Goal: Task Accomplishment & Management: Manage account settings

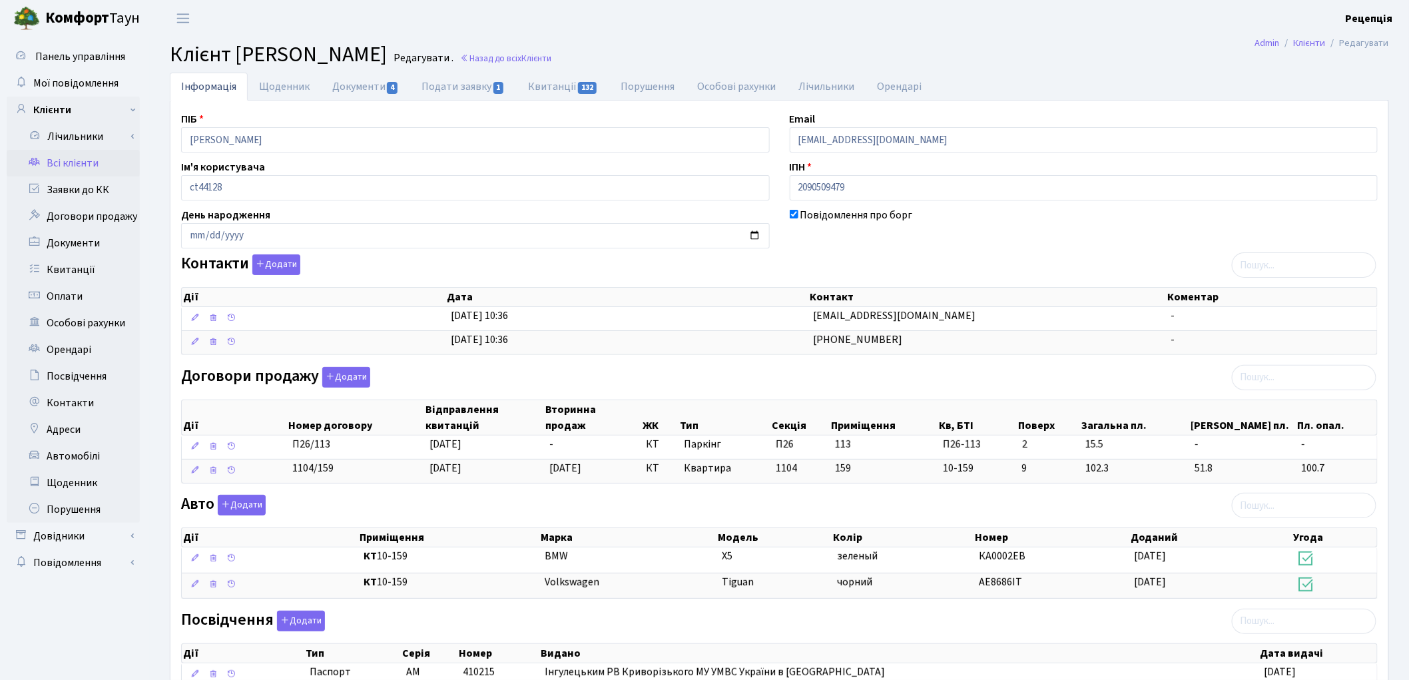
click at [58, 169] on link "Всі клієнти" at bounding box center [73, 163] width 133 height 27
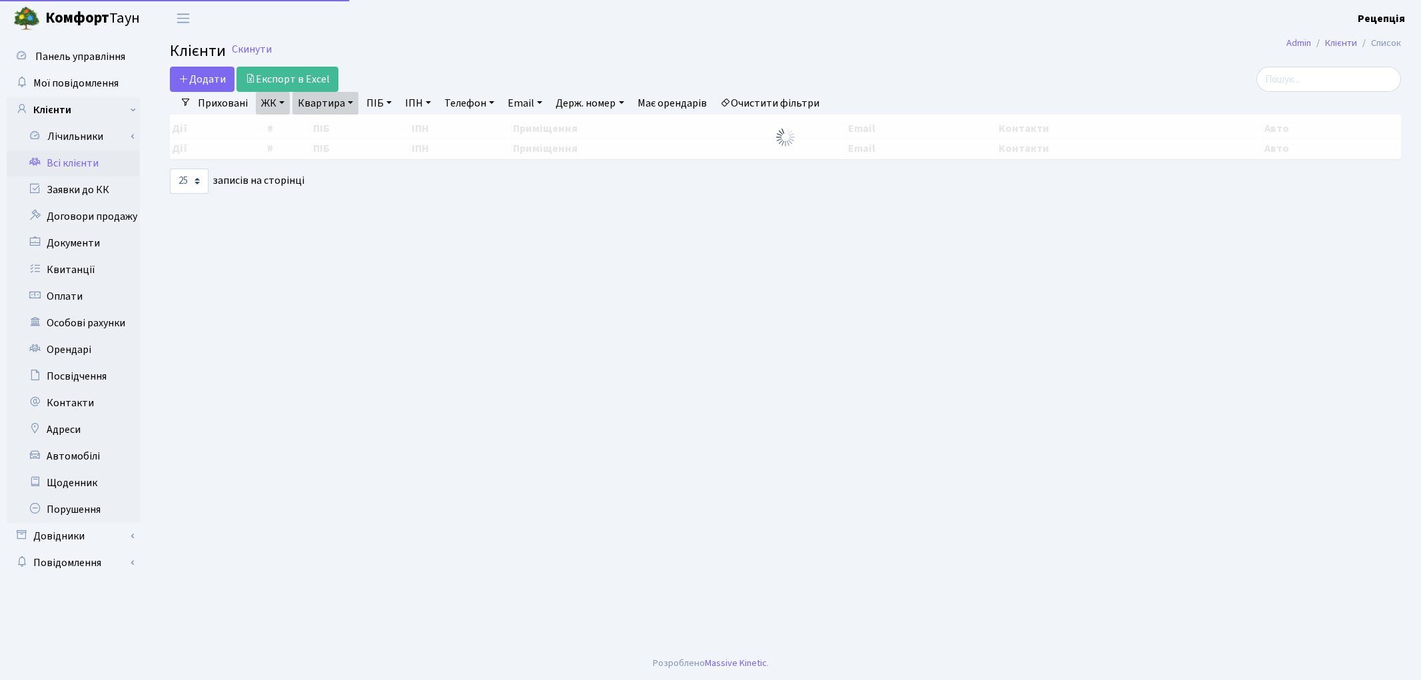
select select "25"
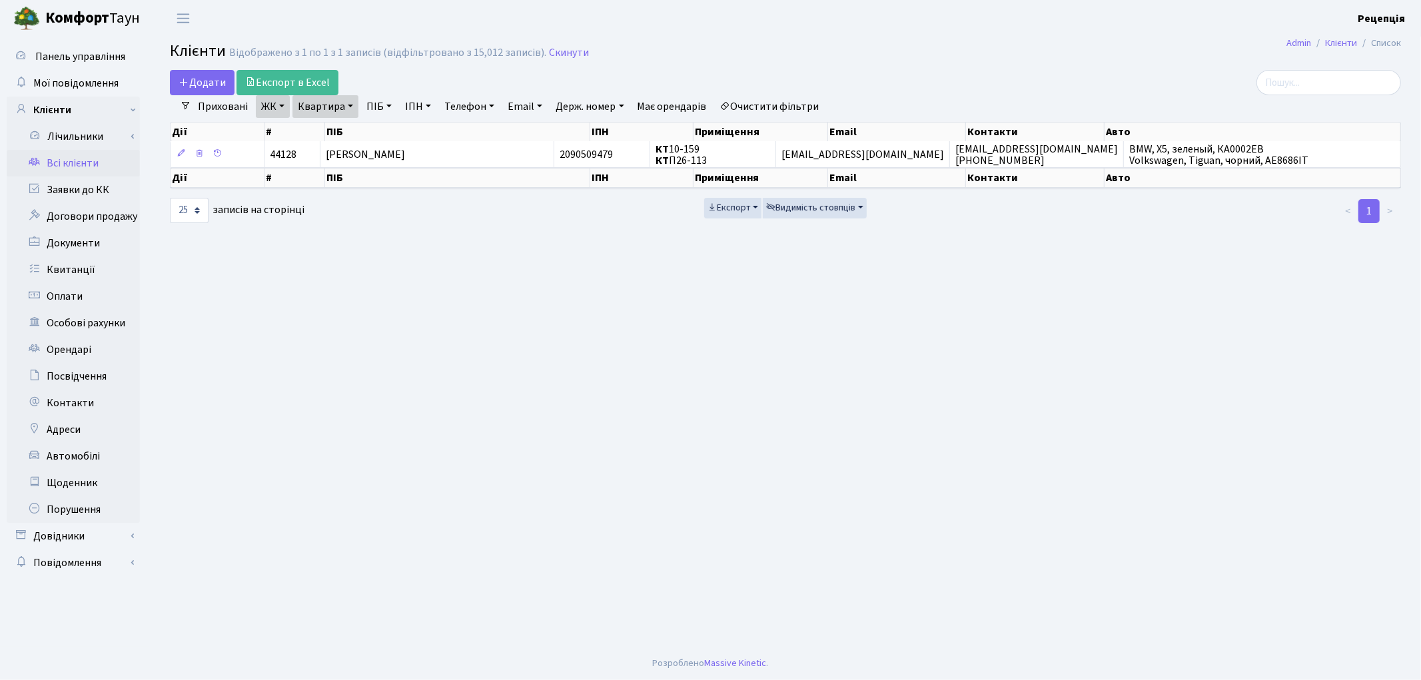
click at [790, 107] on link "Очистити фільтри" at bounding box center [770, 106] width 110 height 23
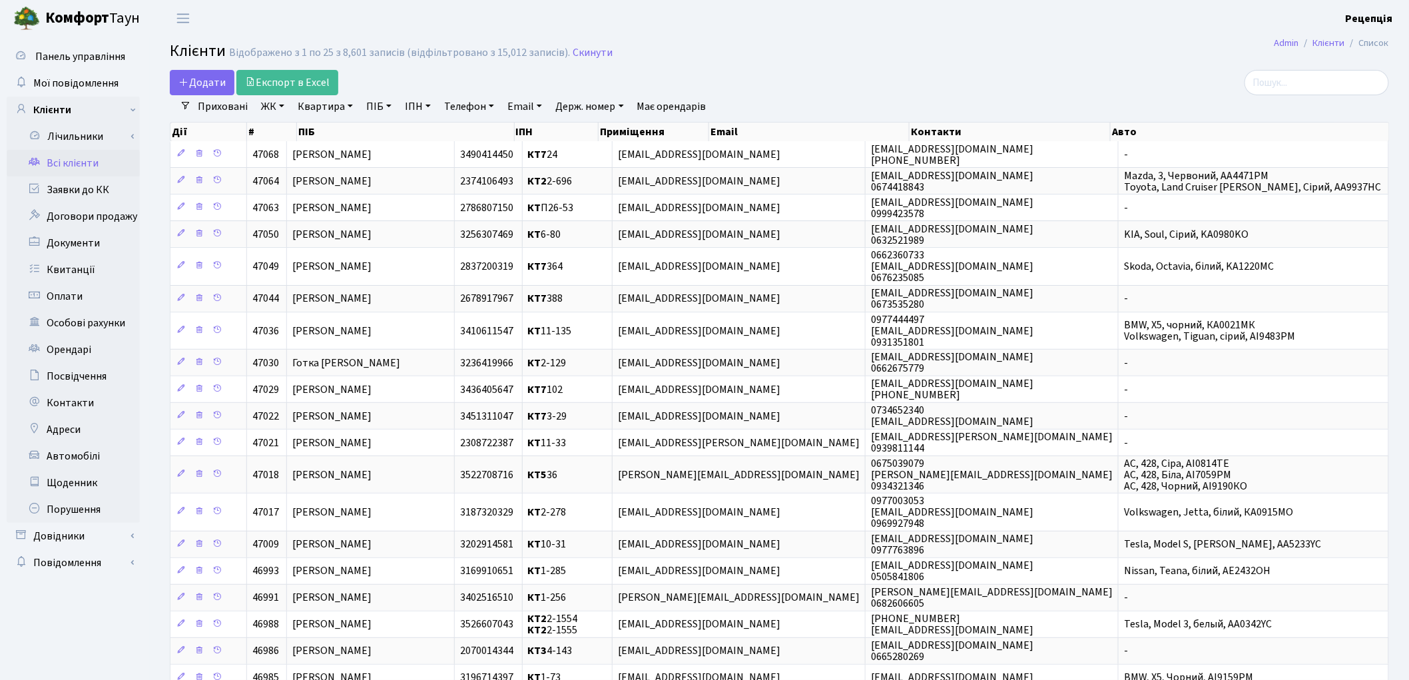
click at [281, 109] on link "ЖК" at bounding box center [273, 106] width 34 height 23
click at [302, 153] on li "КТ, вул. Регенераторна, 4" at bounding box center [338, 152] width 161 height 23
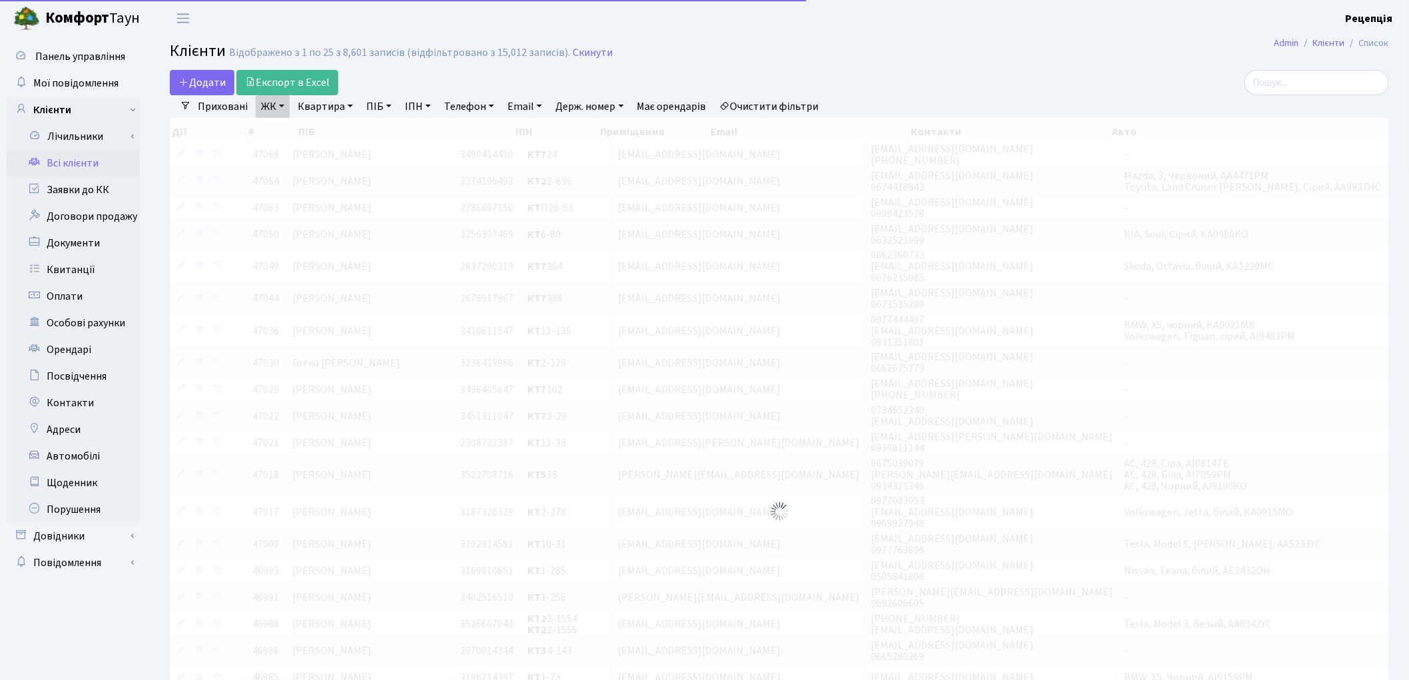
click at [329, 110] on link "Квартира" at bounding box center [325, 106] width 66 height 23
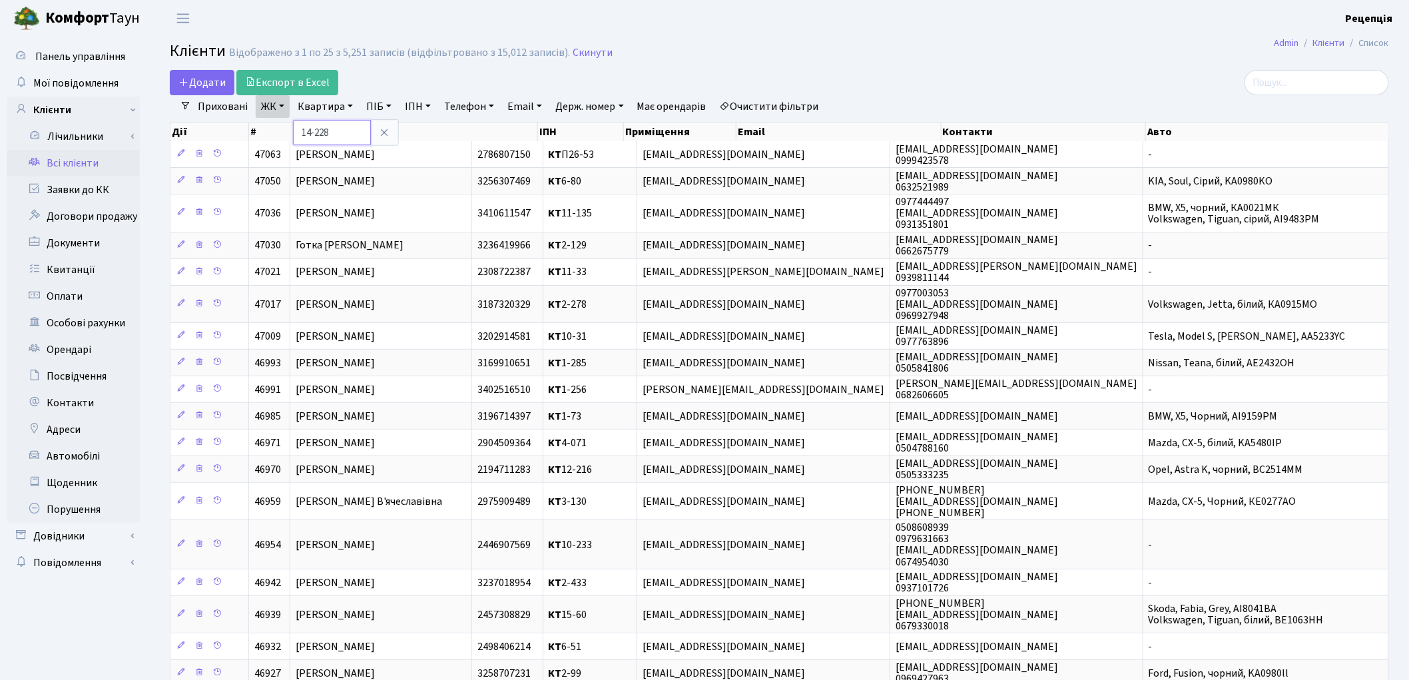
type input "14-228"
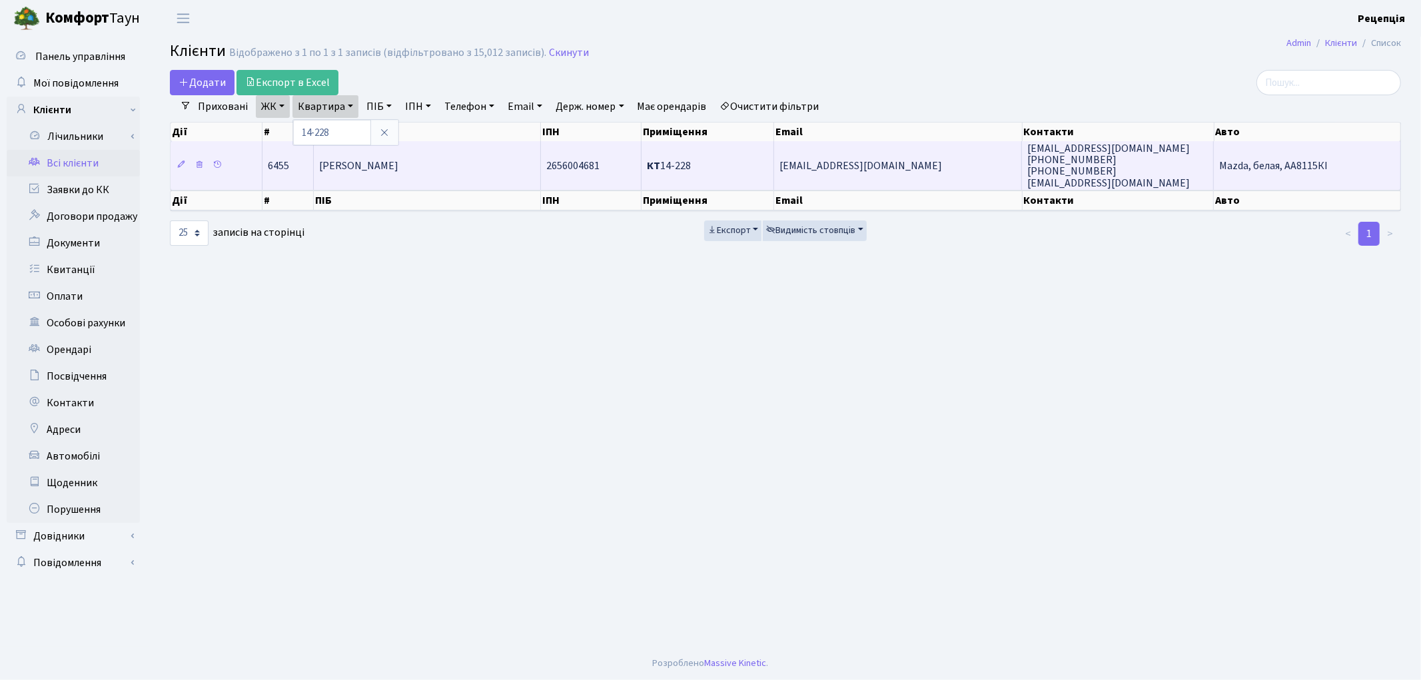
click at [450, 153] on td "Подкуйко Оксана Вікторівна" at bounding box center [427, 165] width 227 height 48
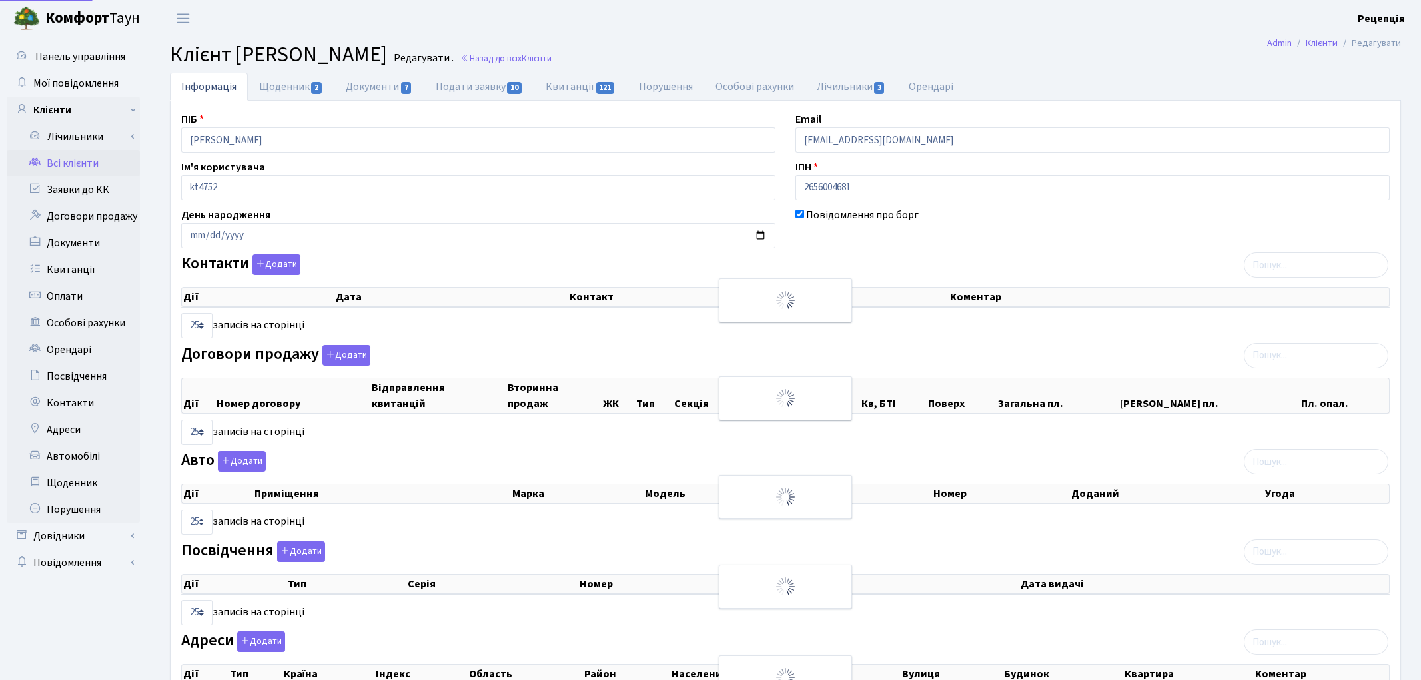
select select "25"
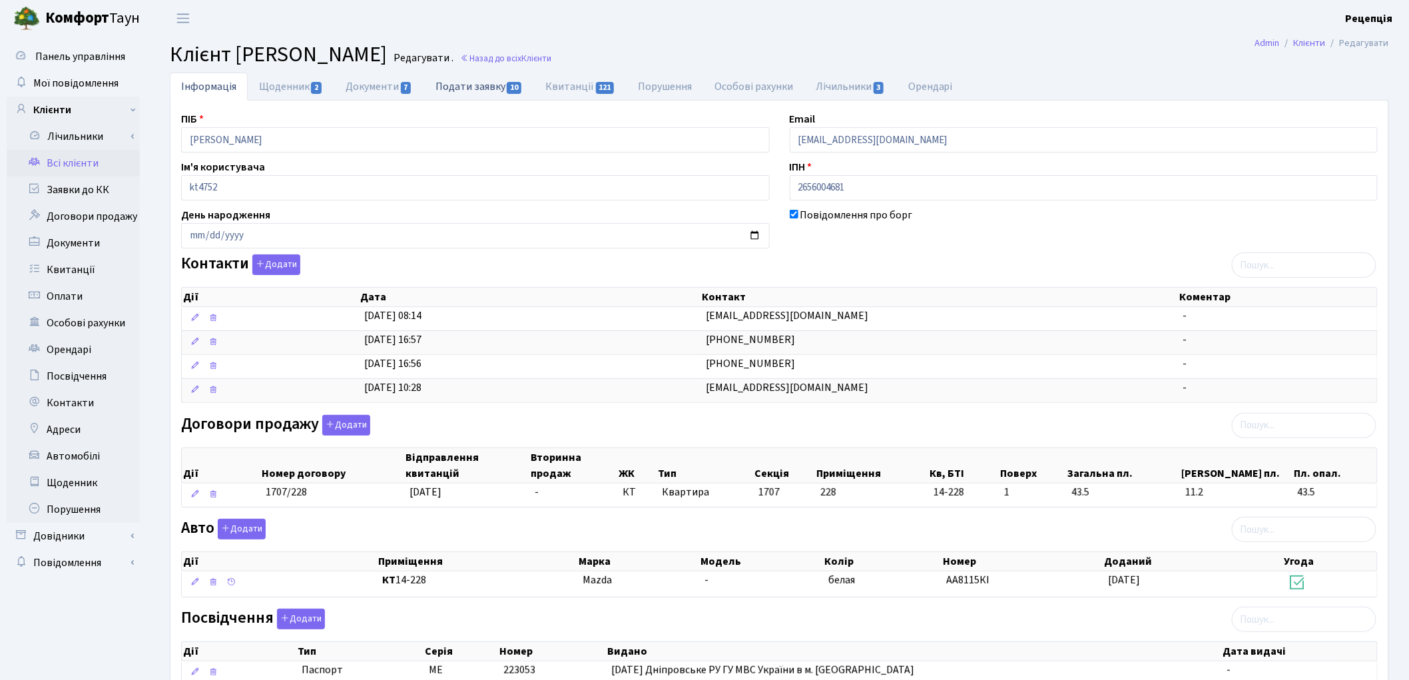
click at [447, 95] on link "Подати заявку 10" at bounding box center [479, 86] width 110 height 27
select select "25"
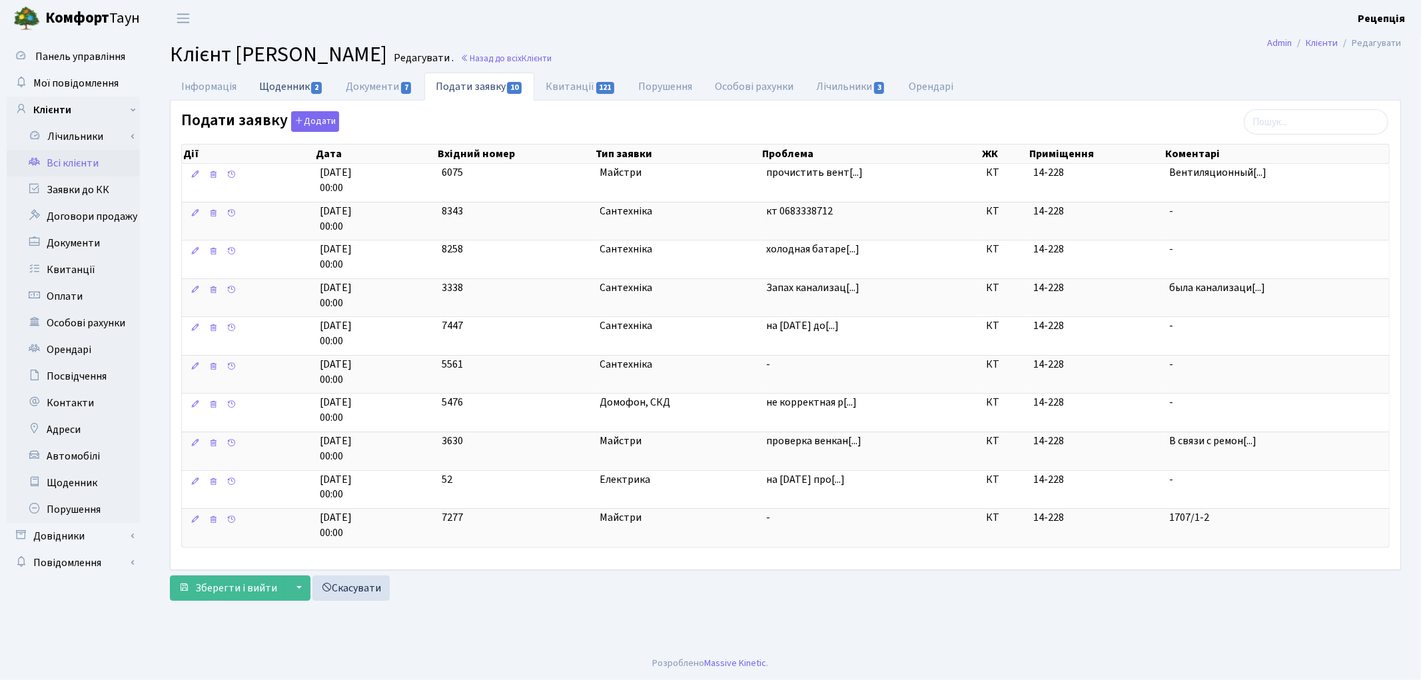
click at [290, 83] on link "Щоденник 2" at bounding box center [291, 86] width 87 height 27
select select "25"
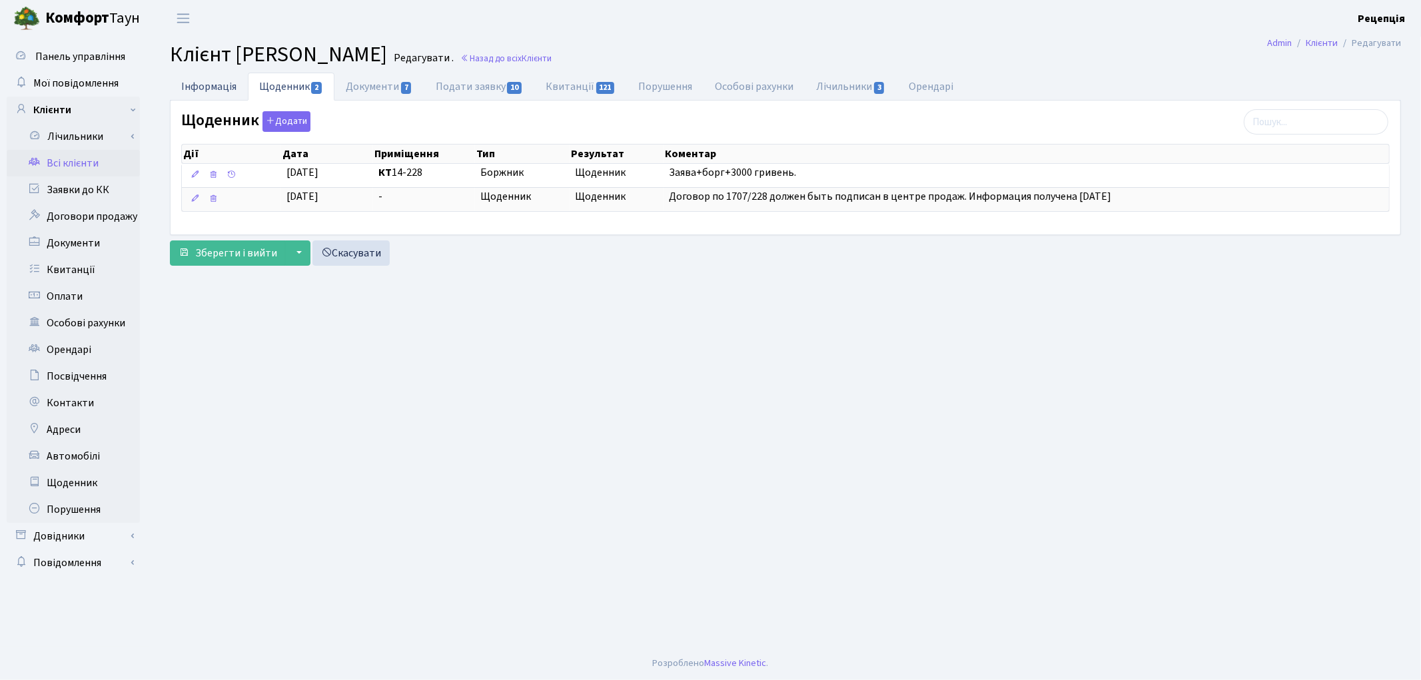
click at [216, 83] on link "Інформація" at bounding box center [209, 86] width 78 height 27
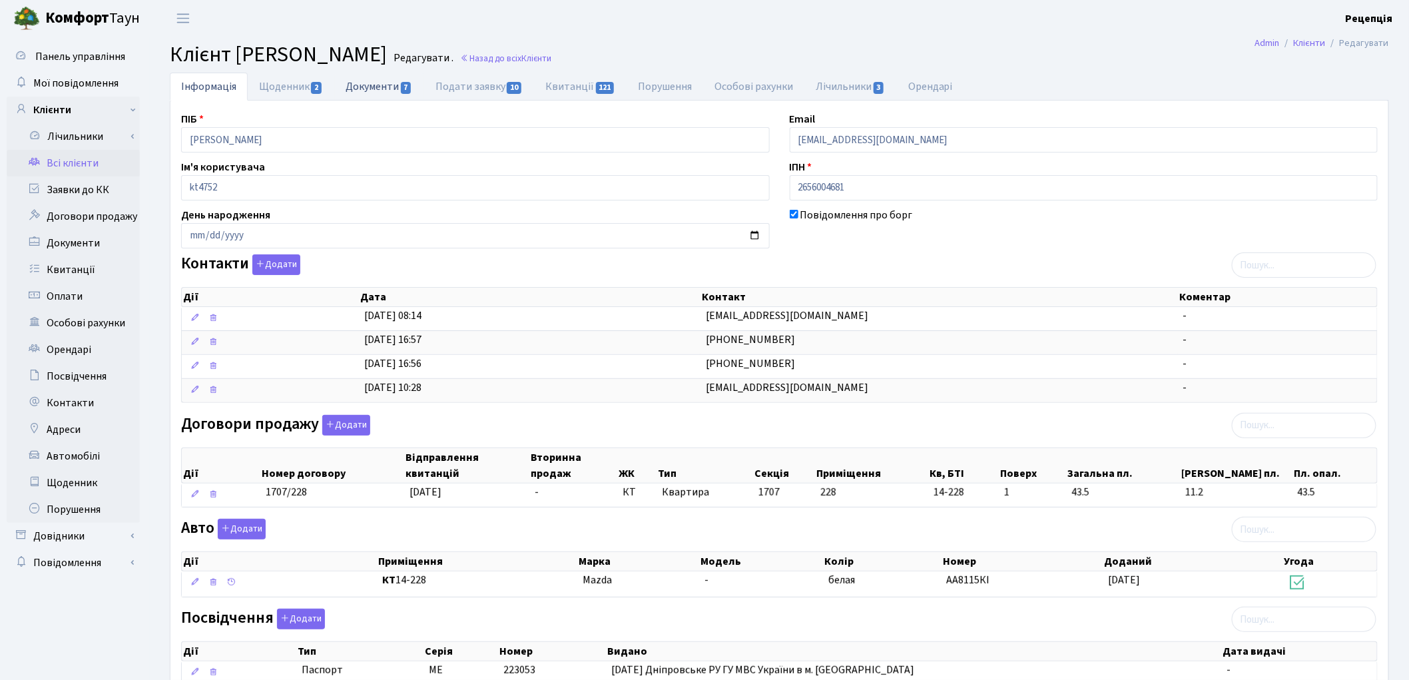
click at [364, 89] on link "Документи 7" at bounding box center [378, 86] width 89 height 27
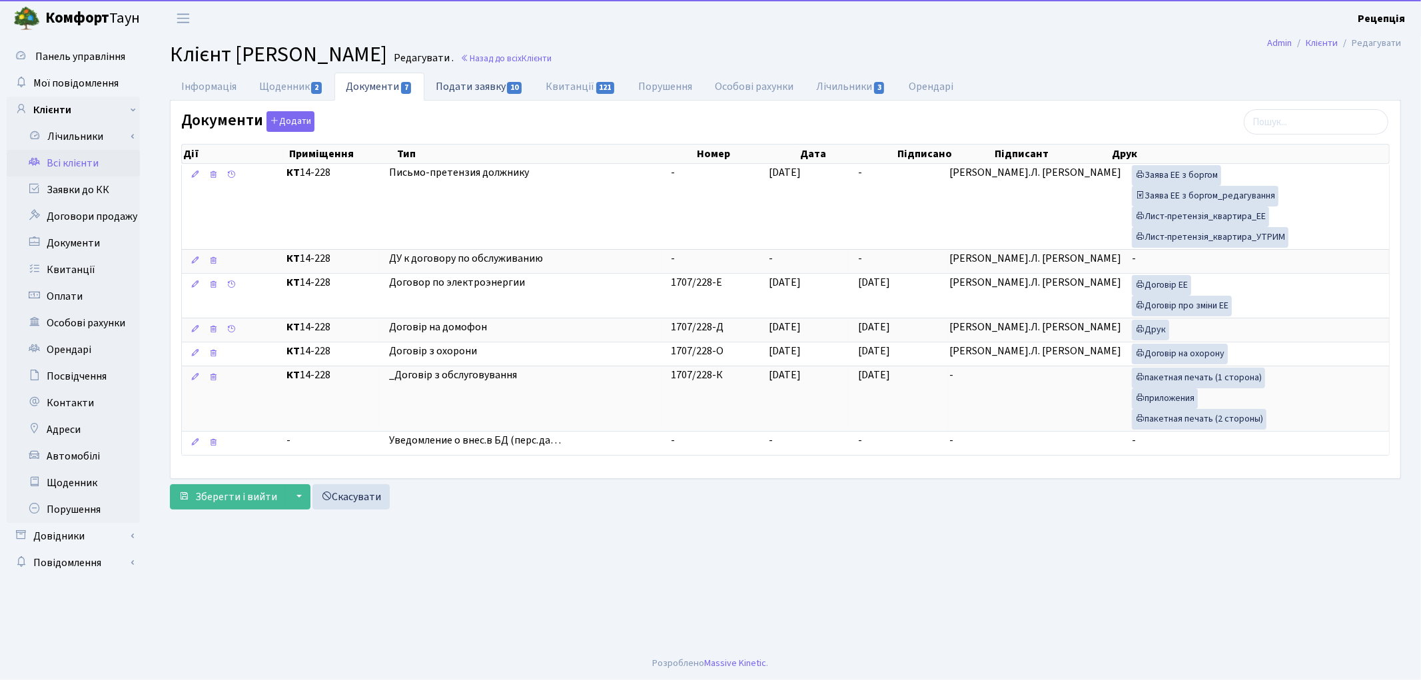
click at [480, 78] on link "Подати заявку 10" at bounding box center [479, 86] width 110 height 27
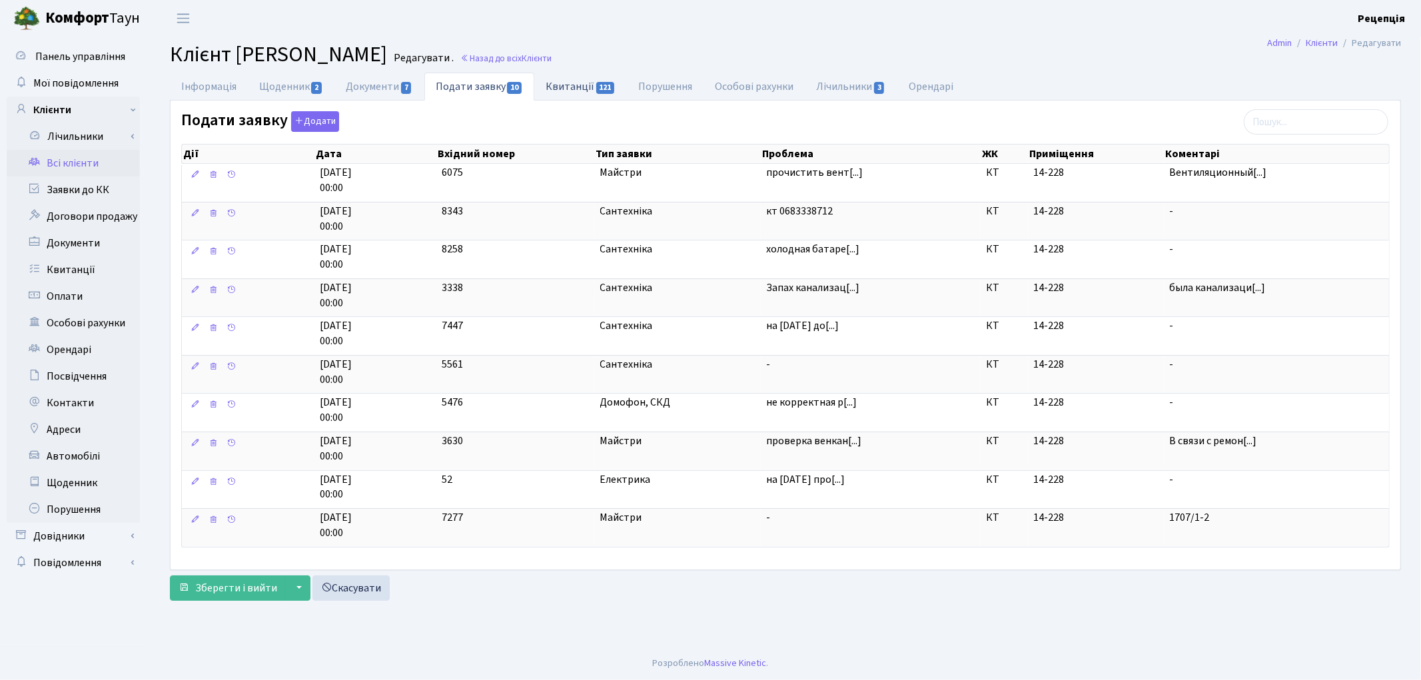
click at [574, 83] on link "Квитанції 121" at bounding box center [580, 86] width 93 height 27
select select "25"
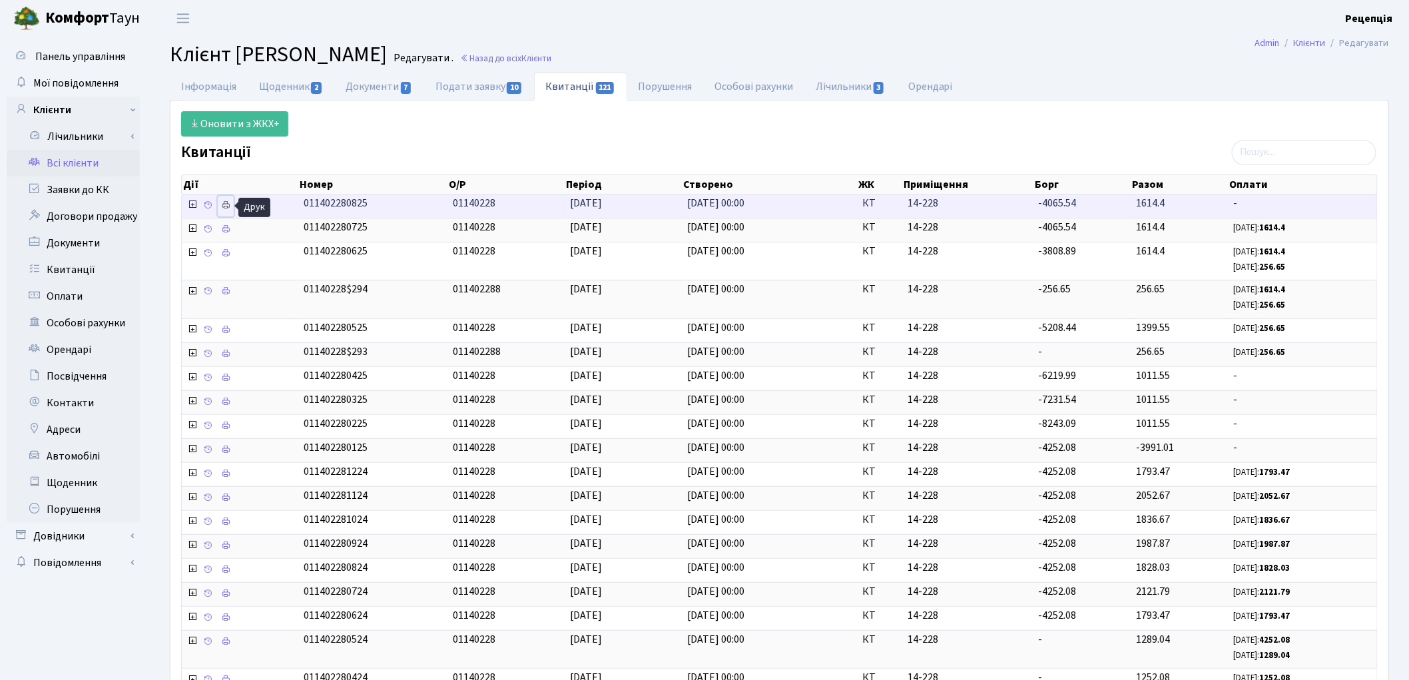
click at [230, 205] on icon at bounding box center [225, 204] width 9 height 9
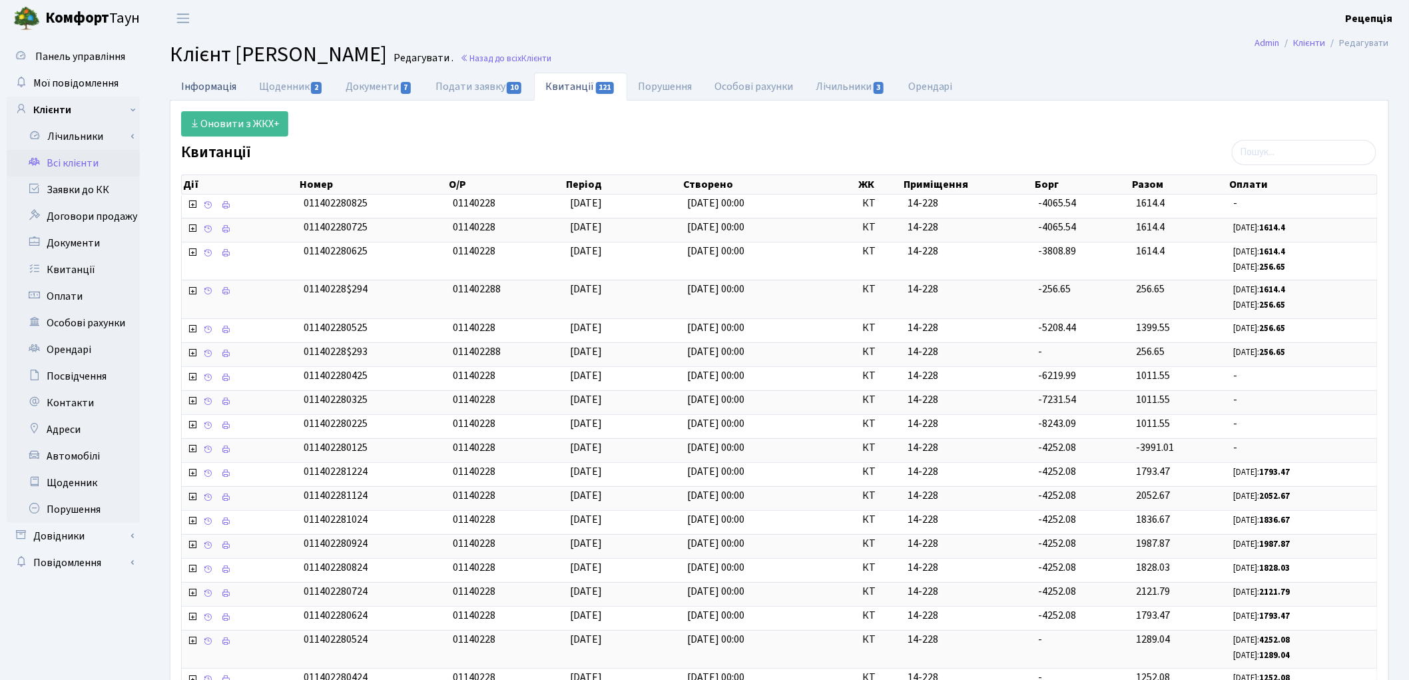
click at [188, 83] on link "Інформація" at bounding box center [209, 86] width 78 height 27
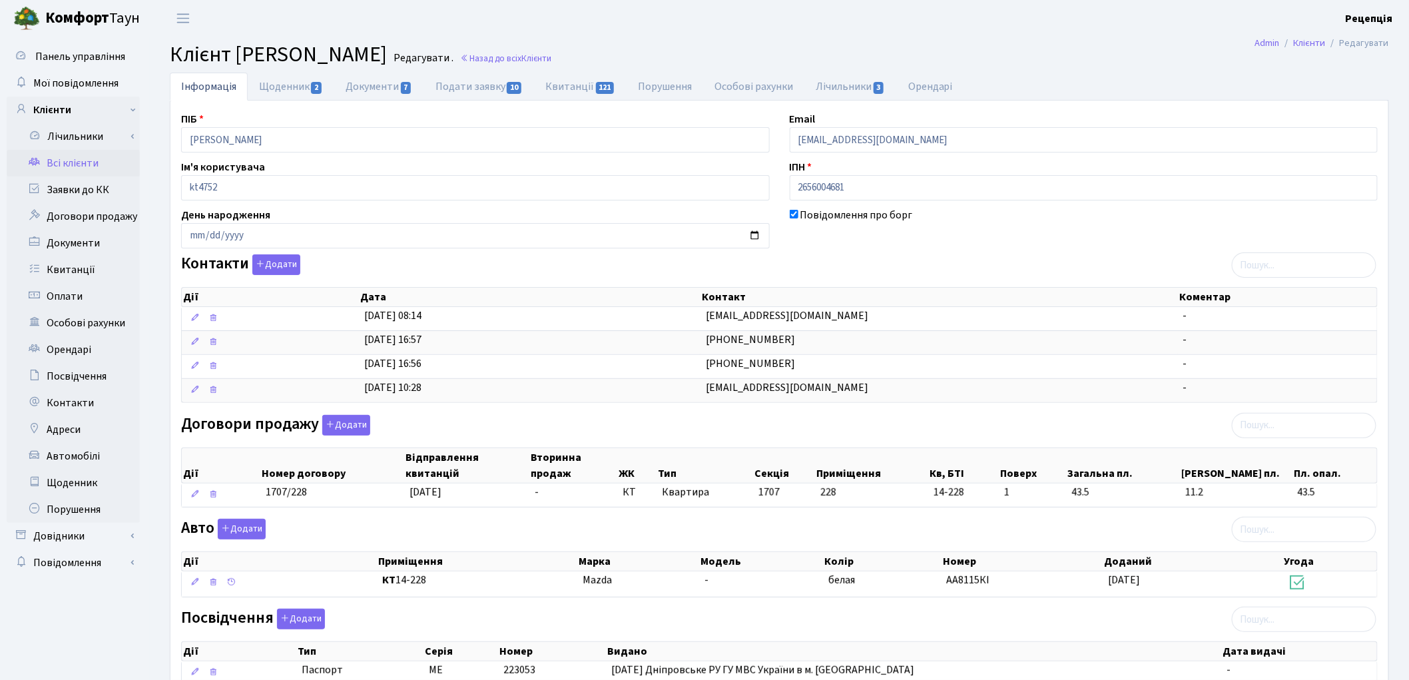
click at [94, 157] on link "Всі клієнти" at bounding box center [73, 163] width 133 height 27
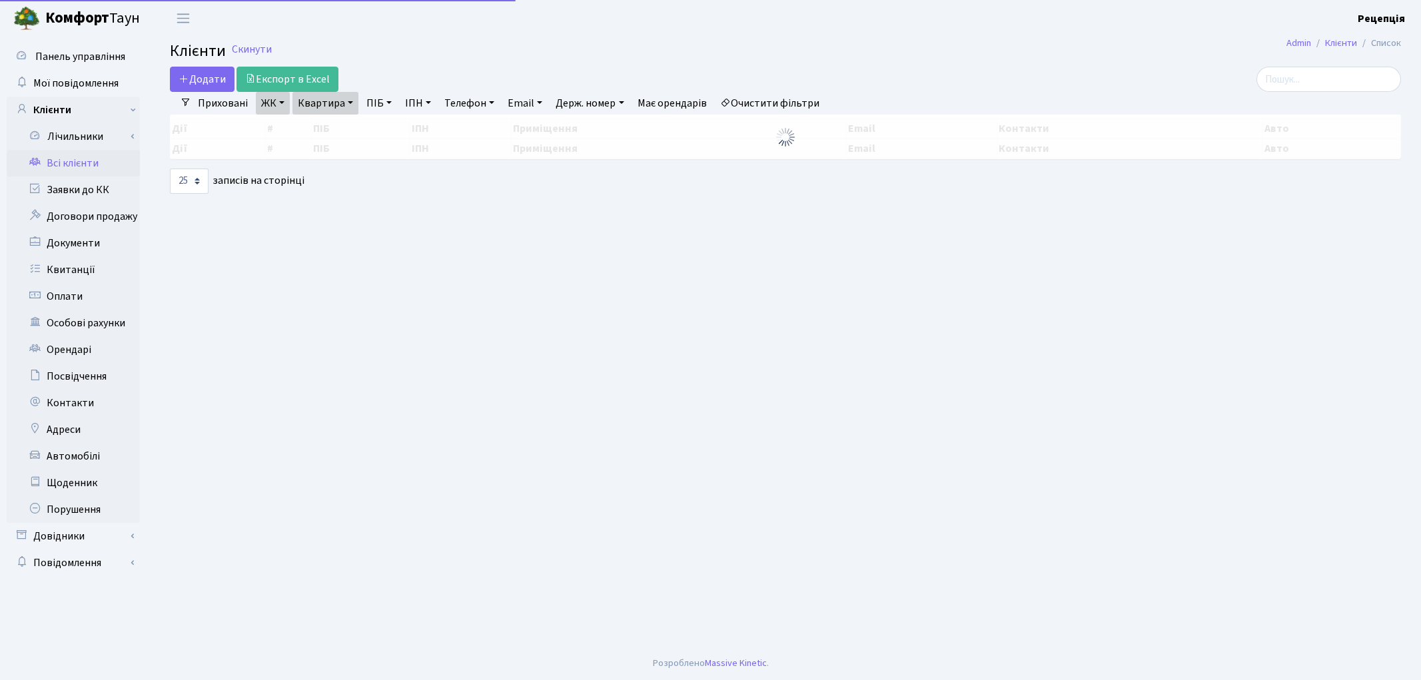
select select "25"
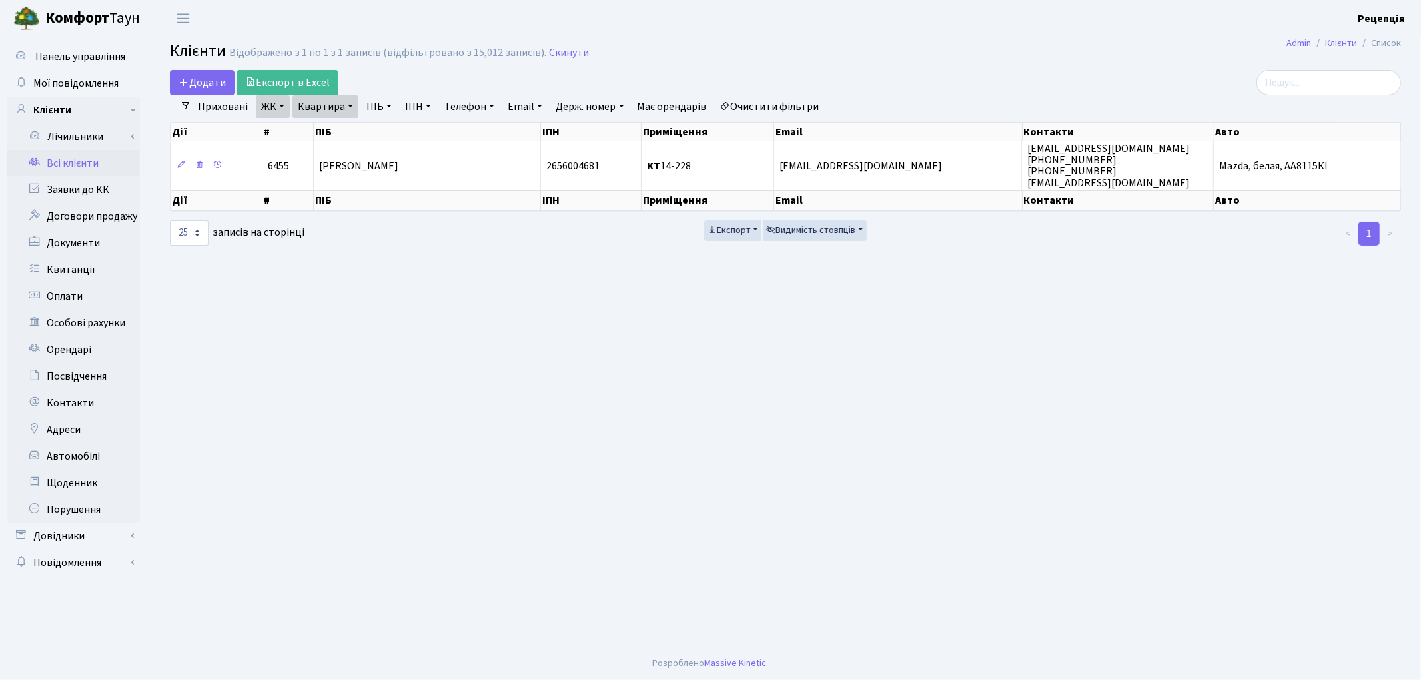
click at [765, 110] on link "Очистити фільтри" at bounding box center [770, 106] width 110 height 23
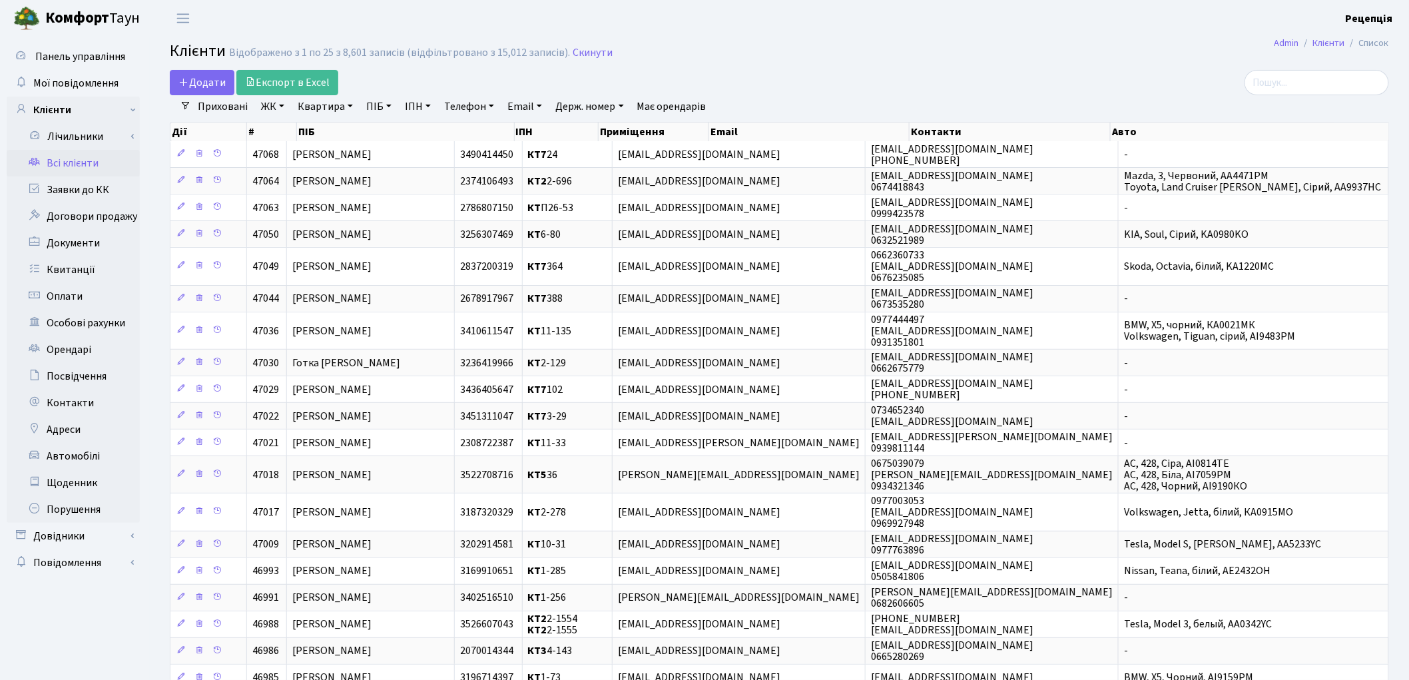
click at [382, 101] on link "ПІБ" at bounding box center [379, 106] width 36 height 23
type input "горінний"
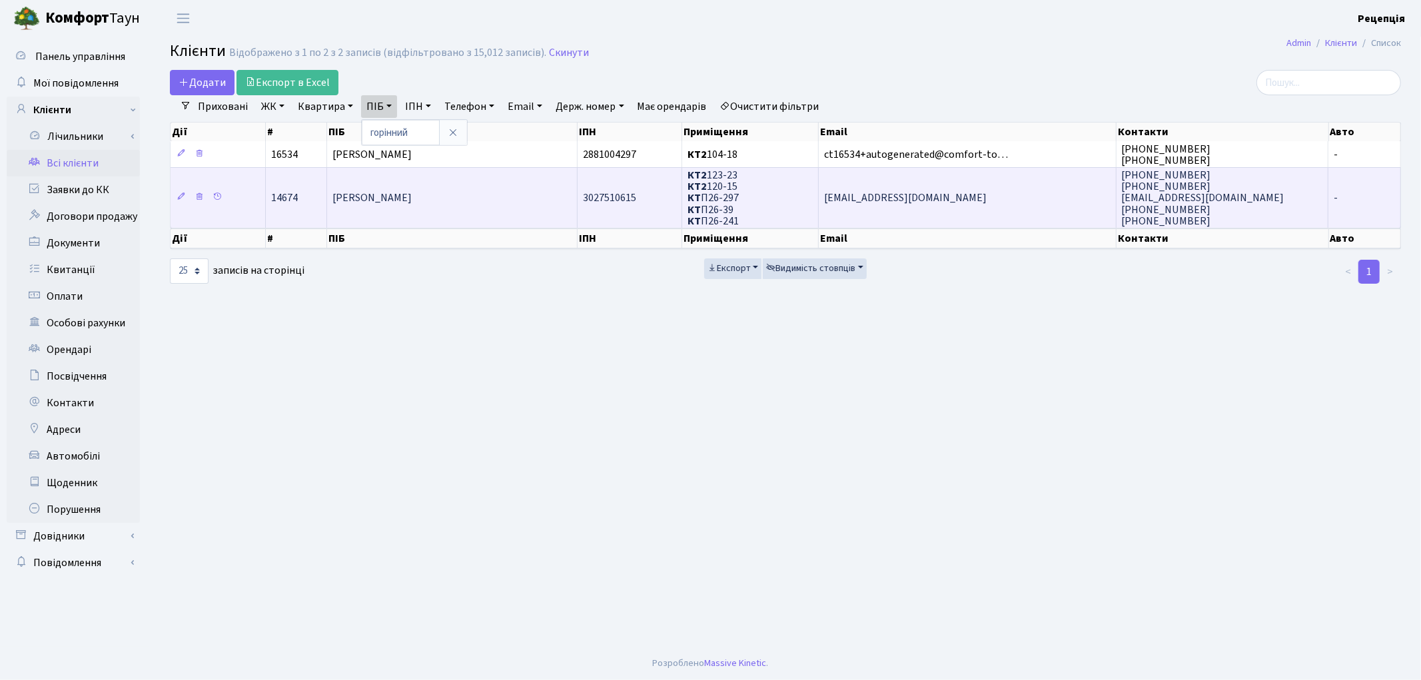
click at [418, 184] on td "[PERSON_NAME]" at bounding box center [452, 197] width 250 height 61
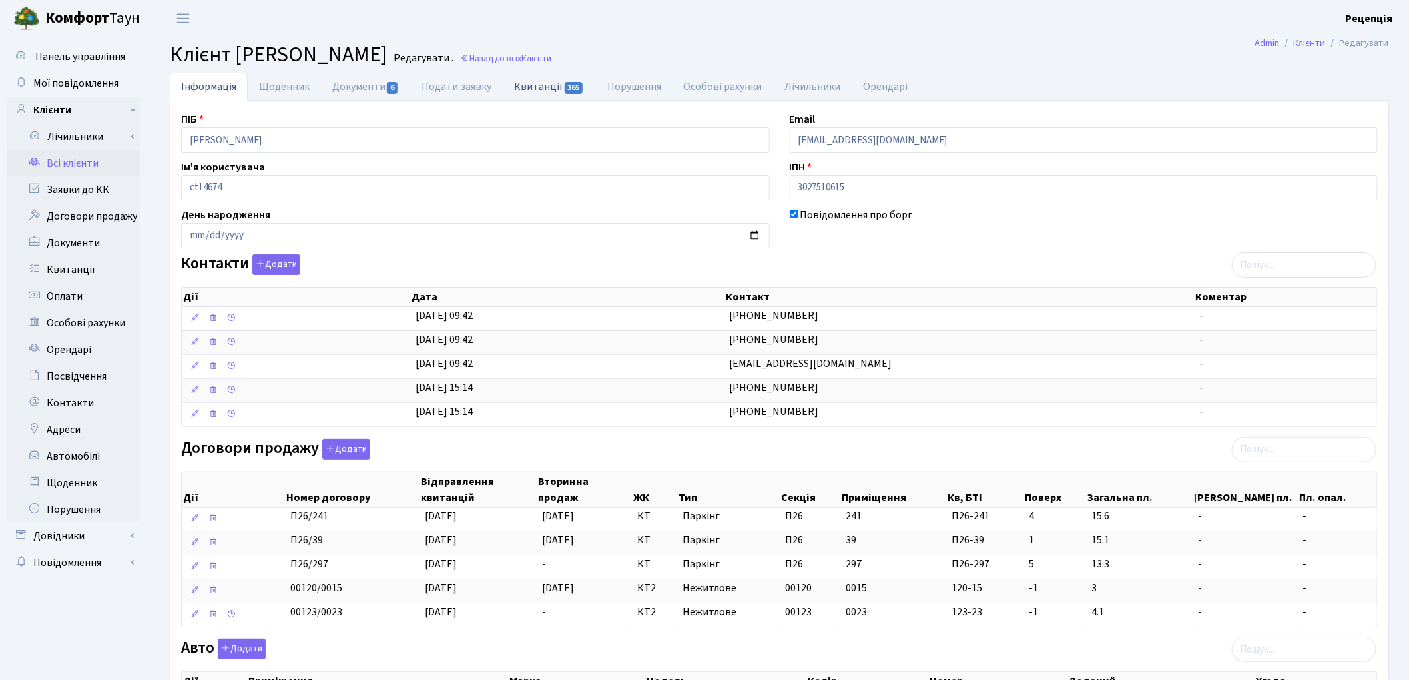
click at [543, 93] on link "Квитанції 365" at bounding box center [549, 86] width 93 height 27
select select "25"
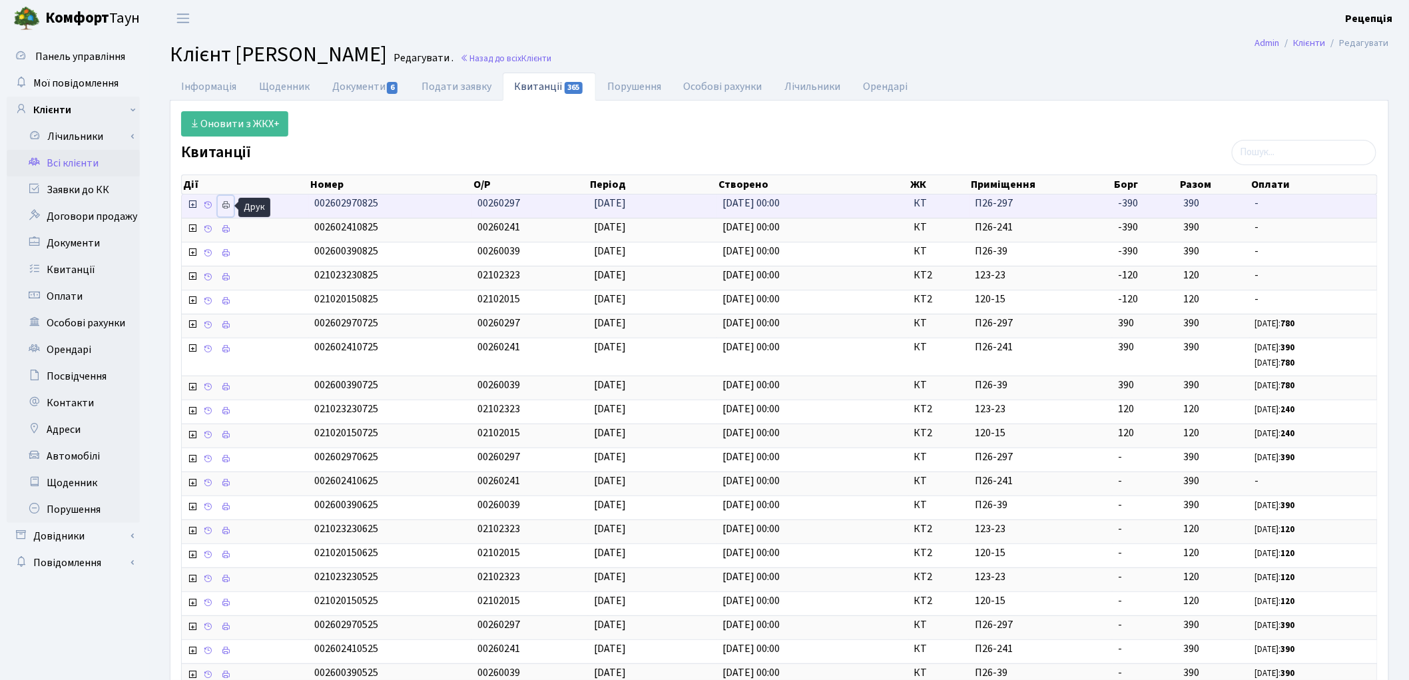
click at [230, 210] on icon at bounding box center [225, 204] width 9 height 9
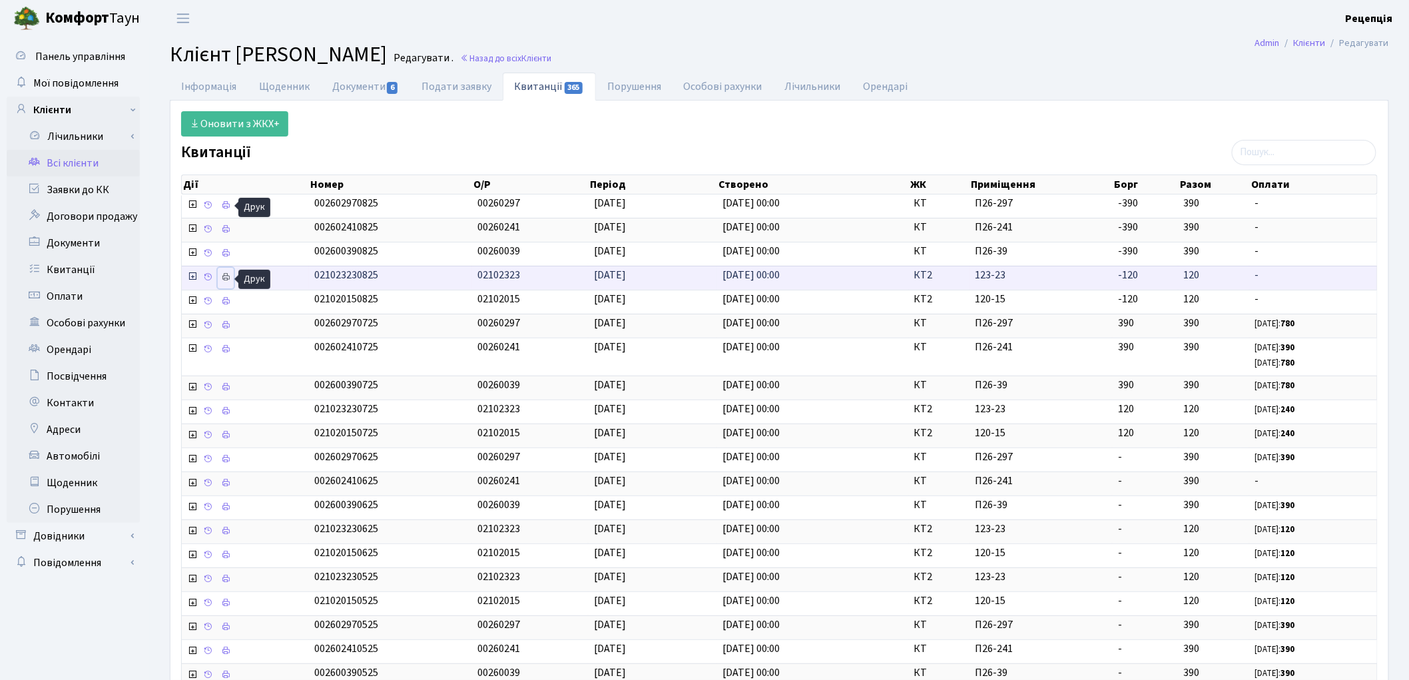
click at [229, 273] on link at bounding box center [226, 278] width 16 height 21
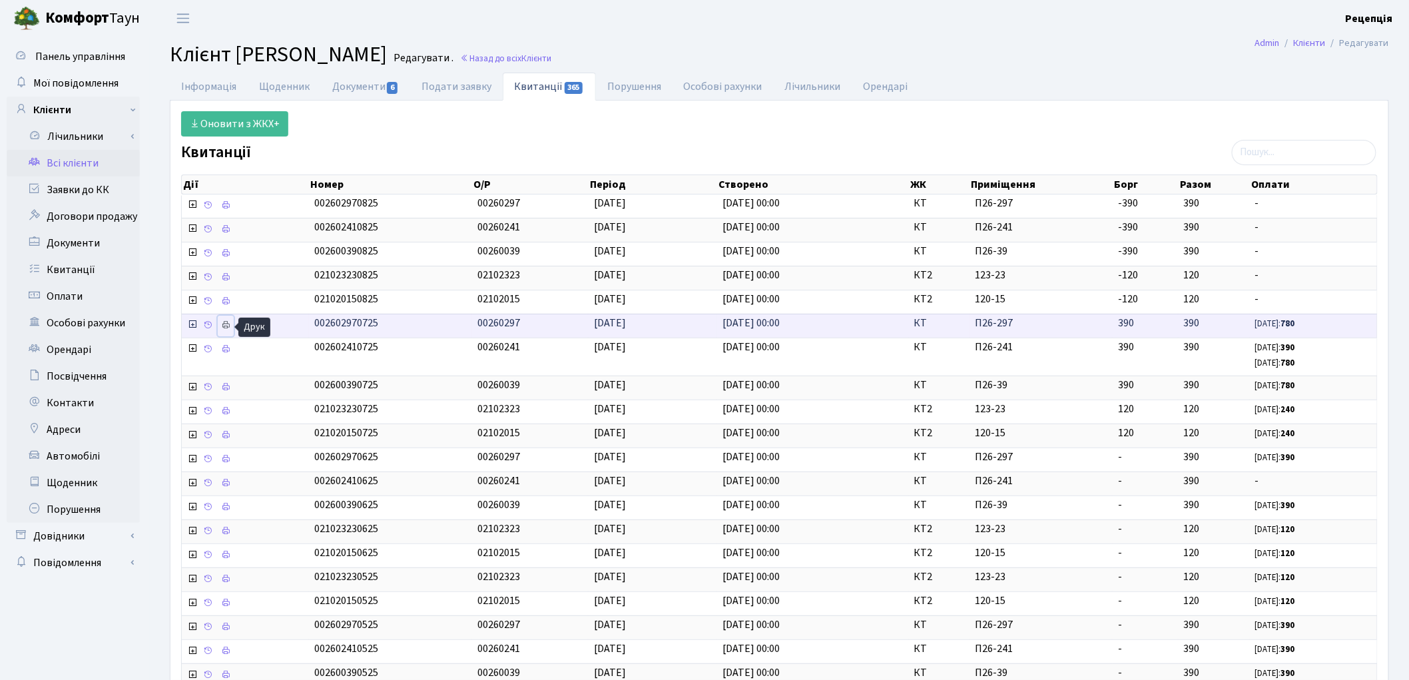
click at [227, 323] on icon at bounding box center [225, 324] width 9 height 9
click at [208, 91] on link "Інформація" at bounding box center [209, 86] width 78 height 27
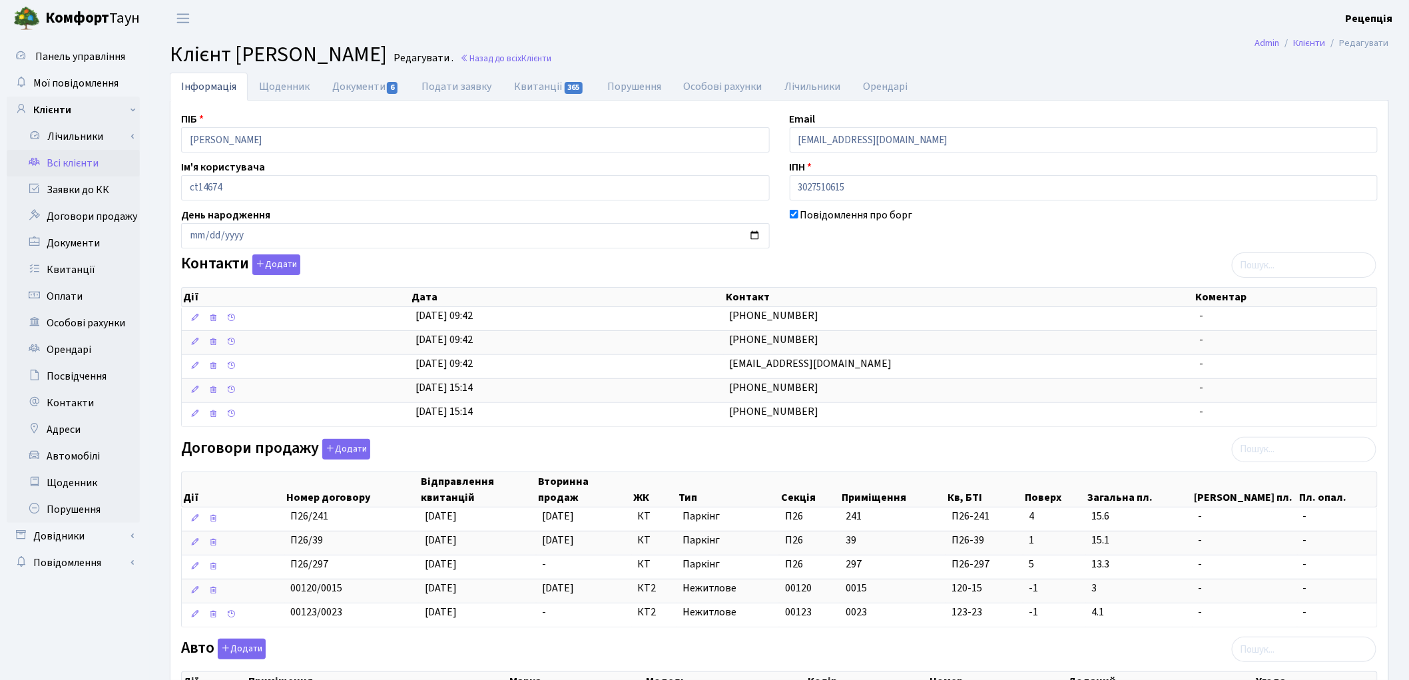
click at [57, 159] on link "Всі клієнти" at bounding box center [73, 163] width 133 height 27
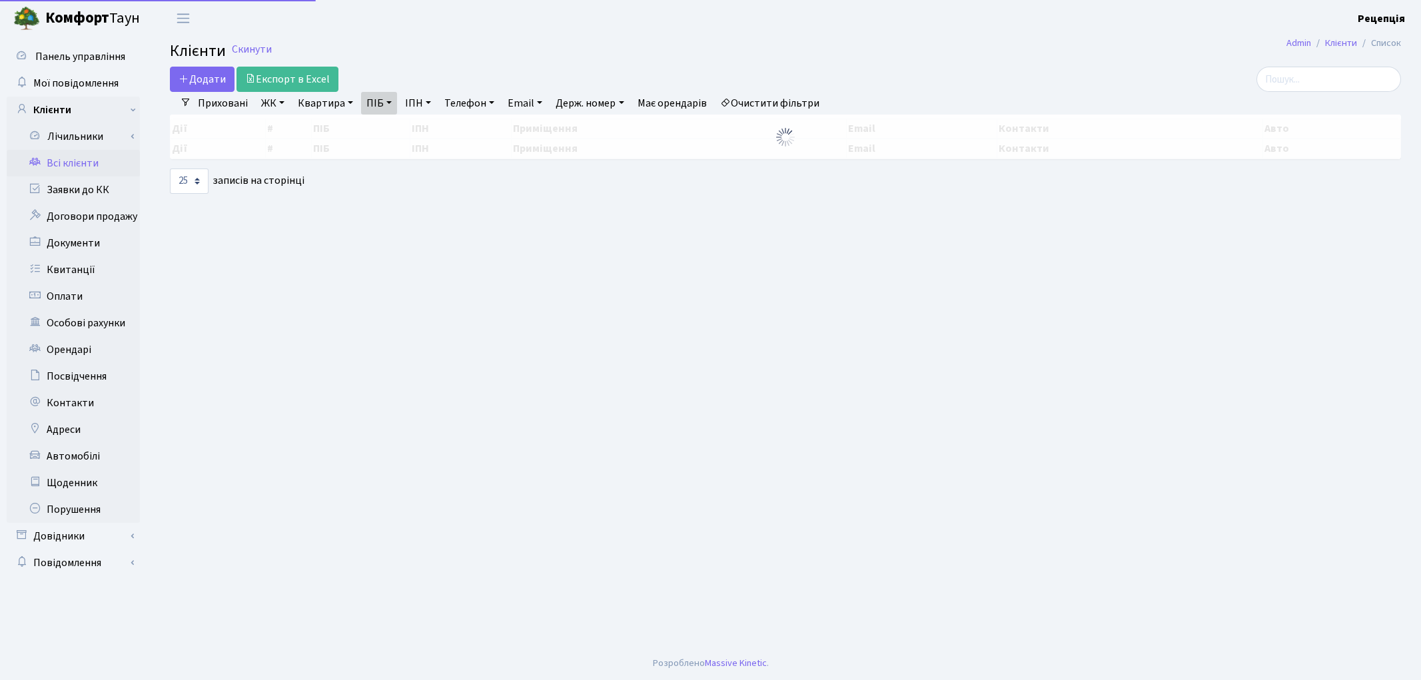
select select "25"
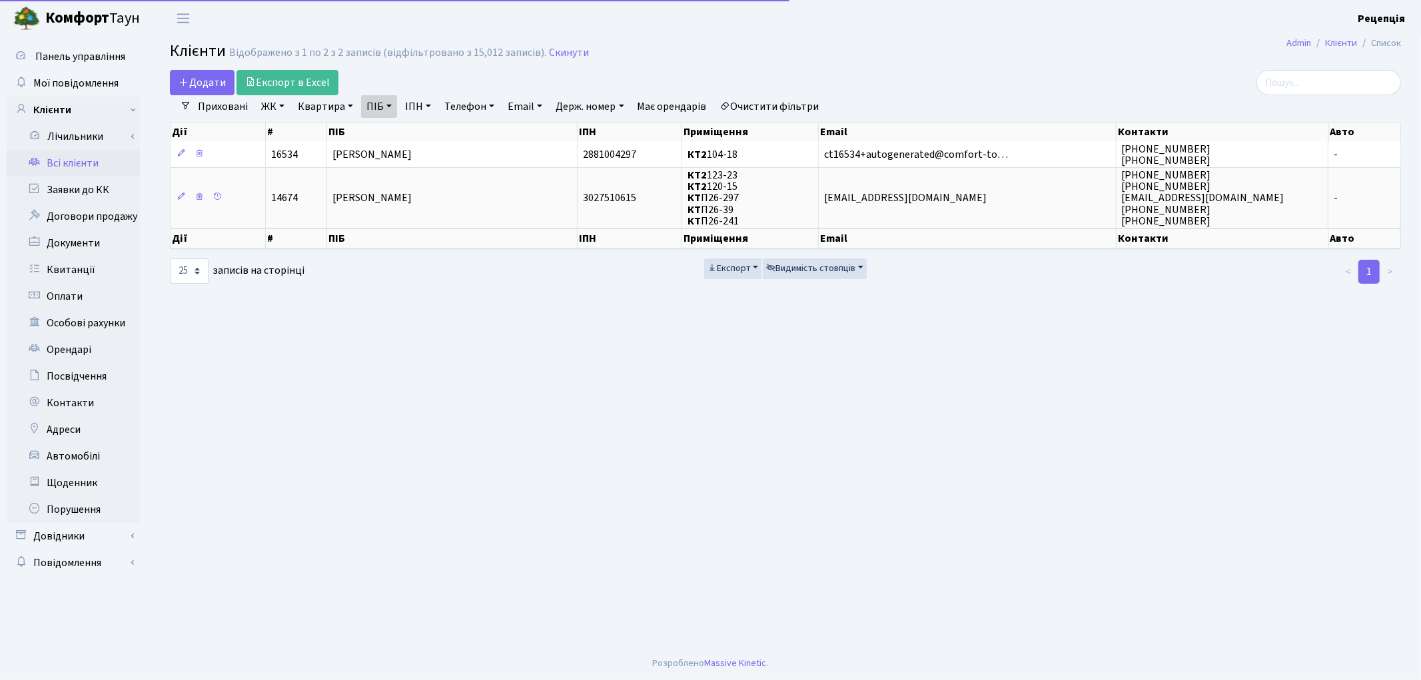
click at [748, 102] on link "Очистити фільтри" at bounding box center [770, 106] width 110 height 23
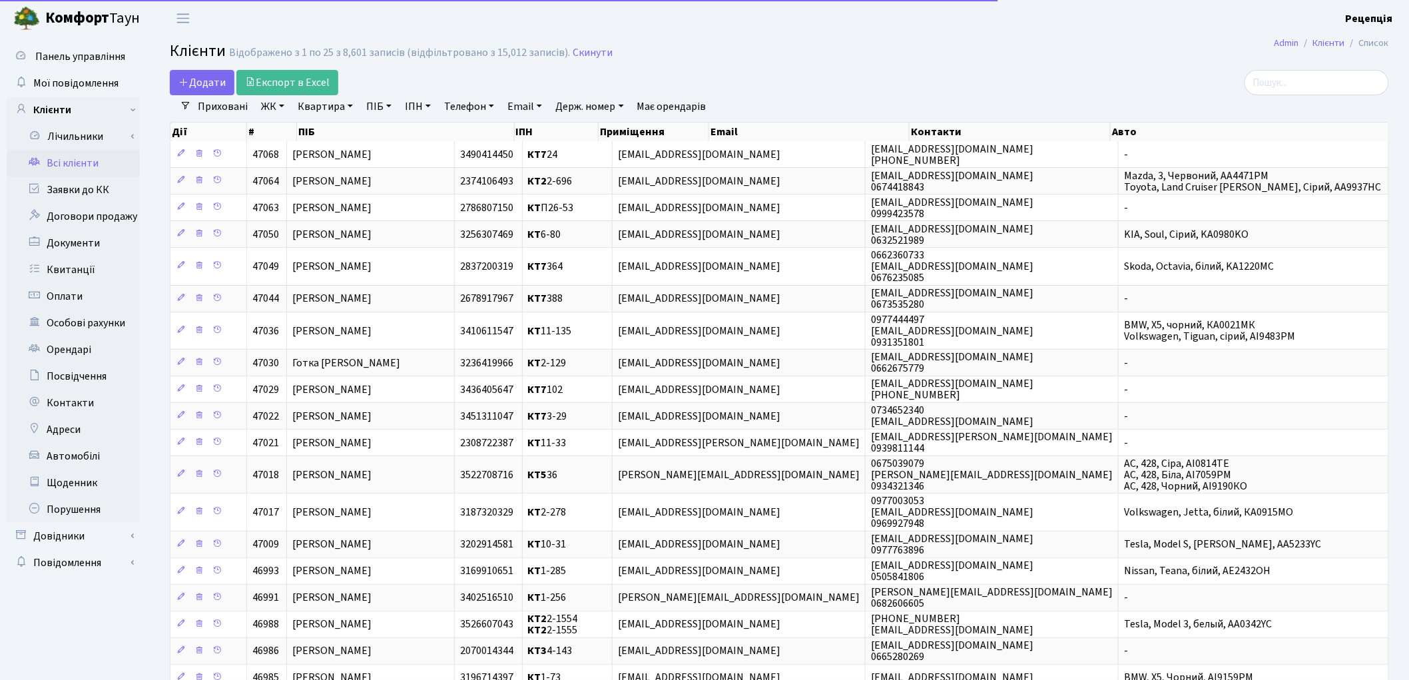
click at [367, 107] on link "ПІБ" at bounding box center [379, 106] width 36 height 23
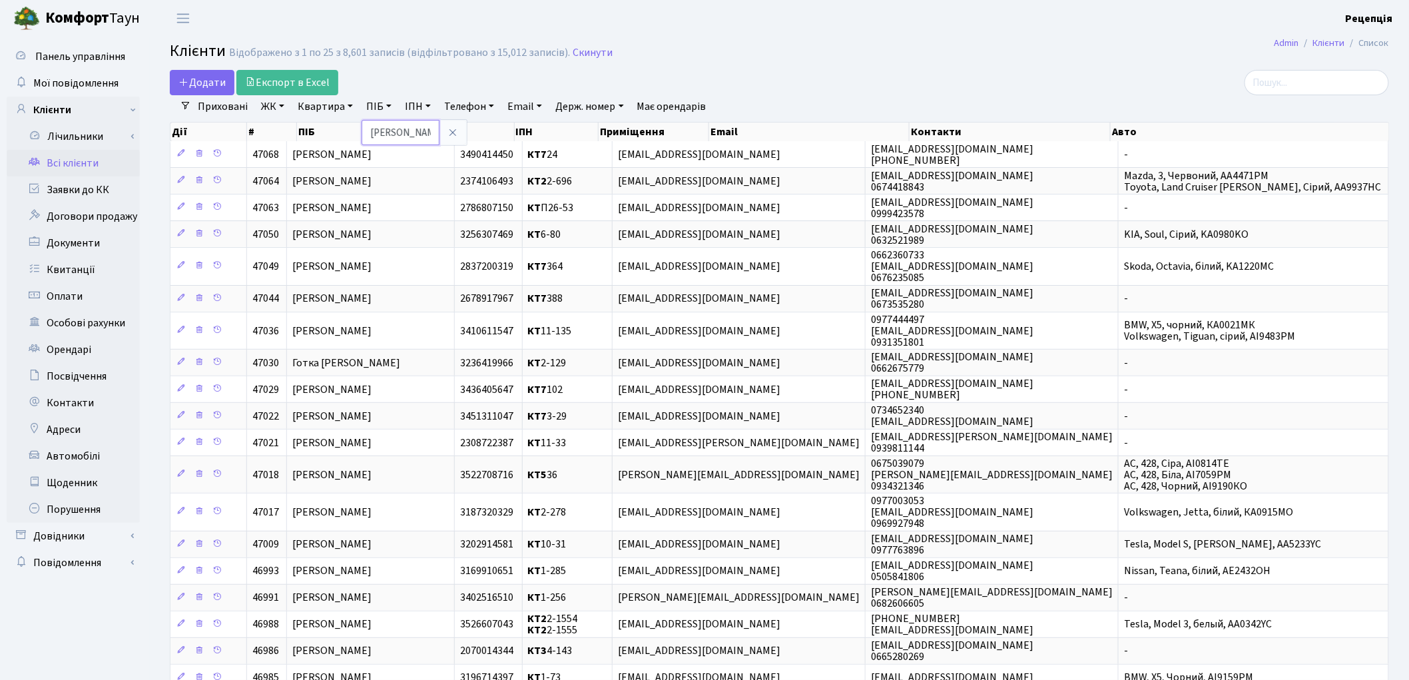
type input "філяк"
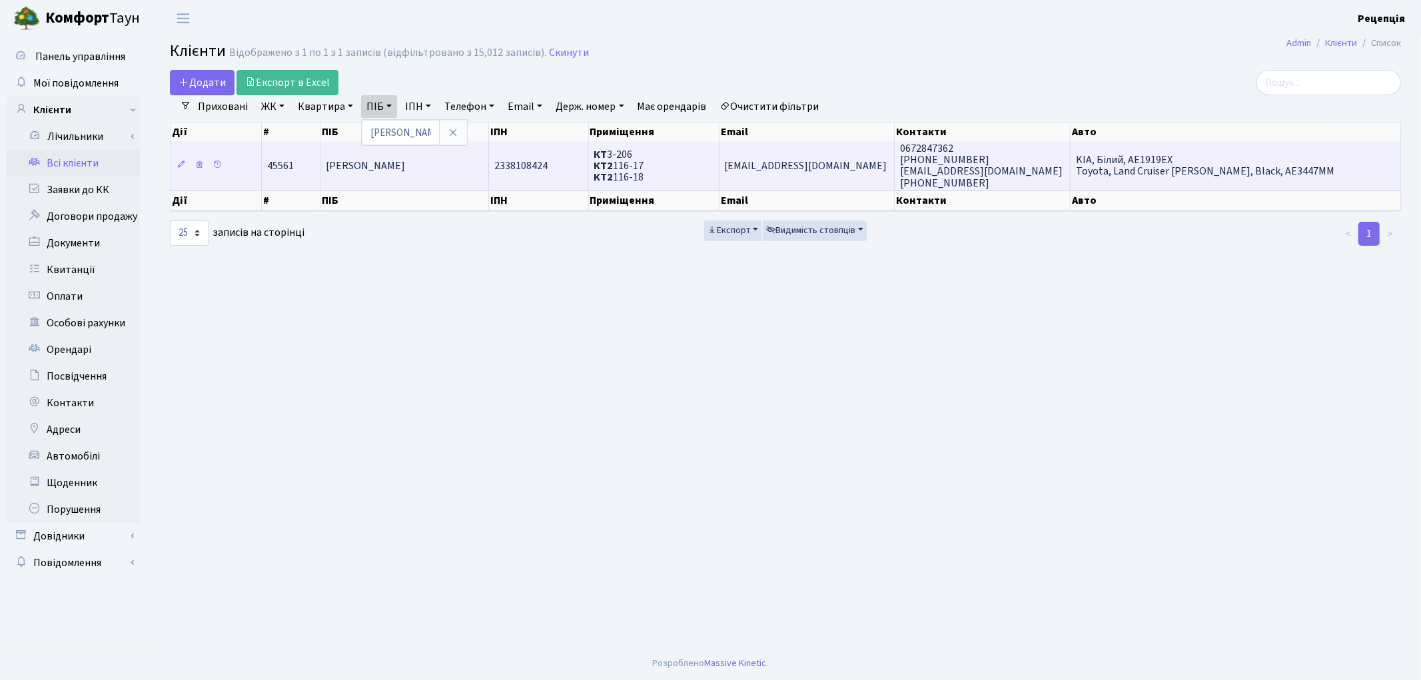
click at [371, 177] on td "[PERSON_NAME]" at bounding box center [404, 165] width 169 height 48
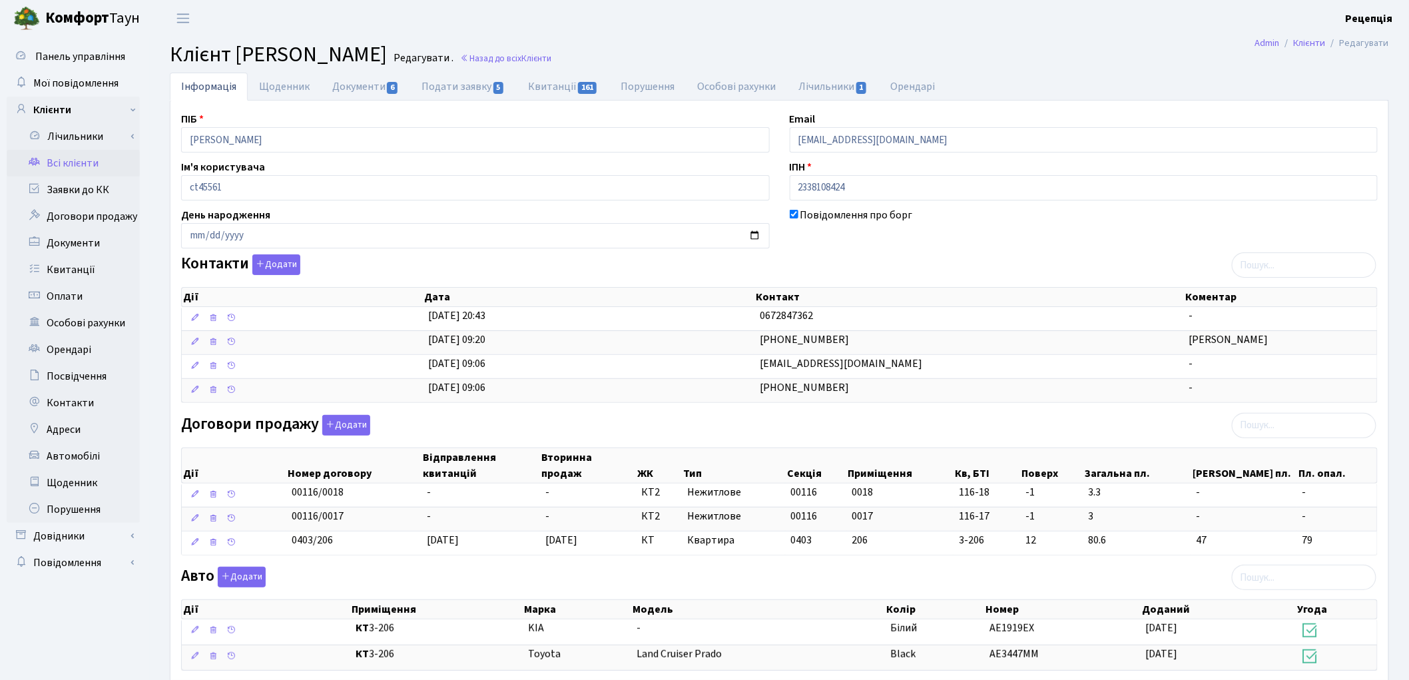
click at [87, 158] on link "Всі клієнти" at bounding box center [73, 163] width 133 height 27
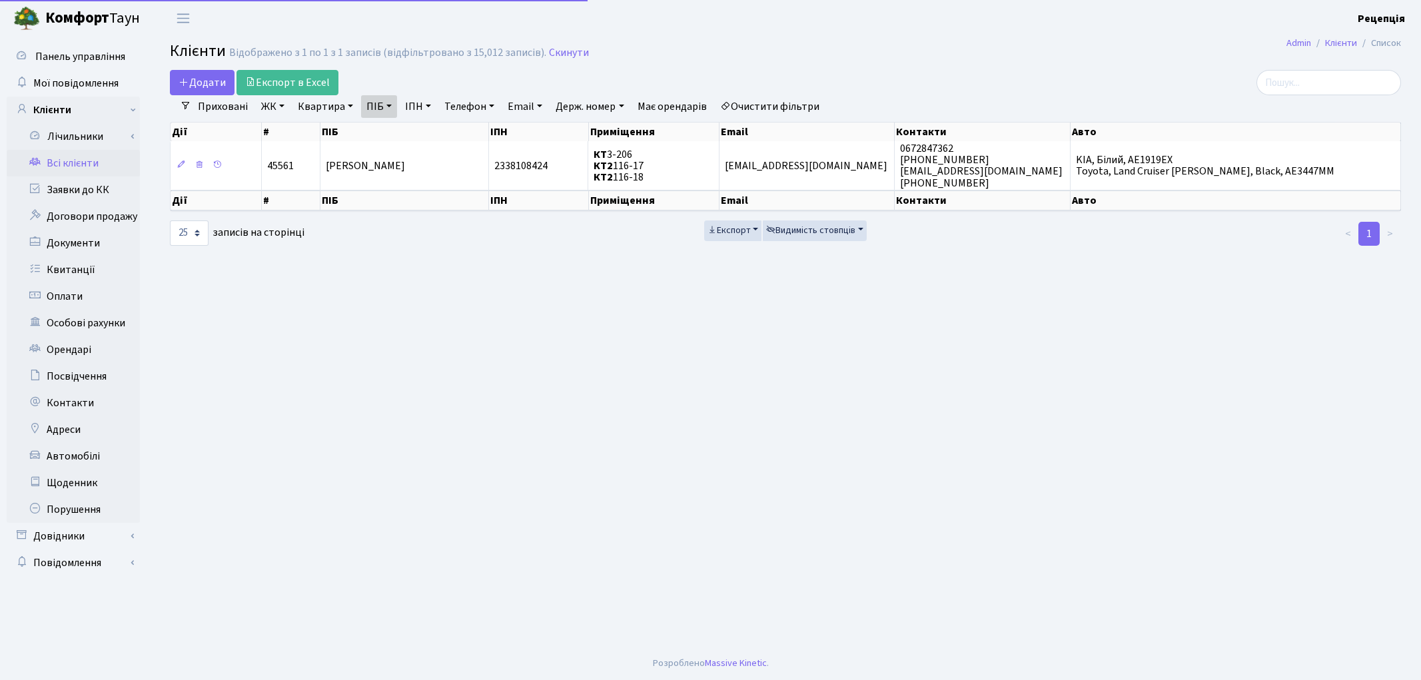
select select "25"
click at [769, 108] on link "Очистити фільтри" at bounding box center [770, 106] width 110 height 23
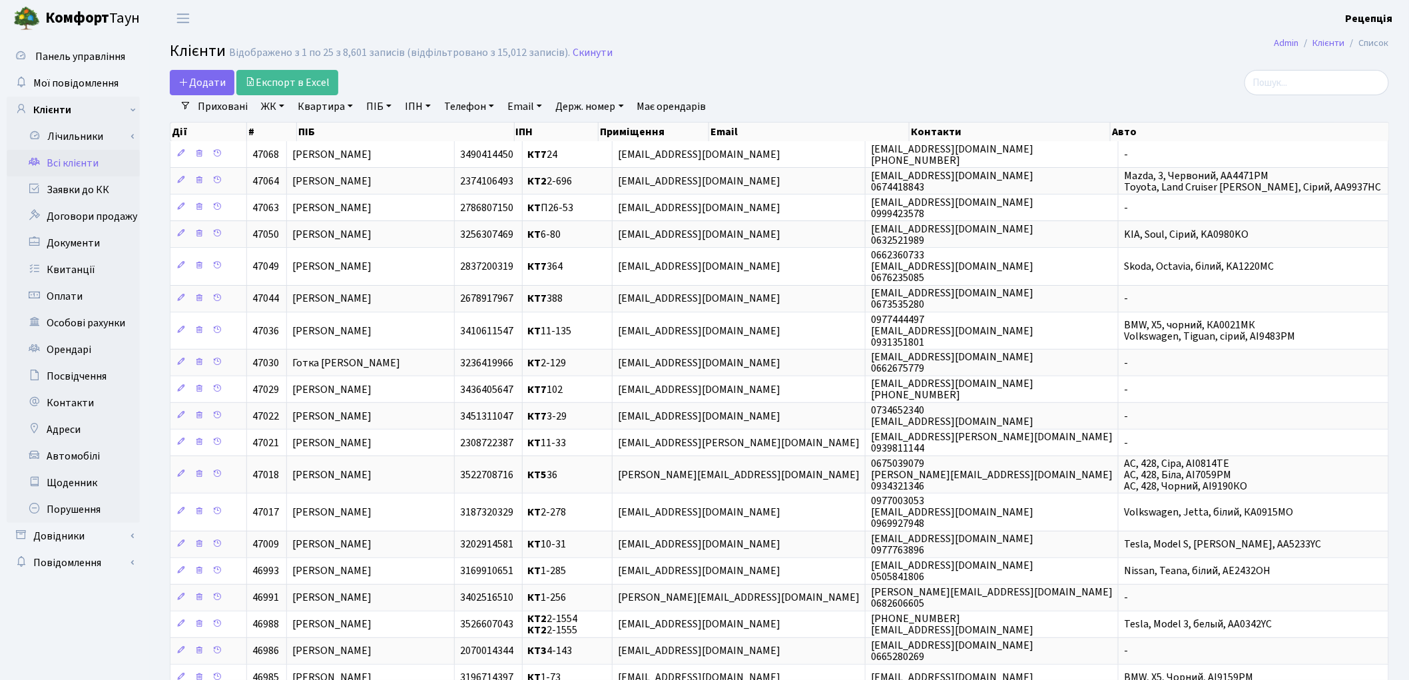
click at [277, 103] on link "ЖК" at bounding box center [273, 106] width 34 height 23
click at [297, 168] on li "КТ2, просп. Соборності, 17" at bounding box center [338, 176] width 161 height 23
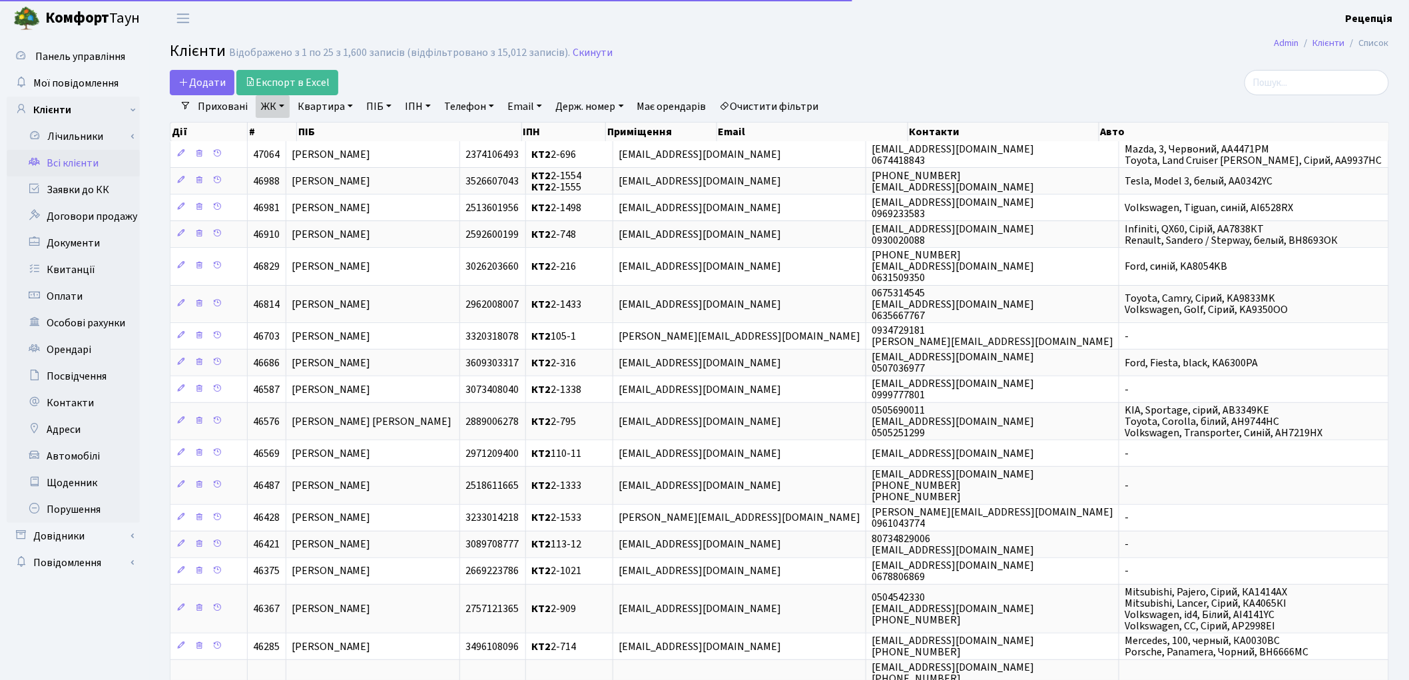
click at [326, 102] on link "Квартира" at bounding box center [325, 106] width 66 height 23
type input "2-1148"
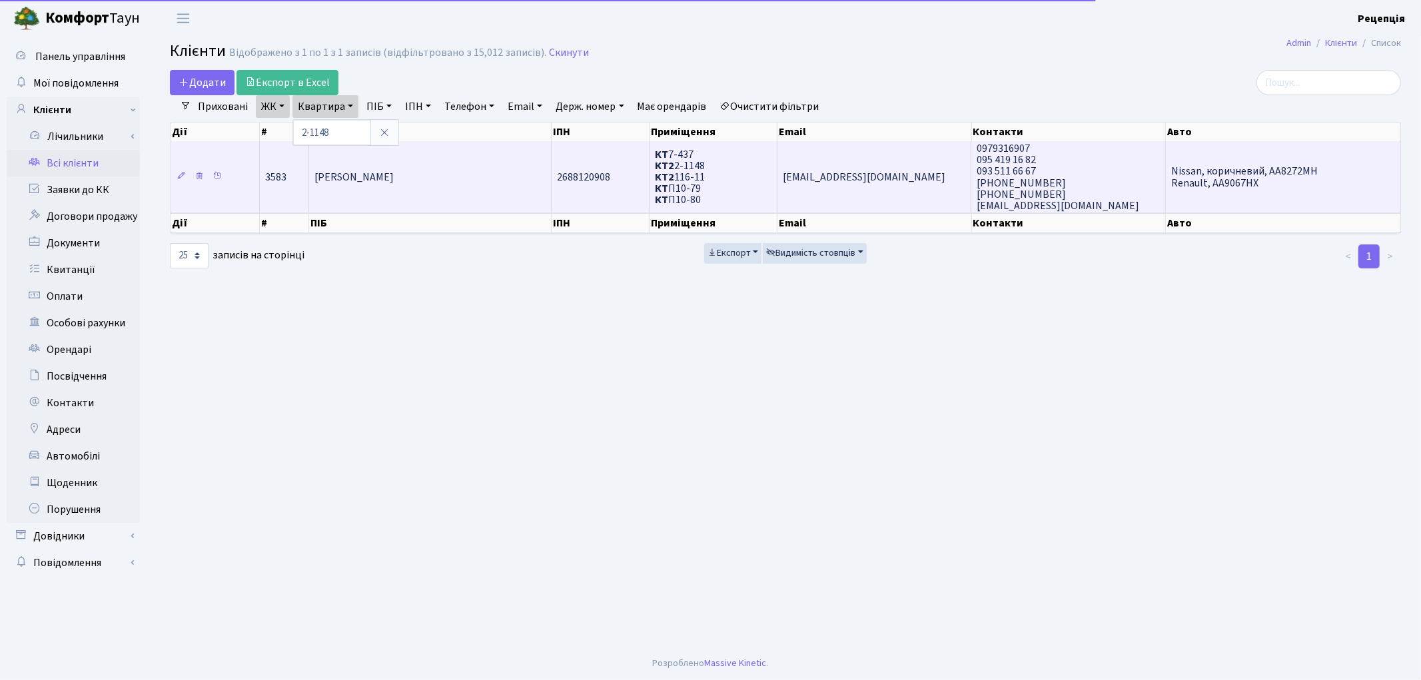
click at [394, 170] on span "[PERSON_NAME]" at bounding box center [353, 177] width 79 height 15
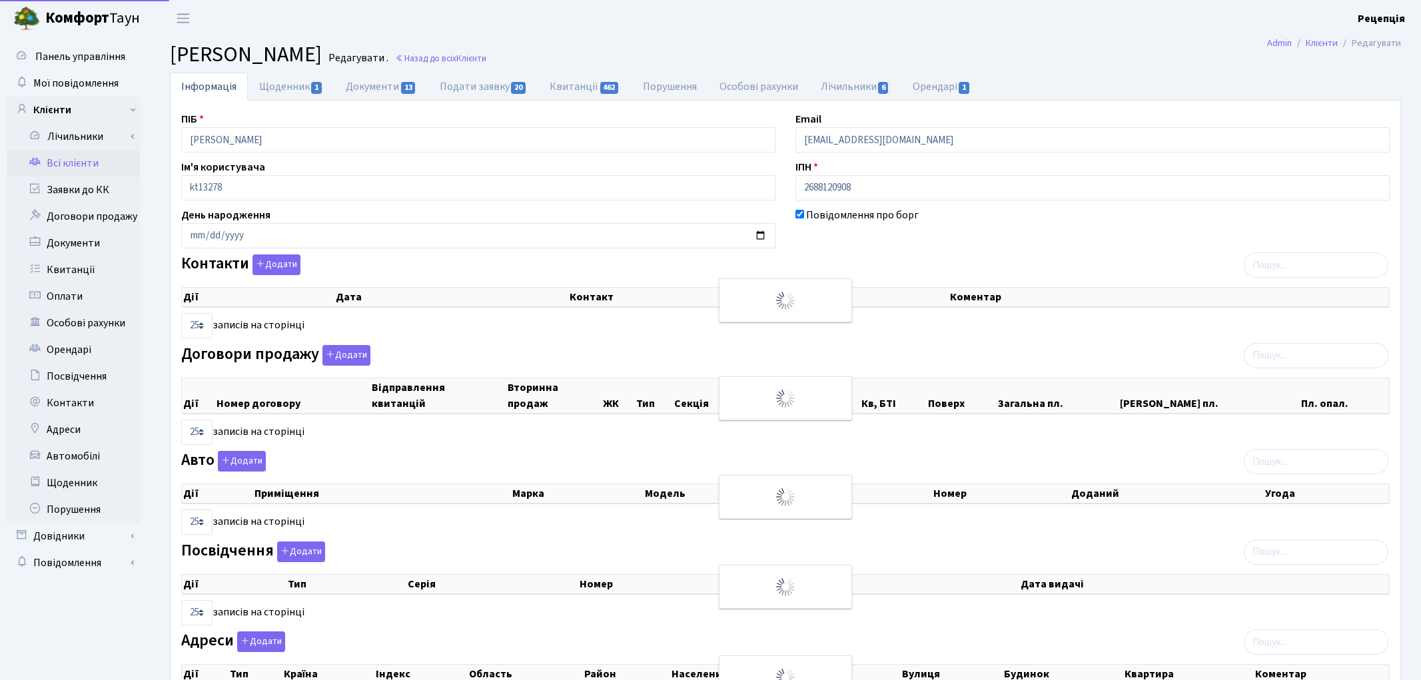
select select "25"
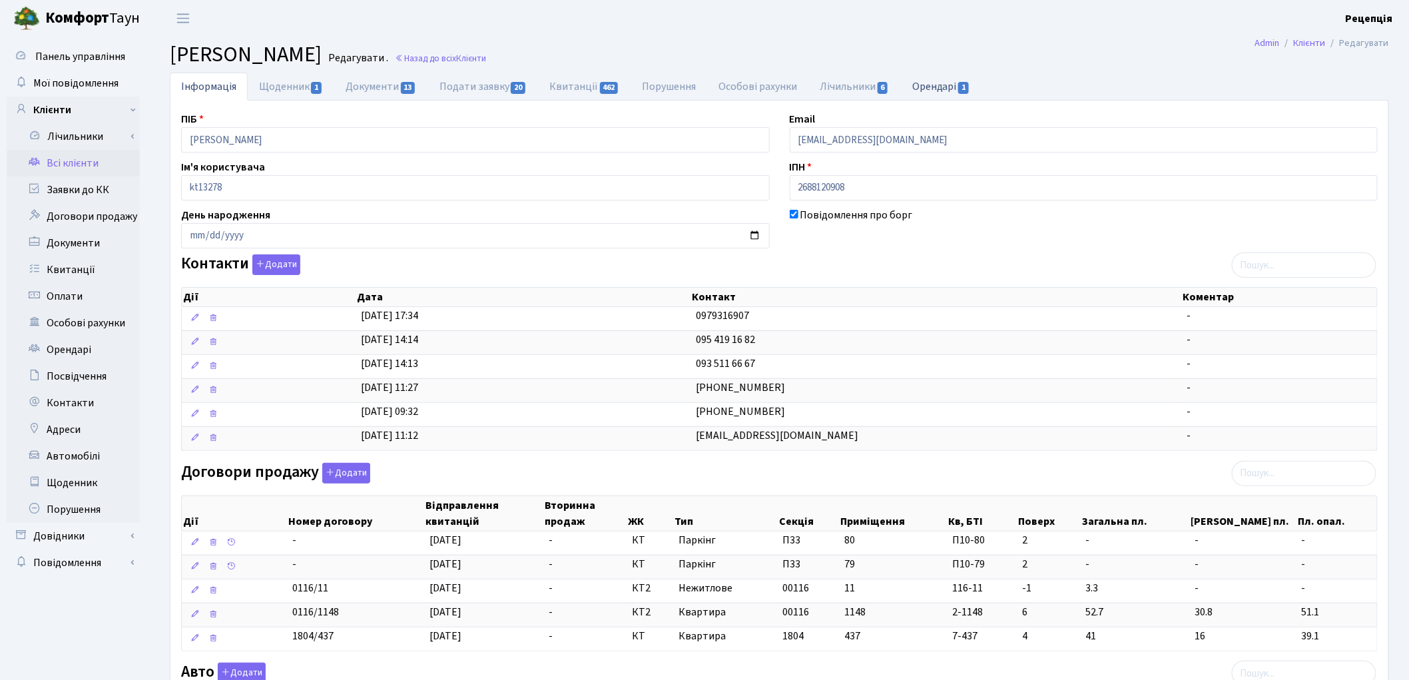
click at [954, 90] on link "Орендарі 1" at bounding box center [941, 86] width 81 height 27
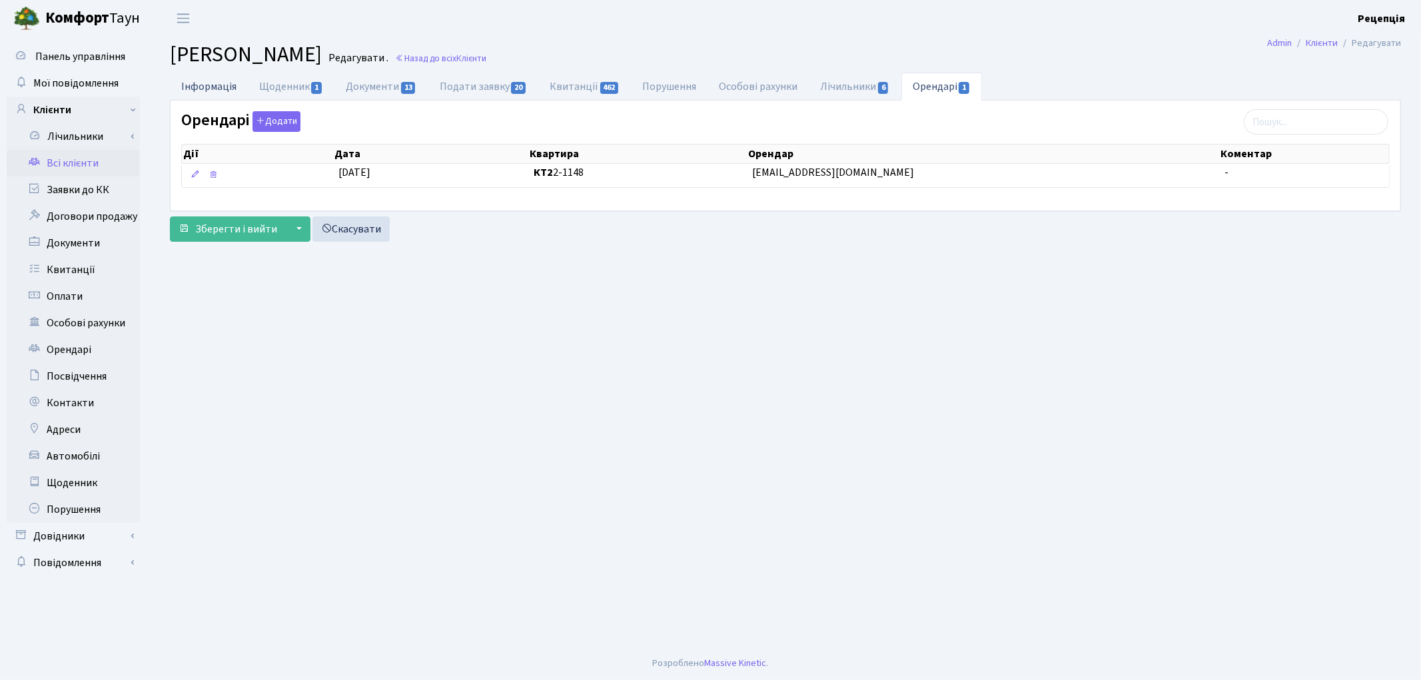
click at [200, 97] on link "Інформація" at bounding box center [209, 86] width 78 height 27
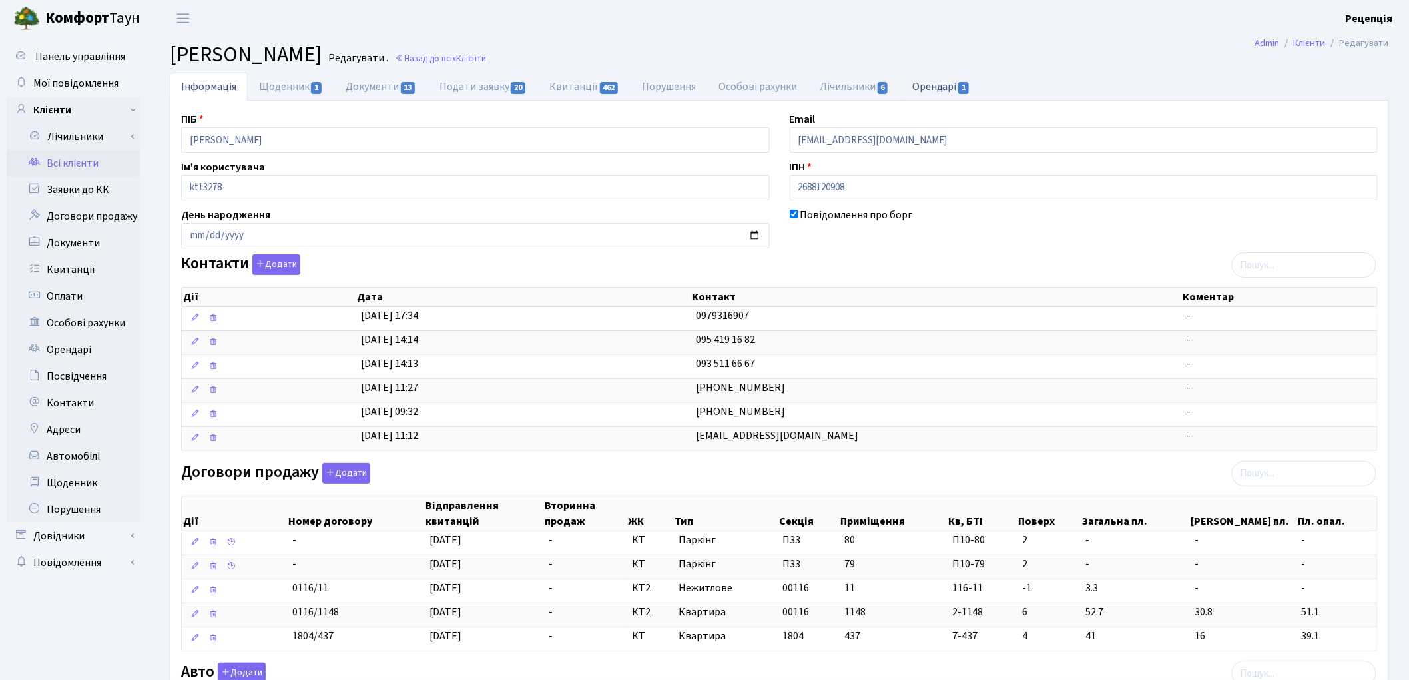
click at [937, 84] on link "Орендарі 1" at bounding box center [941, 86] width 81 height 27
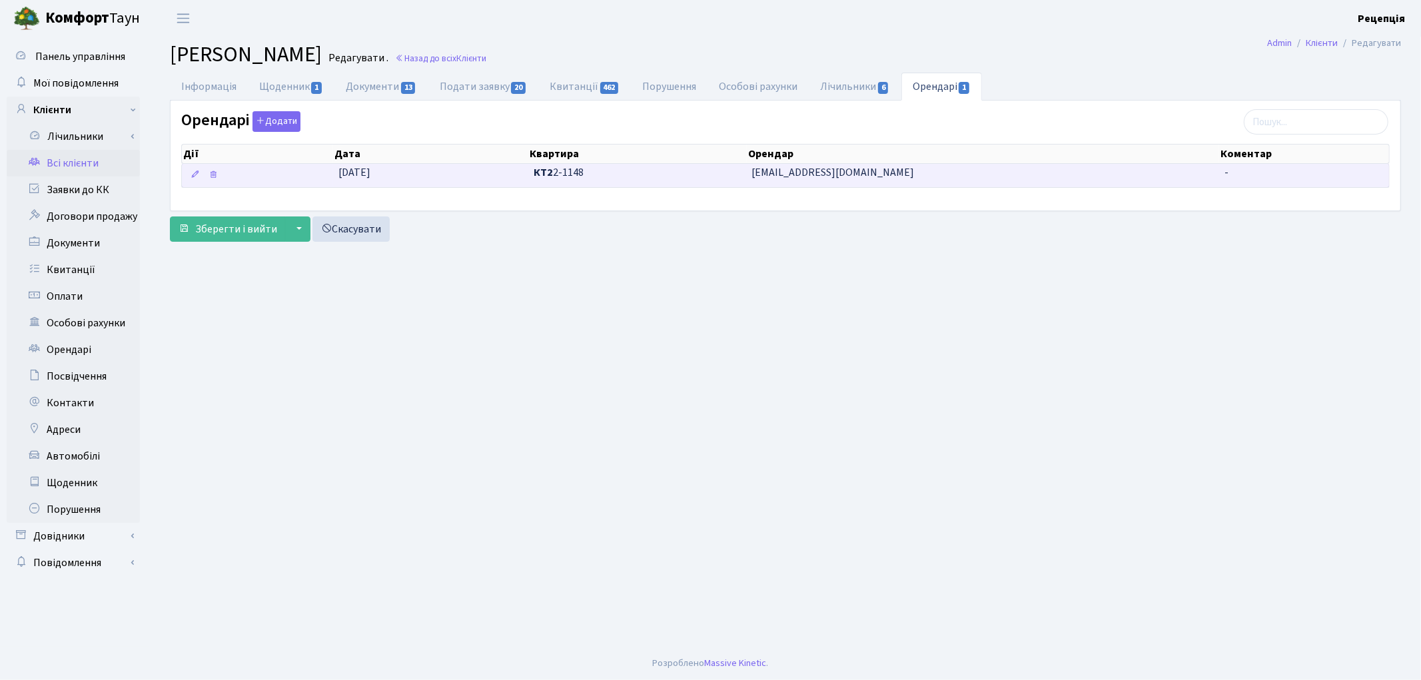
click at [811, 178] on span "[EMAIL_ADDRESS][DOMAIN_NAME]" at bounding box center [983, 172] width 462 height 15
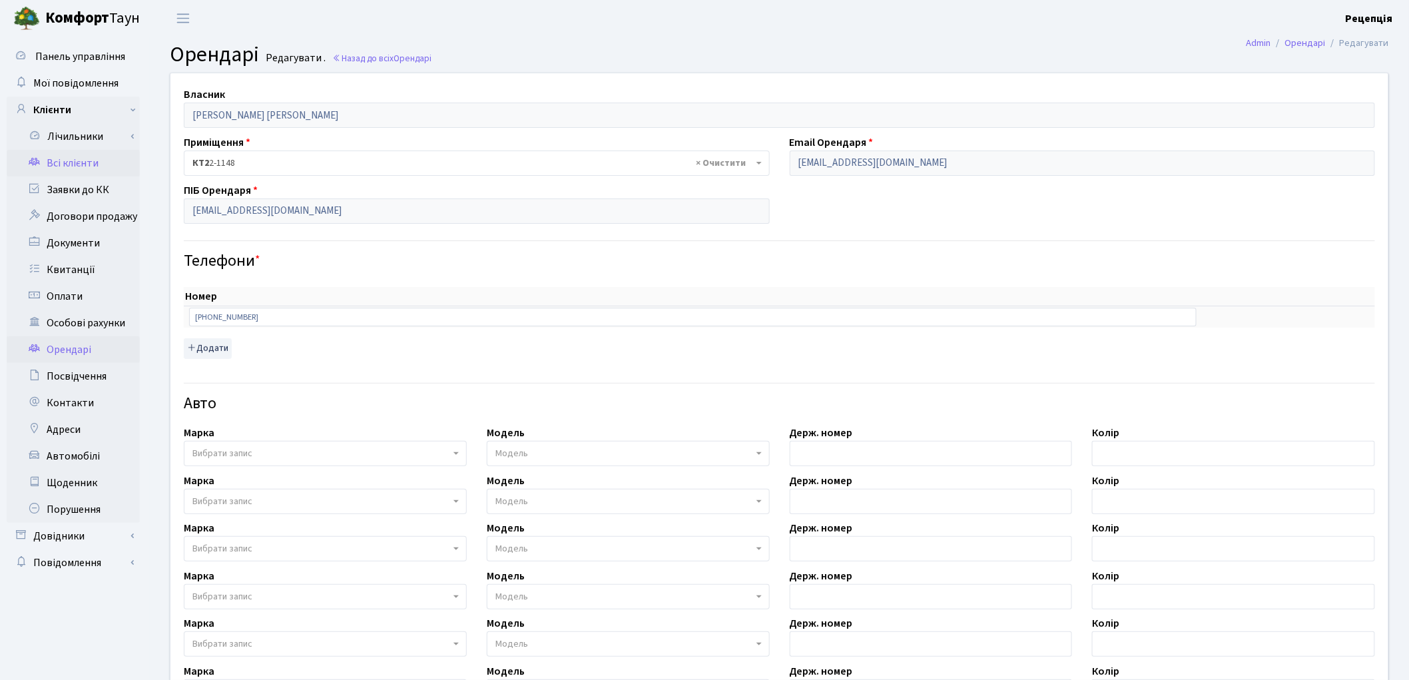
click at [69, 156] on link "Всі клієнти" at bounding box center [73, 163] width 133 height 27
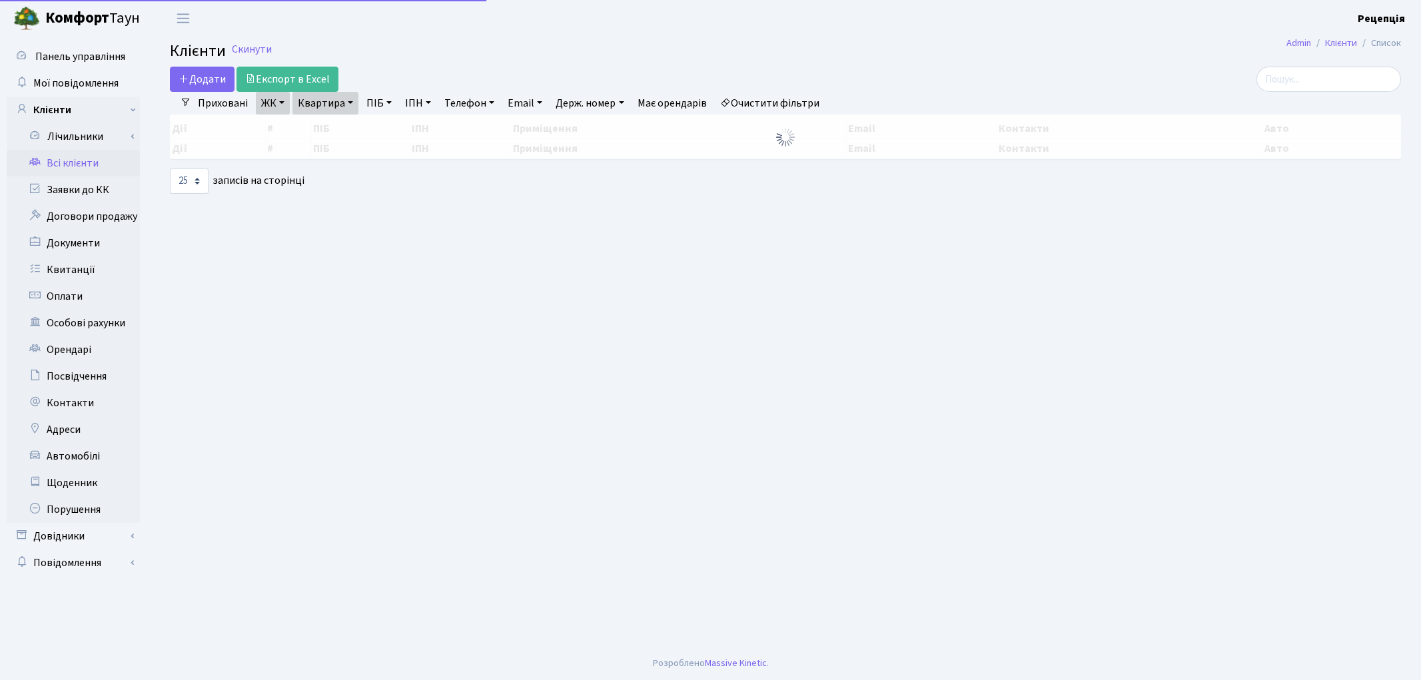
select select "25"
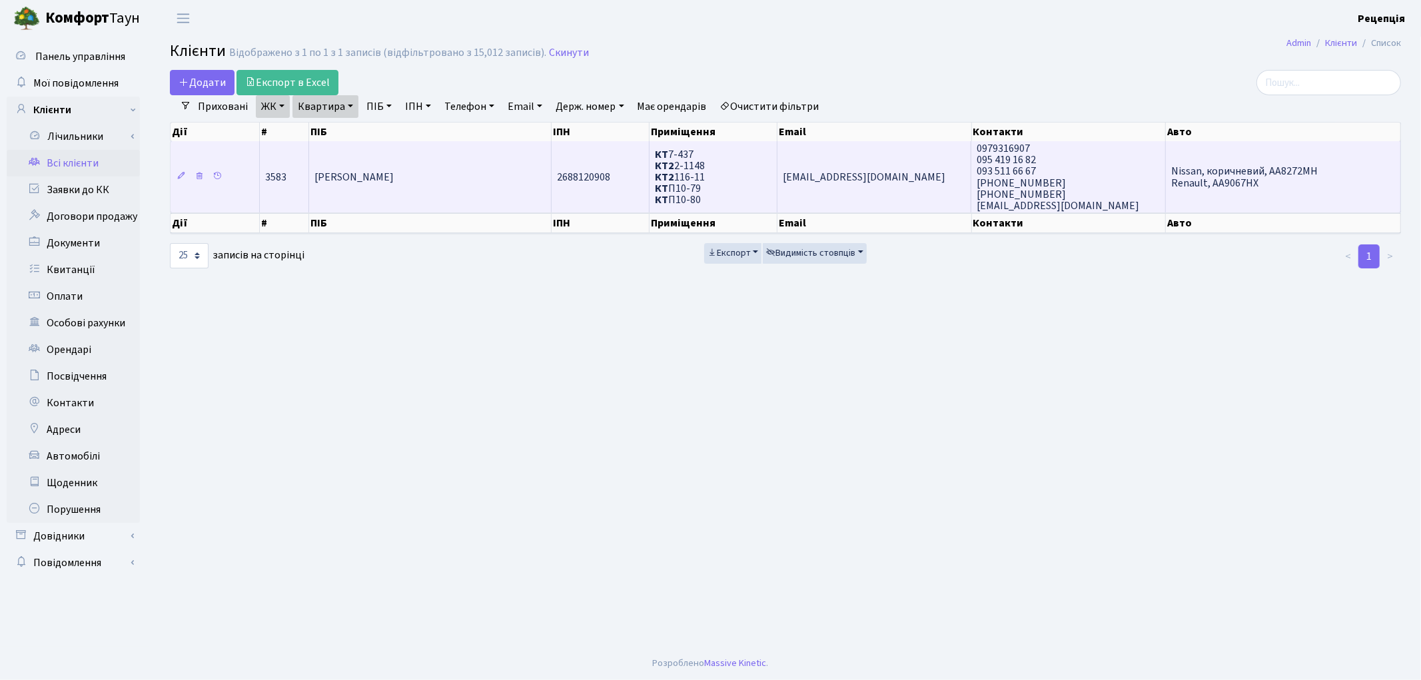
click at [524, 168] on td "[PERSON_NAME]" at bounding box center [430, 176] width 242 height 71
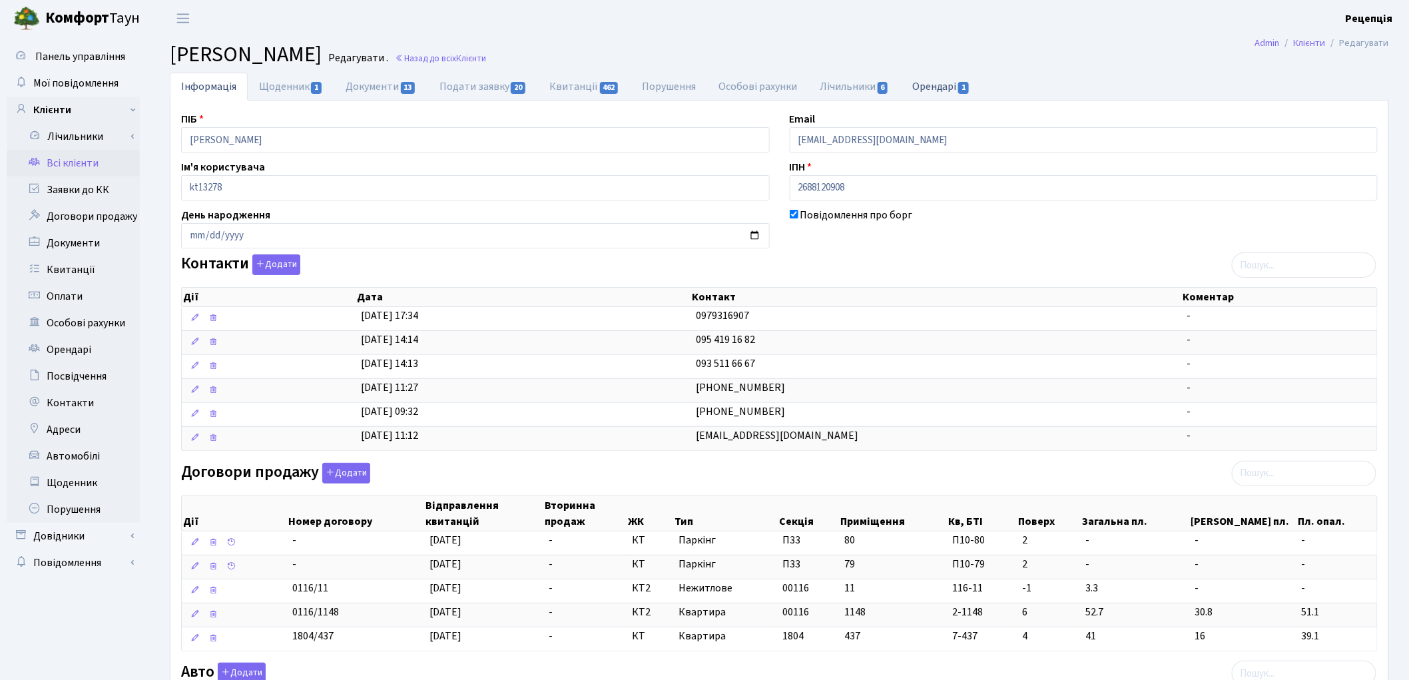
click at [934, 92] on link "Орендарі 1" at bounding box center [941, 86] width 81 height 27
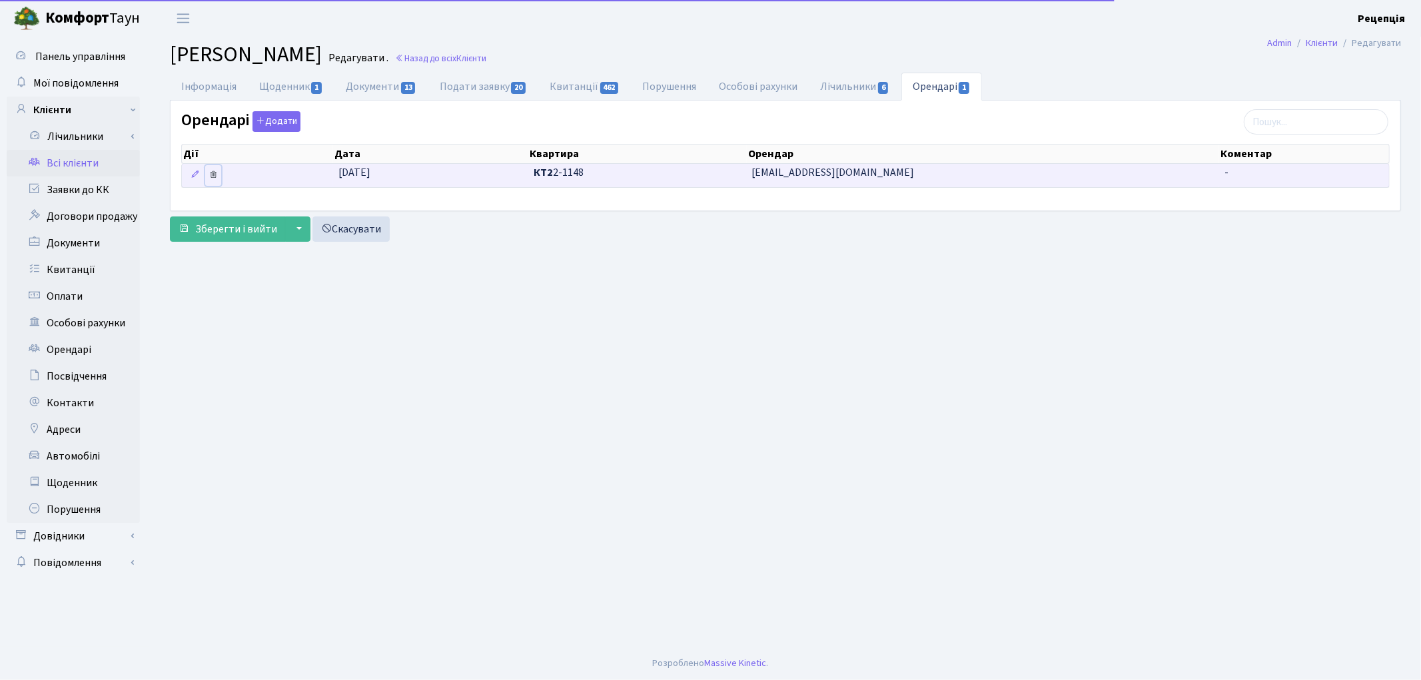
click at [216, 169] on link at bounding box center [213, 175] width 16 height 21
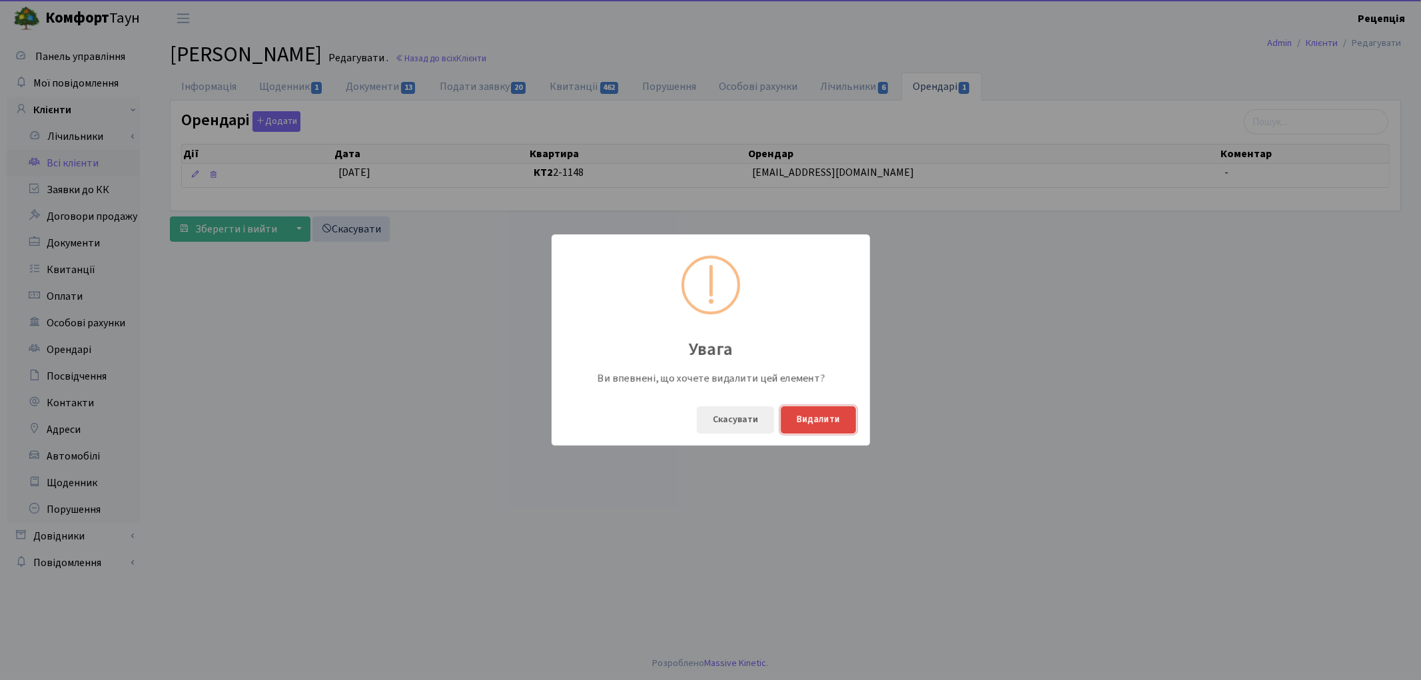
click at [833, 418] on button "Видалити" at bounding box center [818, 419] width 75 height 27
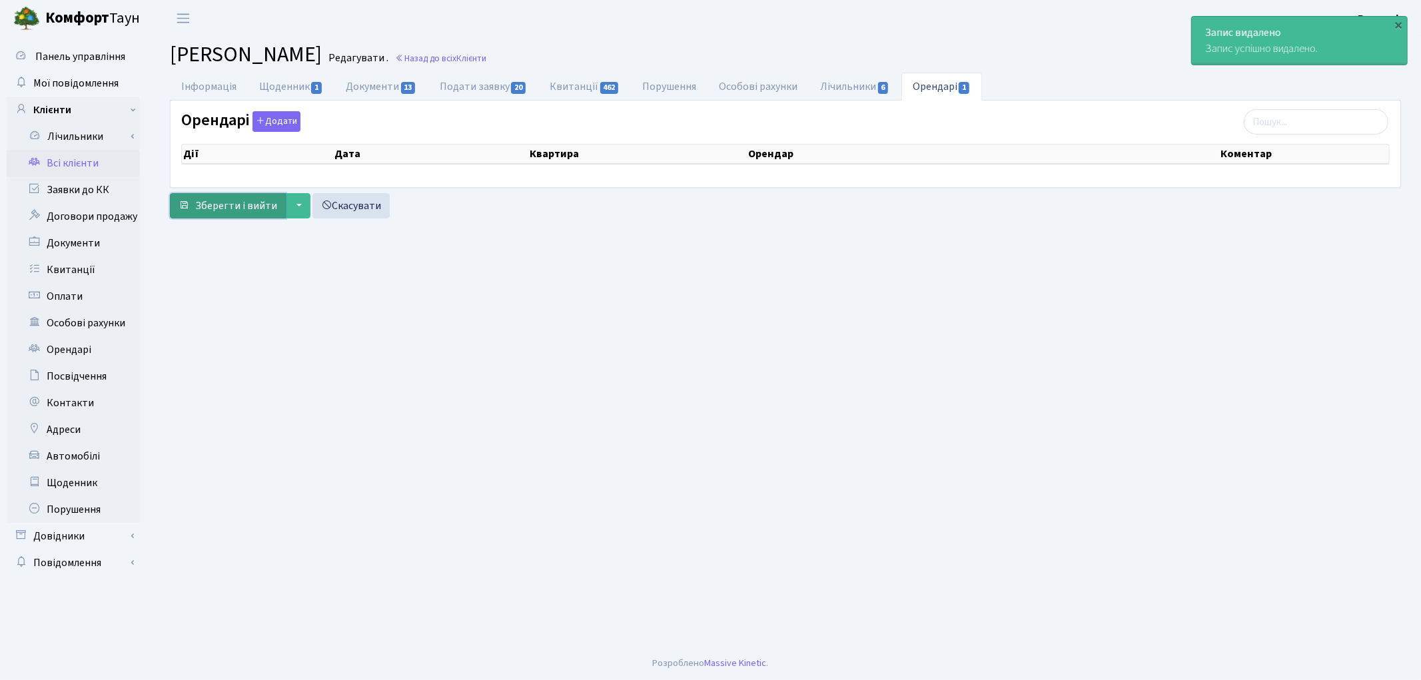
click at [247, 196] on button "Зберегти і вийти" at bounding box center [228, 205] width 116 height 25
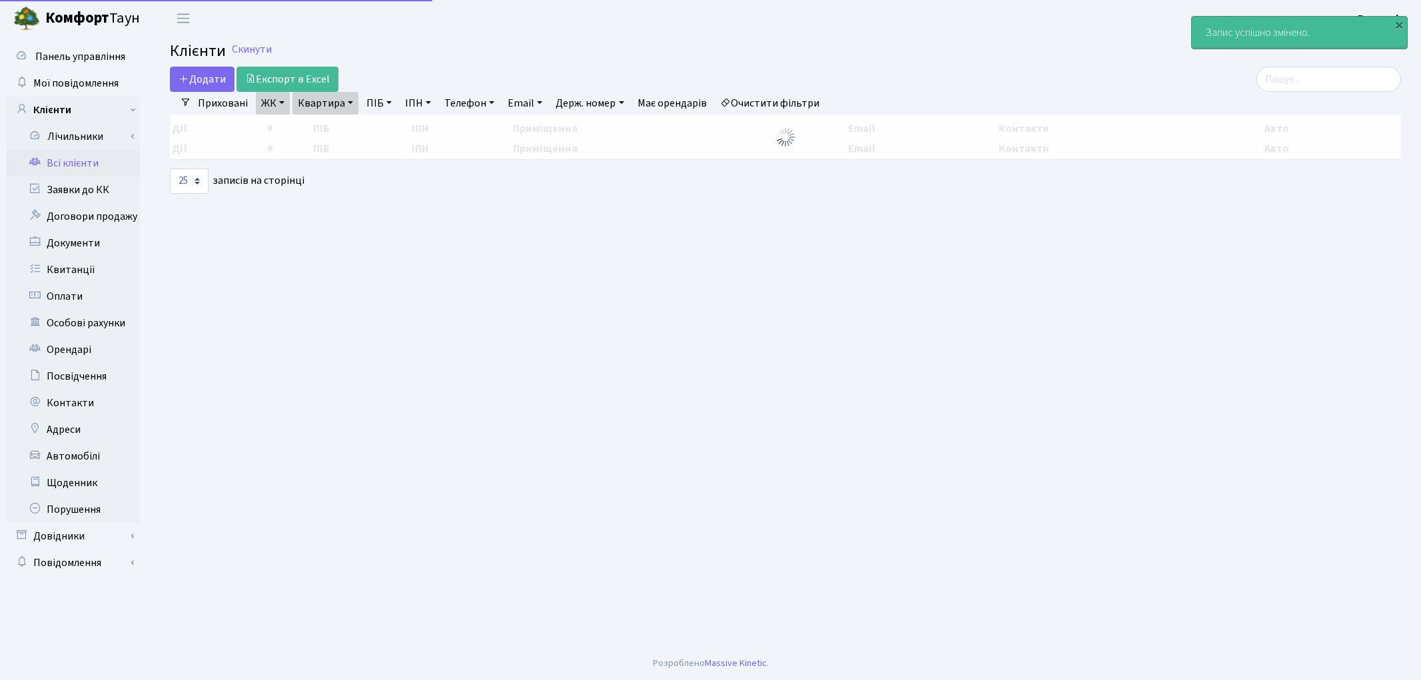
select select "25"
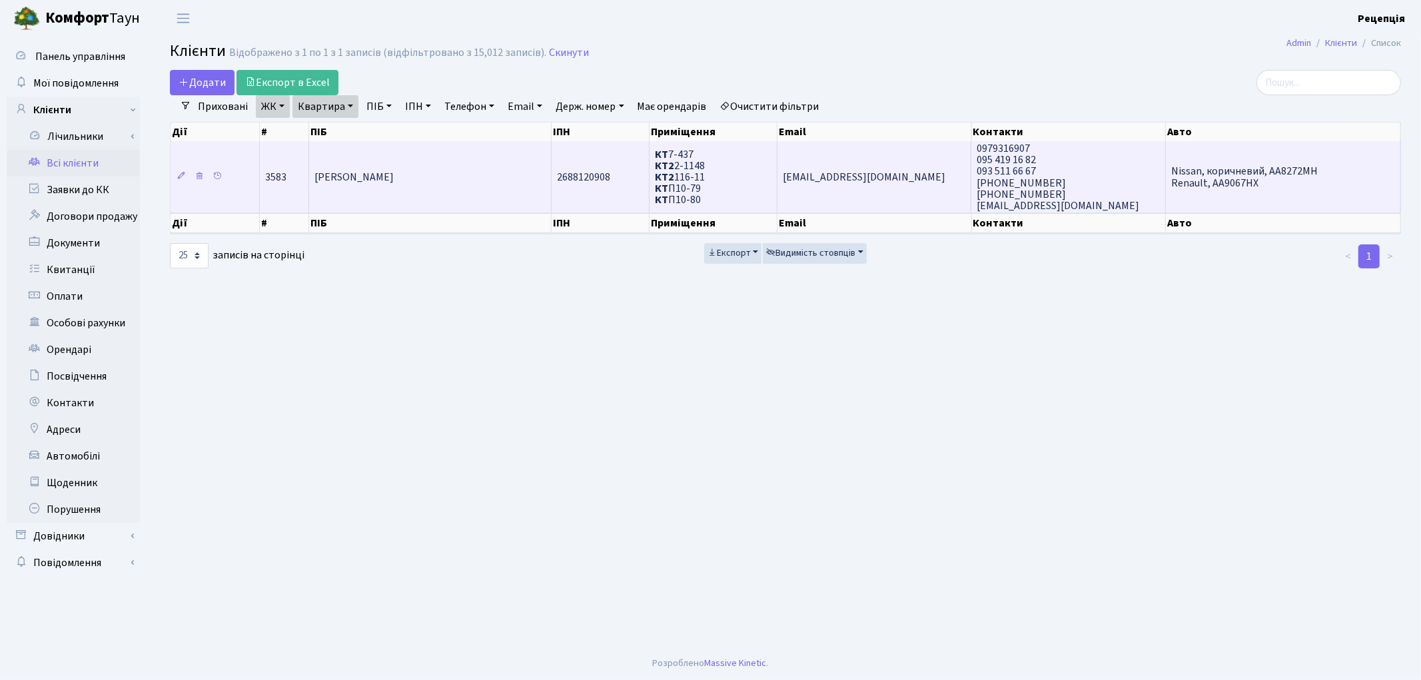
click at [518, 185] on td "[PERSON_NAME]" at bounding box center [430, 176] width 242 height 71
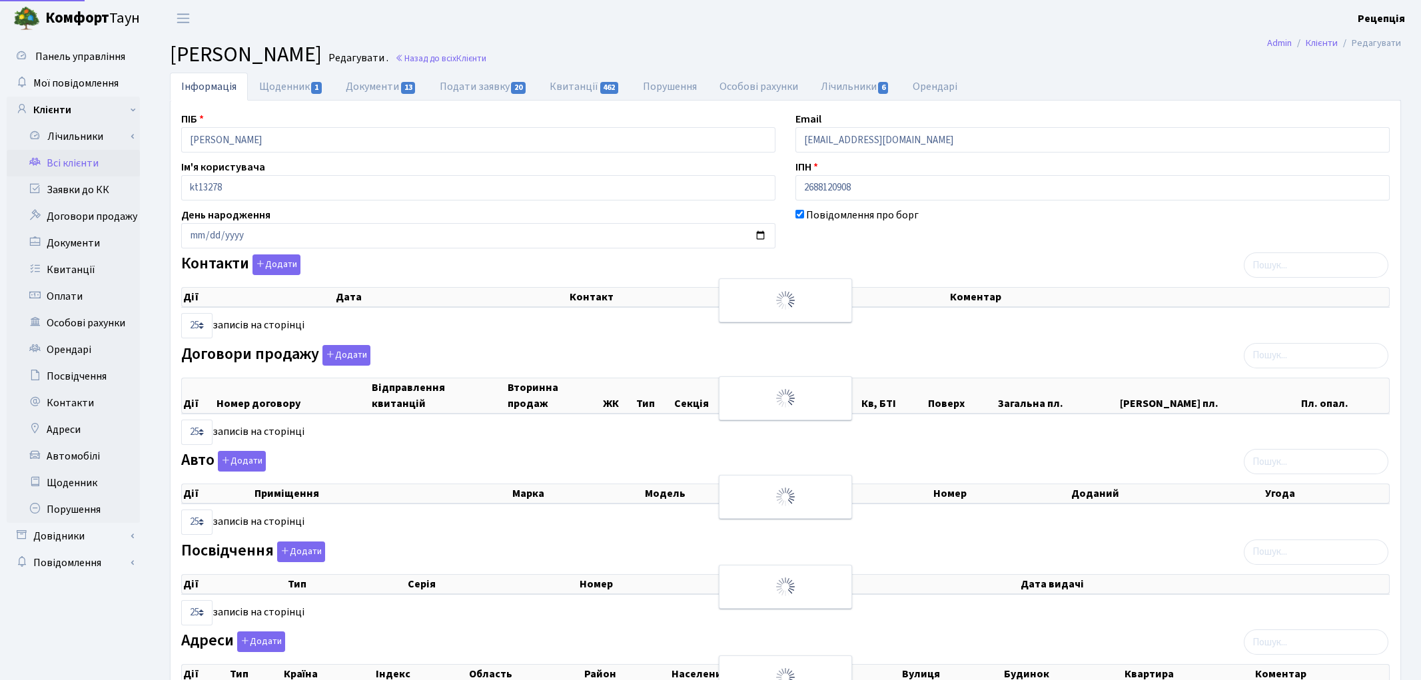
select select "25"
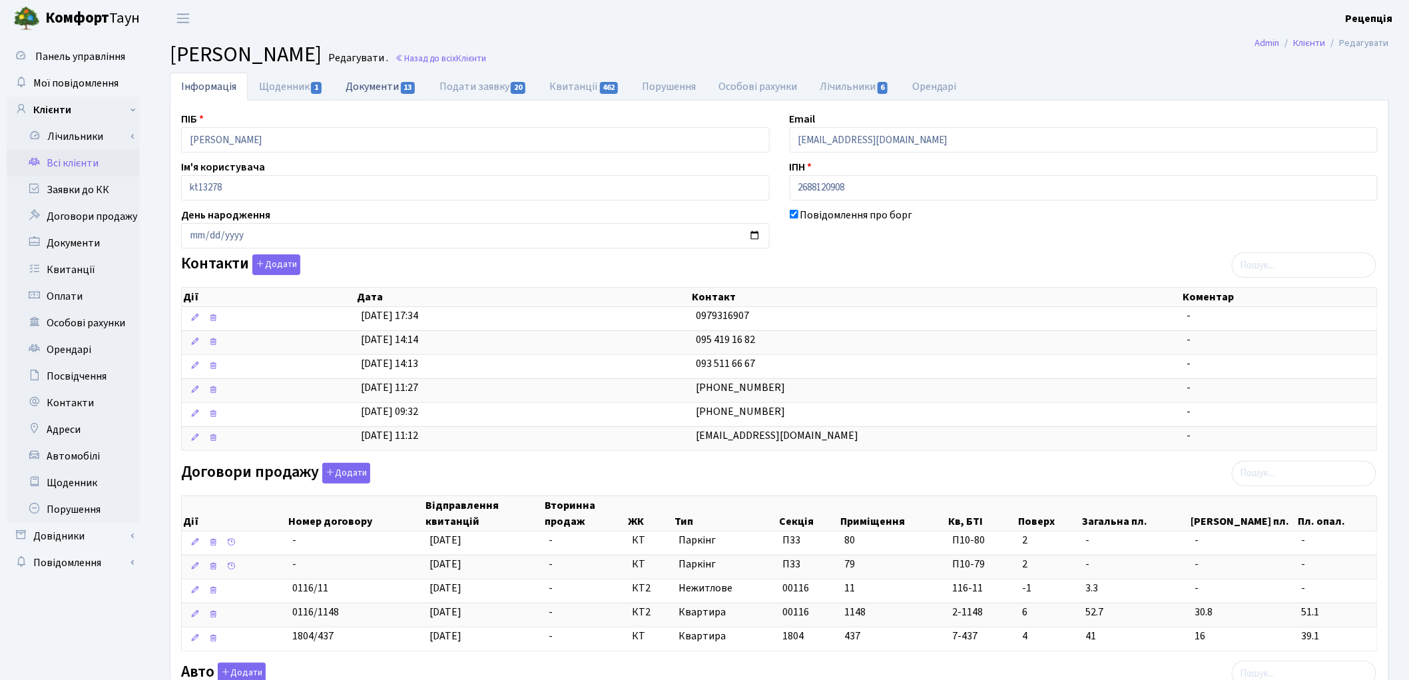
click at [380, 92] on link "Документи 13" at bounding box center [380, 86] width 93 height 27
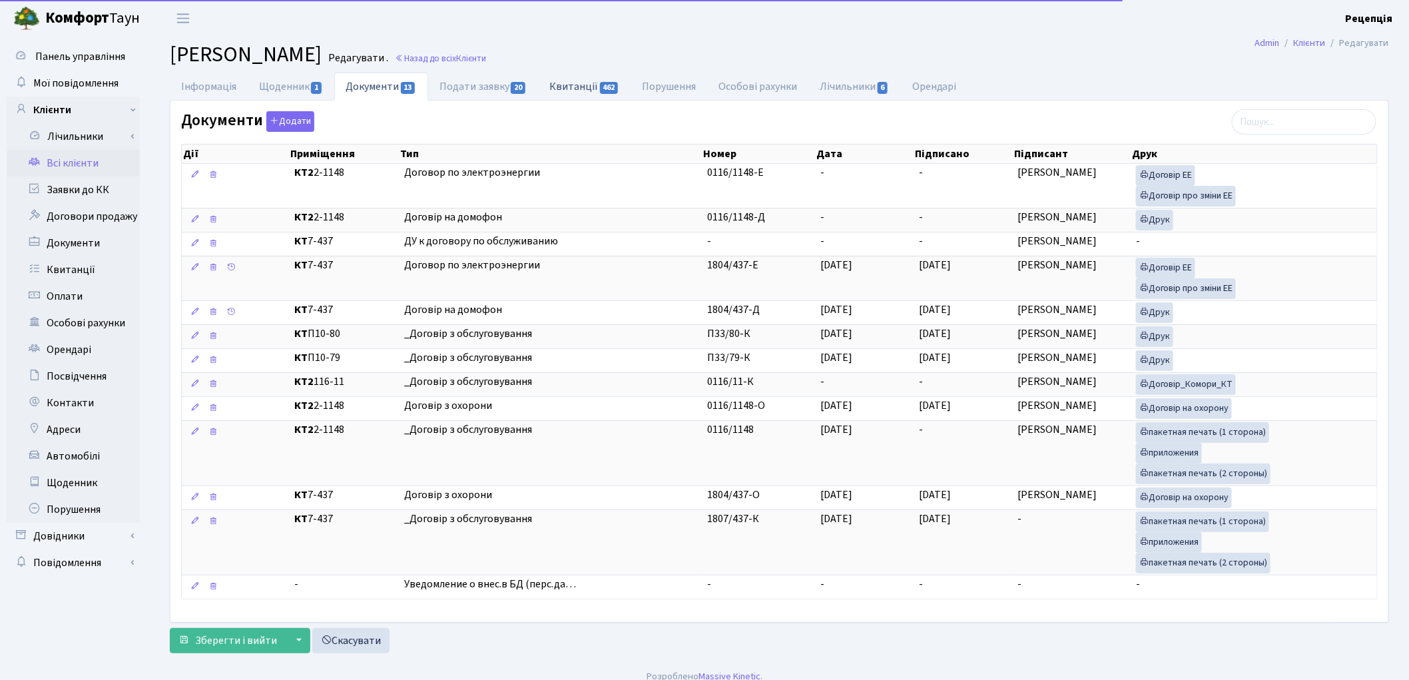
click at [594, 90] on link "Квитанції 462" at bounding box center [584, 86] width 93 height 27
select select "25"
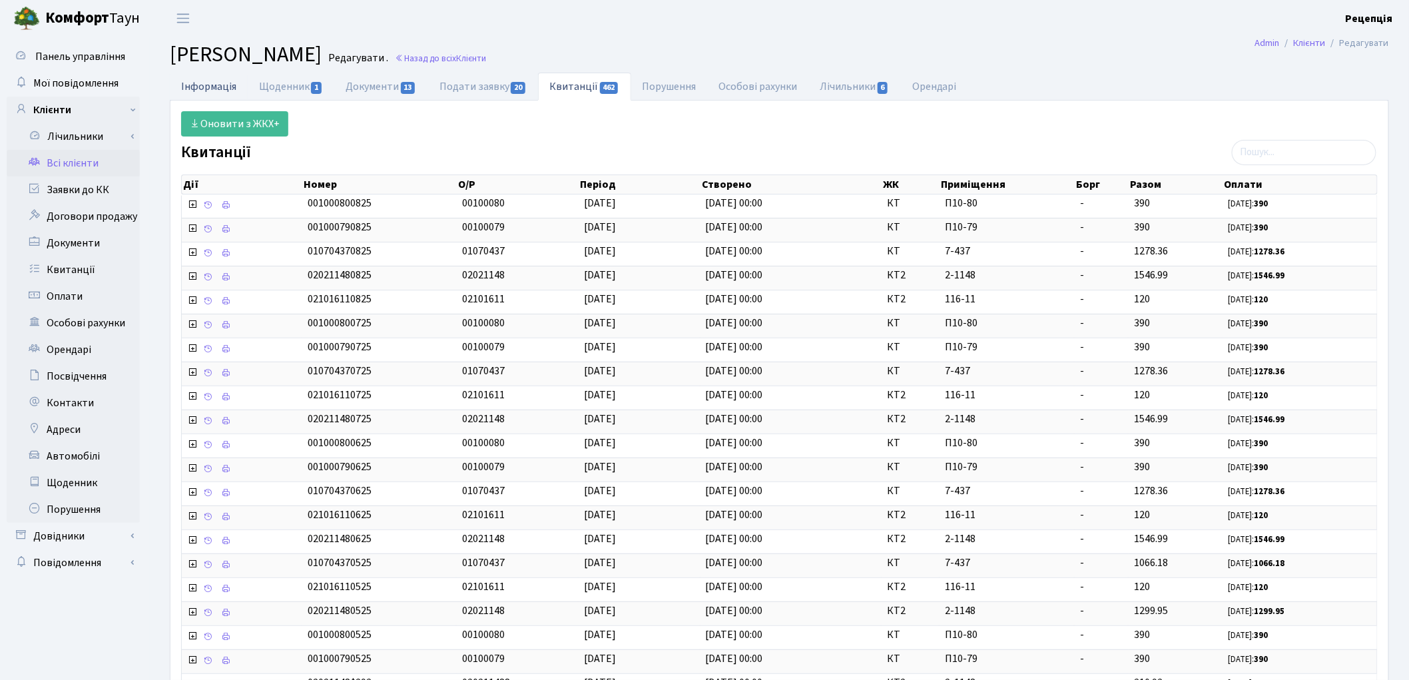
click at [217, 87] on link "Інформація" at bounding box center [209, 86] width 78 height 27
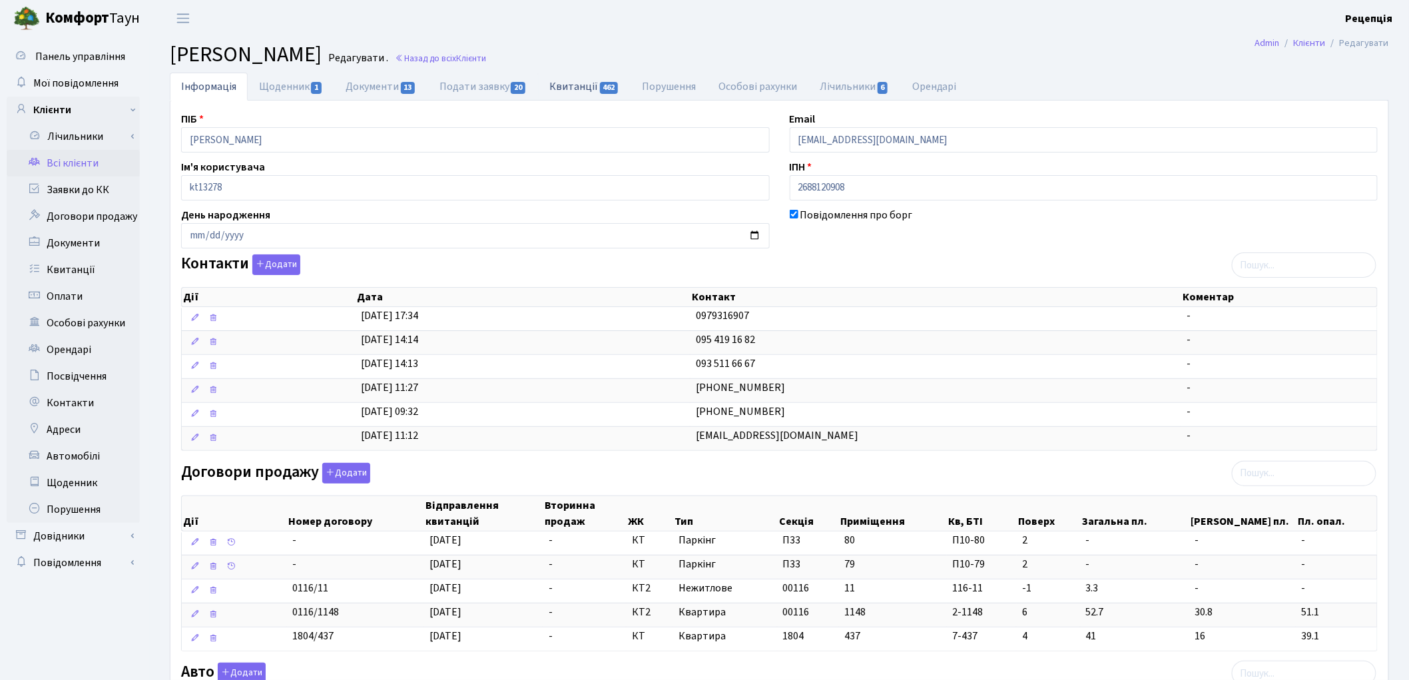
click at [565, 87] on link "Квитанції 462" at bounding box center [584, 86] width 93 height 27
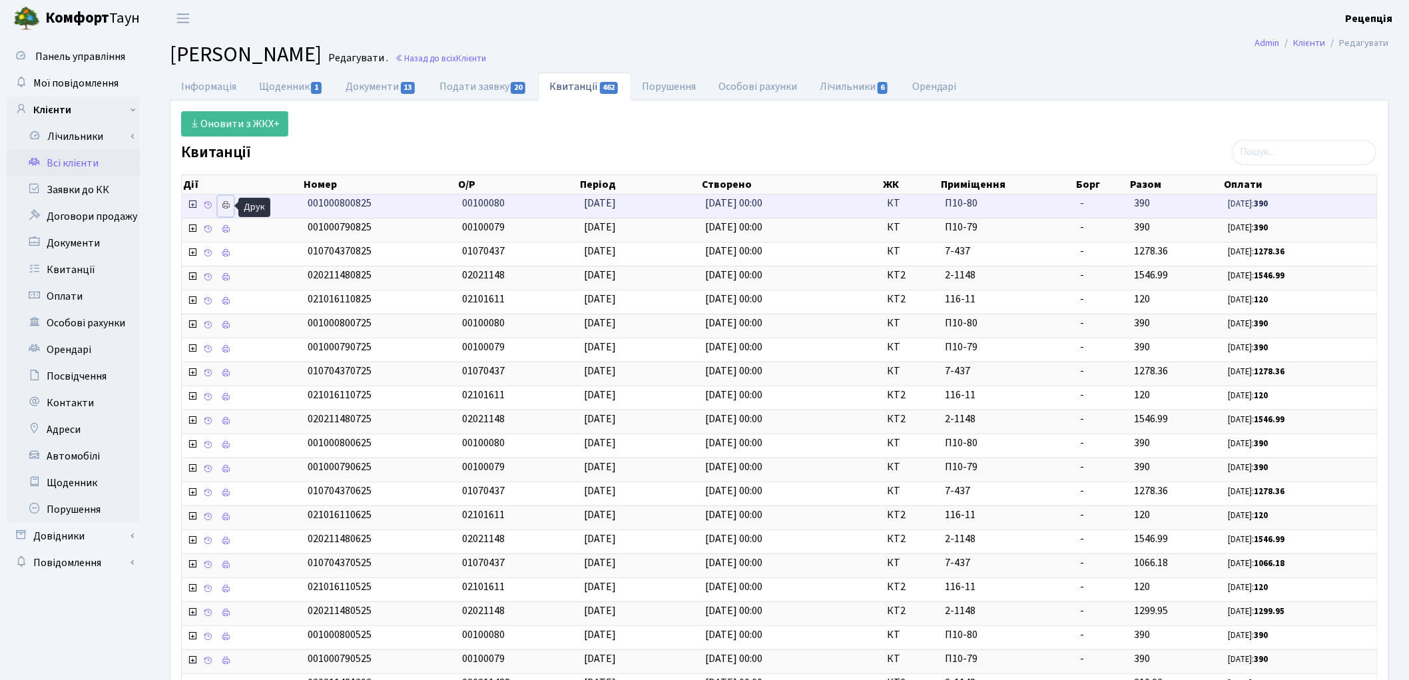
click at [221, 210] on icon at bounding box center [225, 204] width 9 height 9
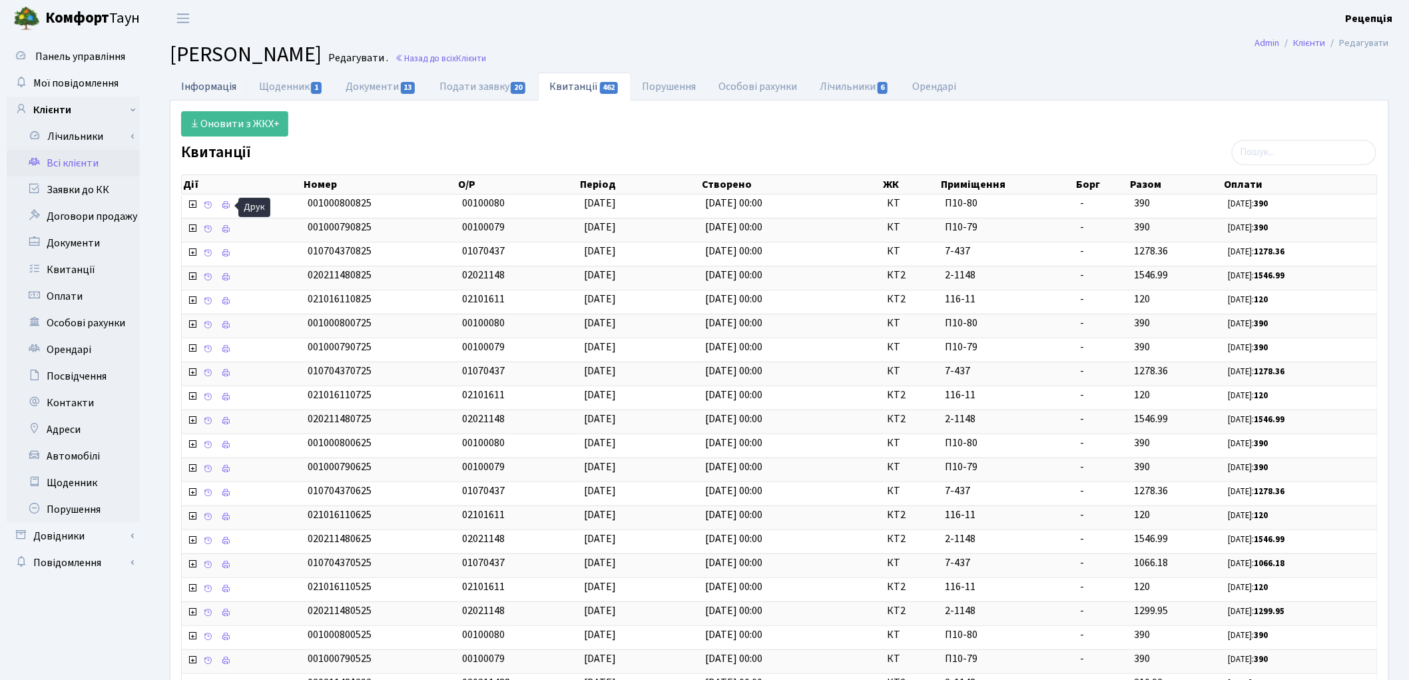
click at [222, 84] on link "Інформація" at bounding box center [209, 86] width 78 height 27
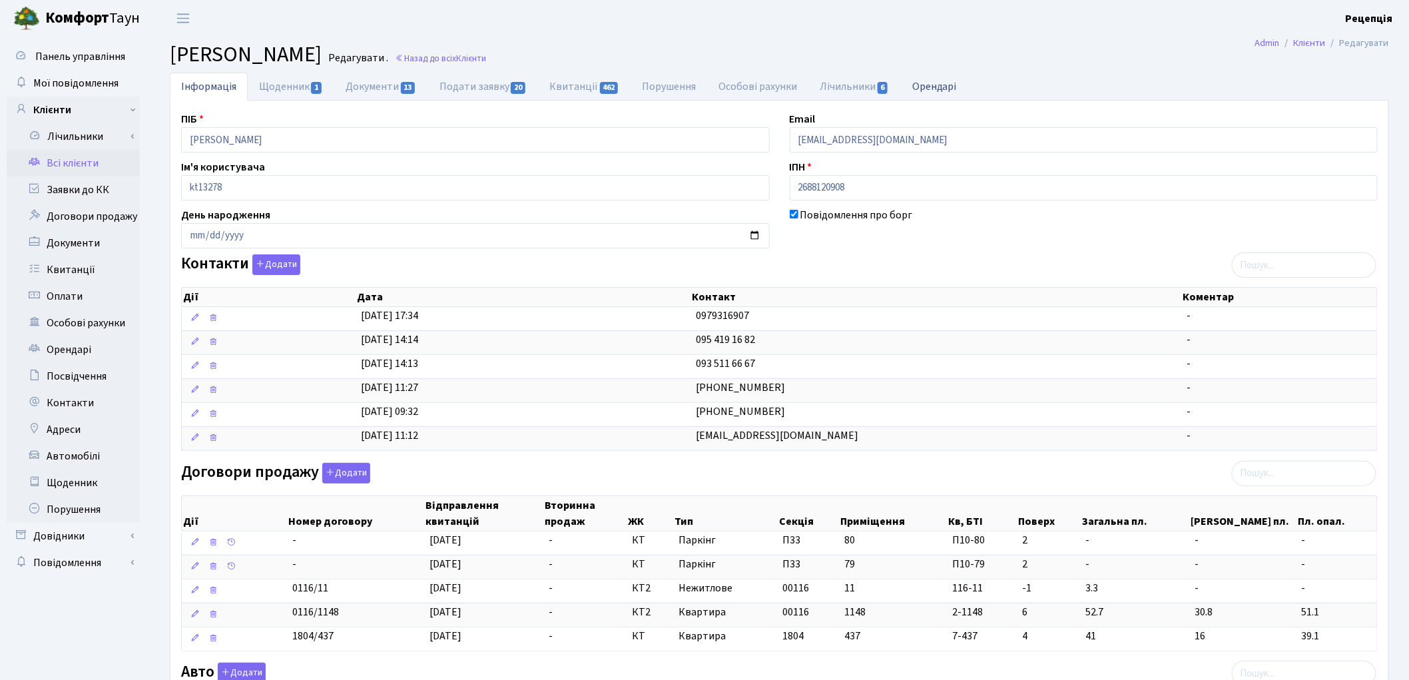
click at [955, 85] on link "Орендарі" at bounding box center [934, 86] width 67 height 27
select select "25"
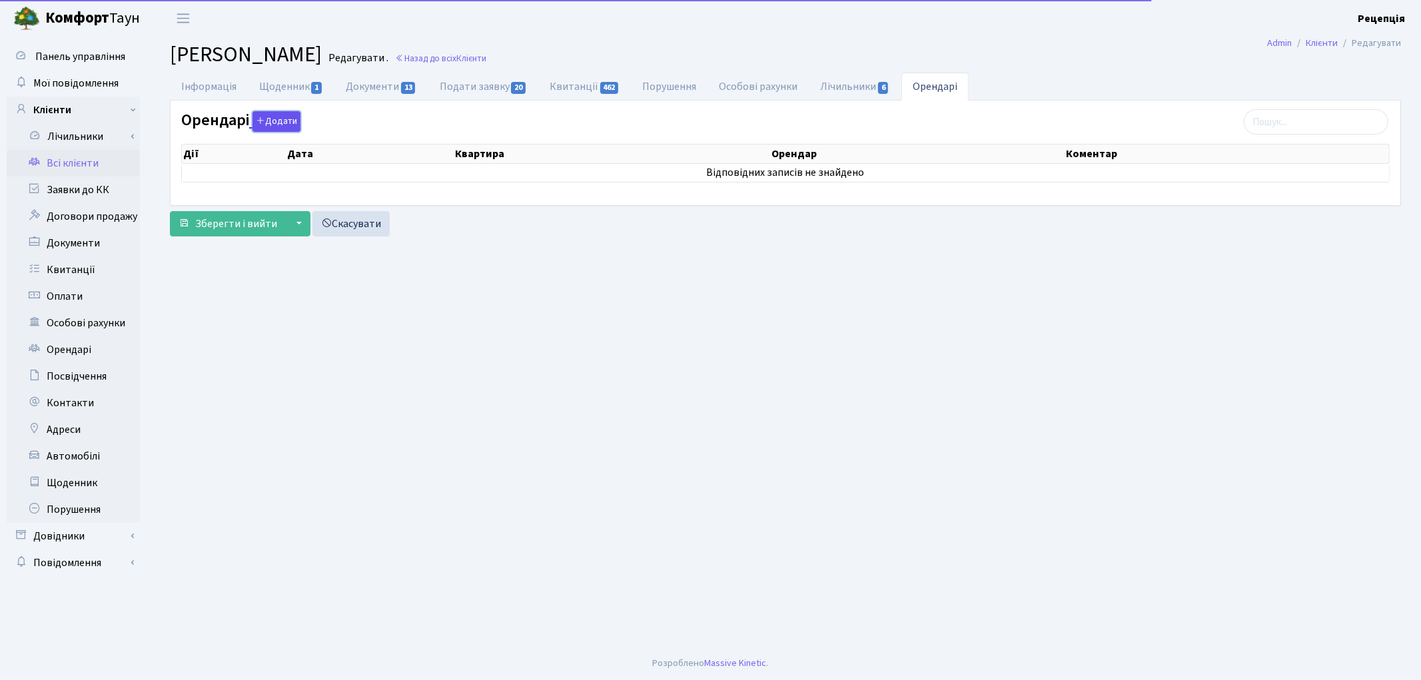
click at [291, 117] on button "Додати" at bounding box center [276, 121] width 48 height 21
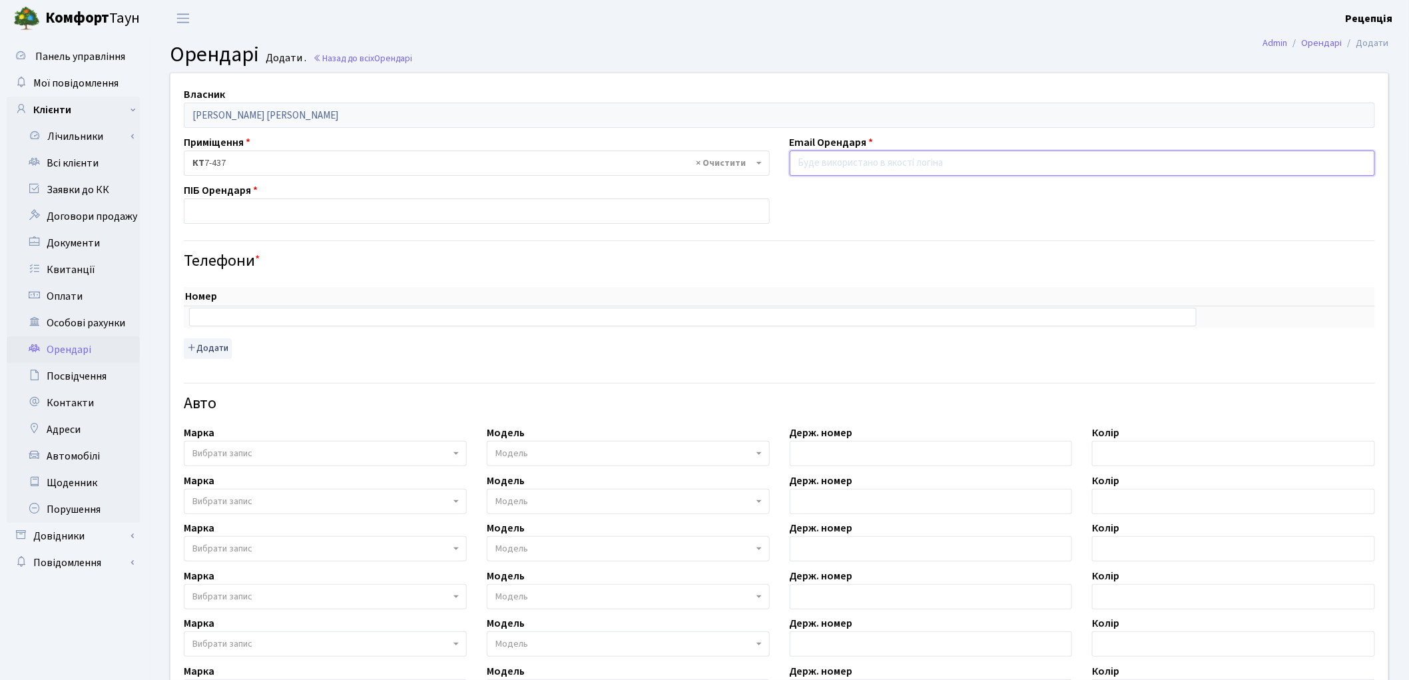
click at [838, 156] on input "email" at bounding box center [1083, 163] width 586 height 25
click at [55, 170] on link "Всі клієнти" at bounding box center [73, 163] width 133 height 27
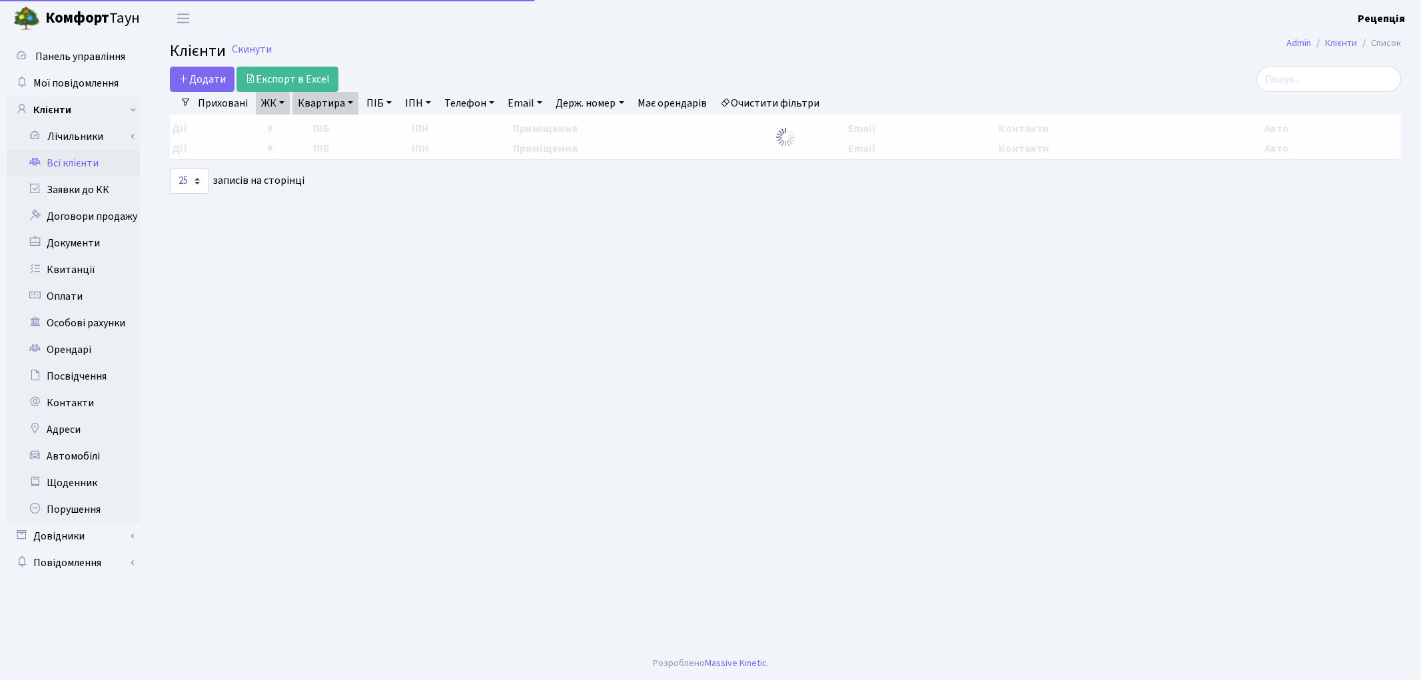
select select "25"
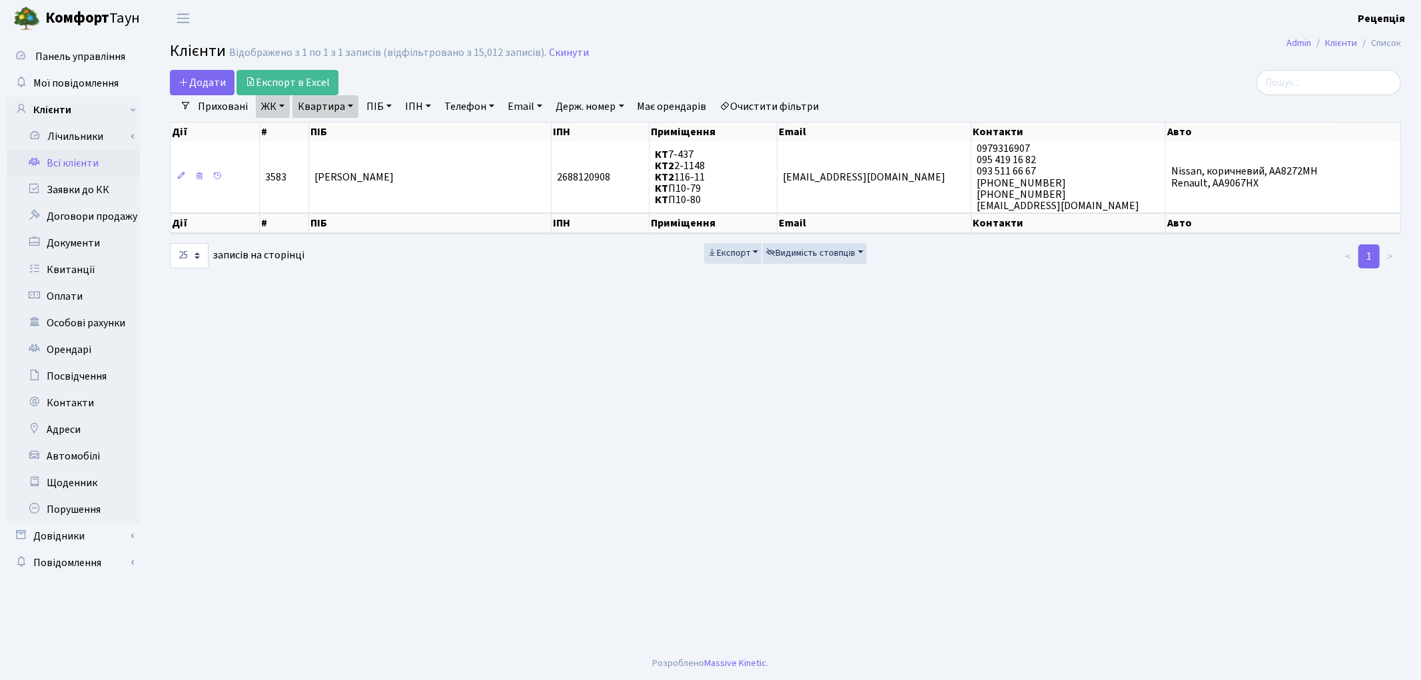
click at [813, 99] on link "Очистити фільтри" at bounding box center [770, 106] width 110 height 23
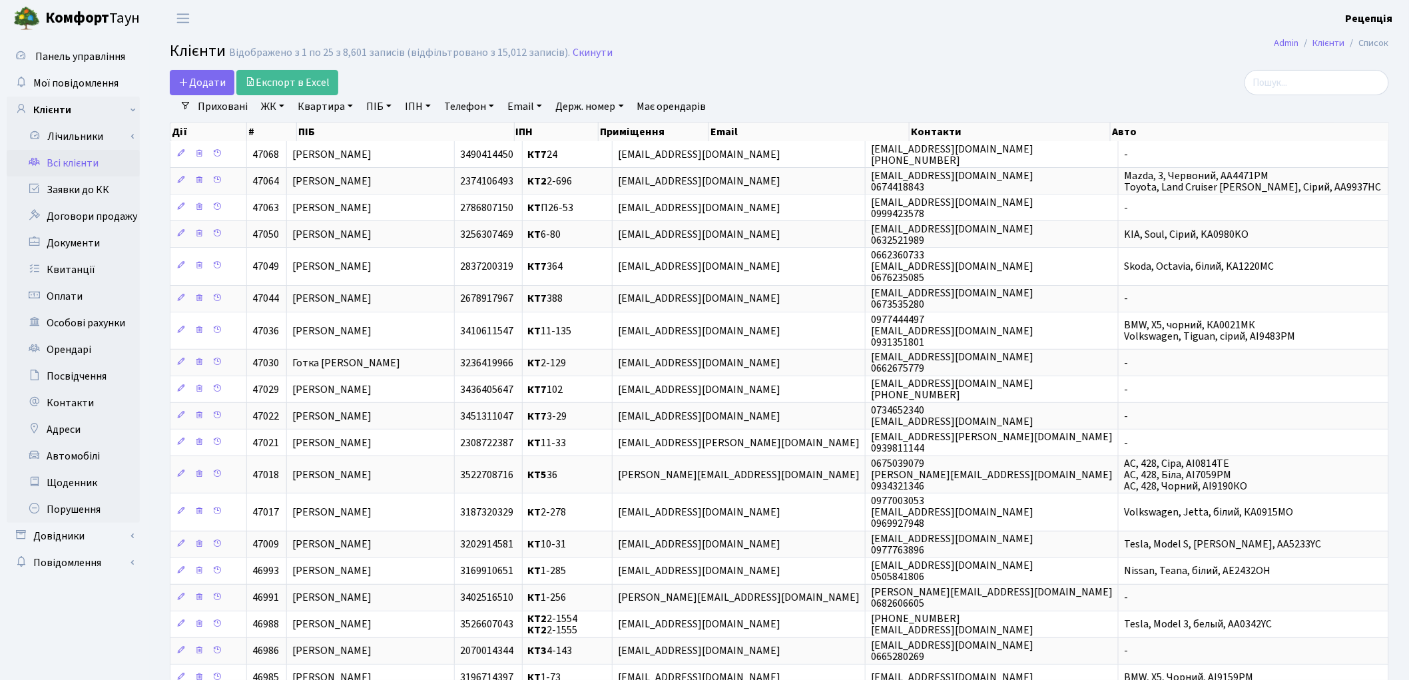
click at [276, 105] on link "ЖК" at bounding box center [273, 106] width 34 height 23
click at [297, 145] on li "КТ, вул. Регенераторна, 4" at bounding box center [338, 152] width 161 height 23
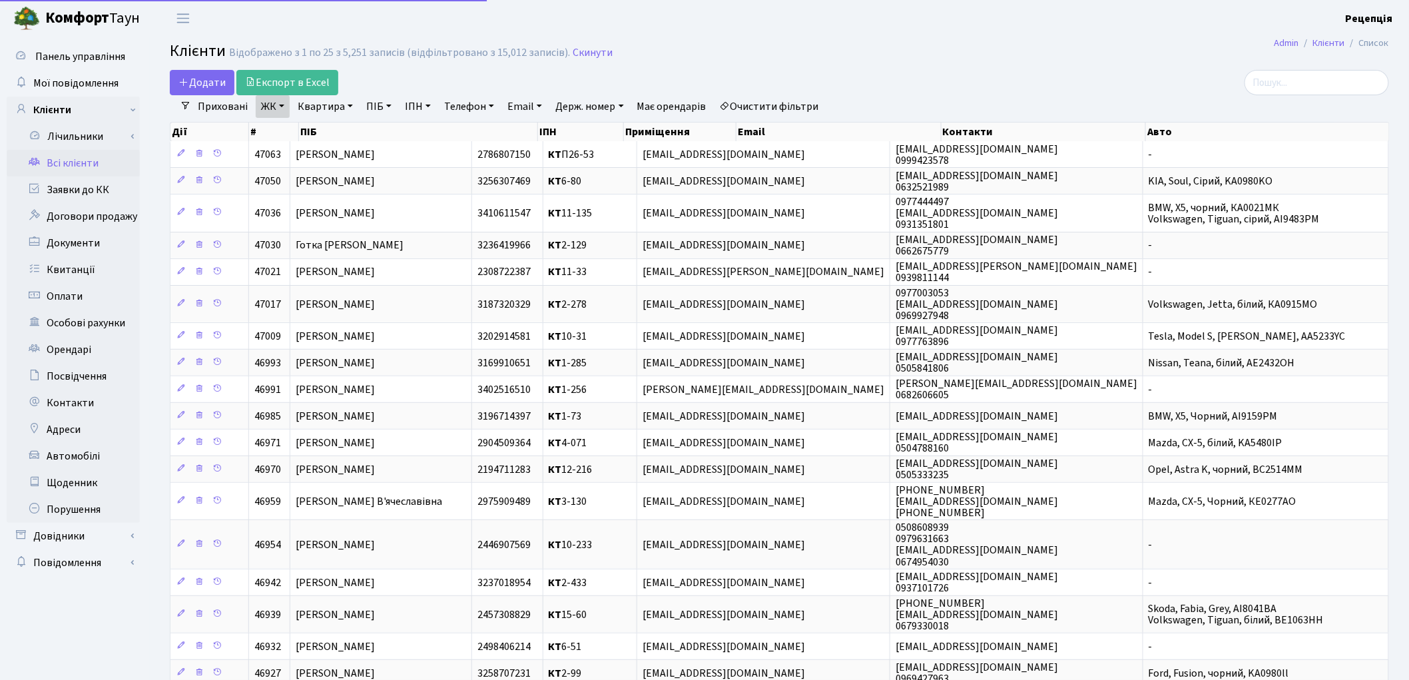
click at [347, 102] on link "Квартира" at bounding box center [325, 106] width 66 height 23
type input "3-178"
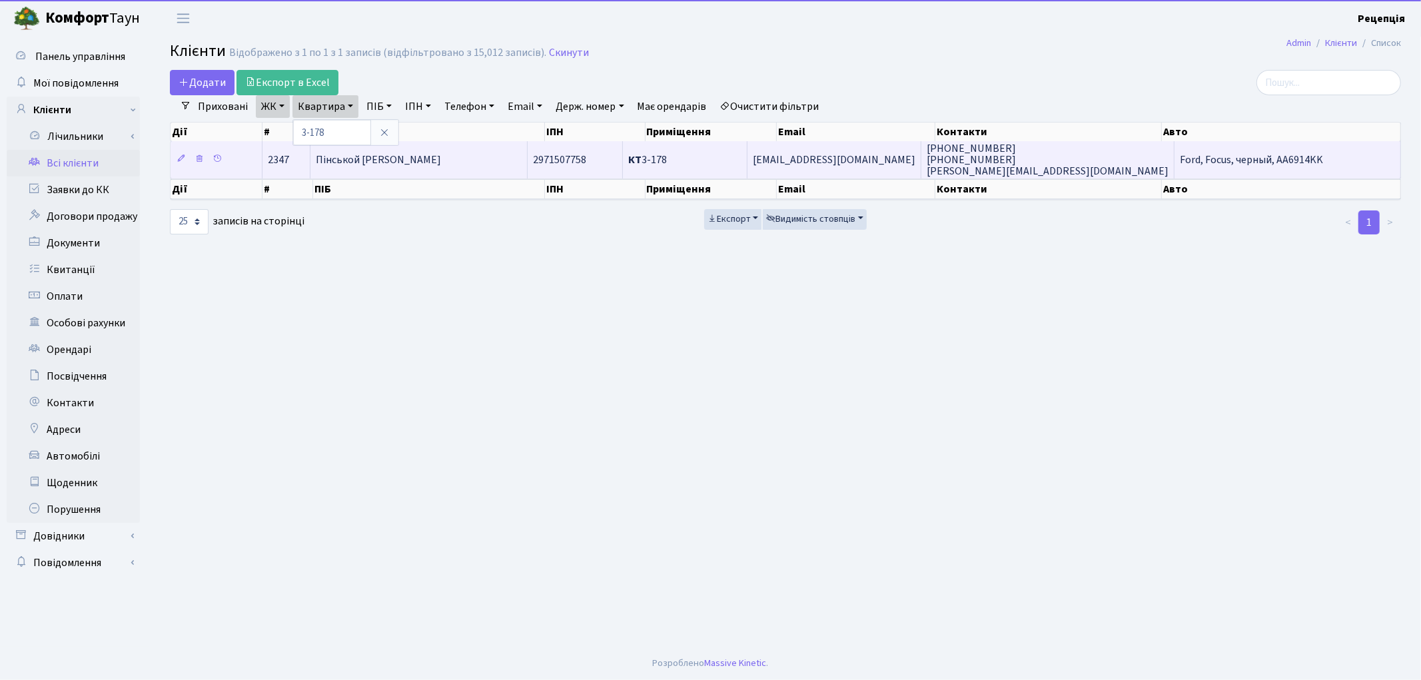
click at [430, 165] on span "Пінськой [PERSON_NAME]" at bounding box center [378, 160] width 125 height 15
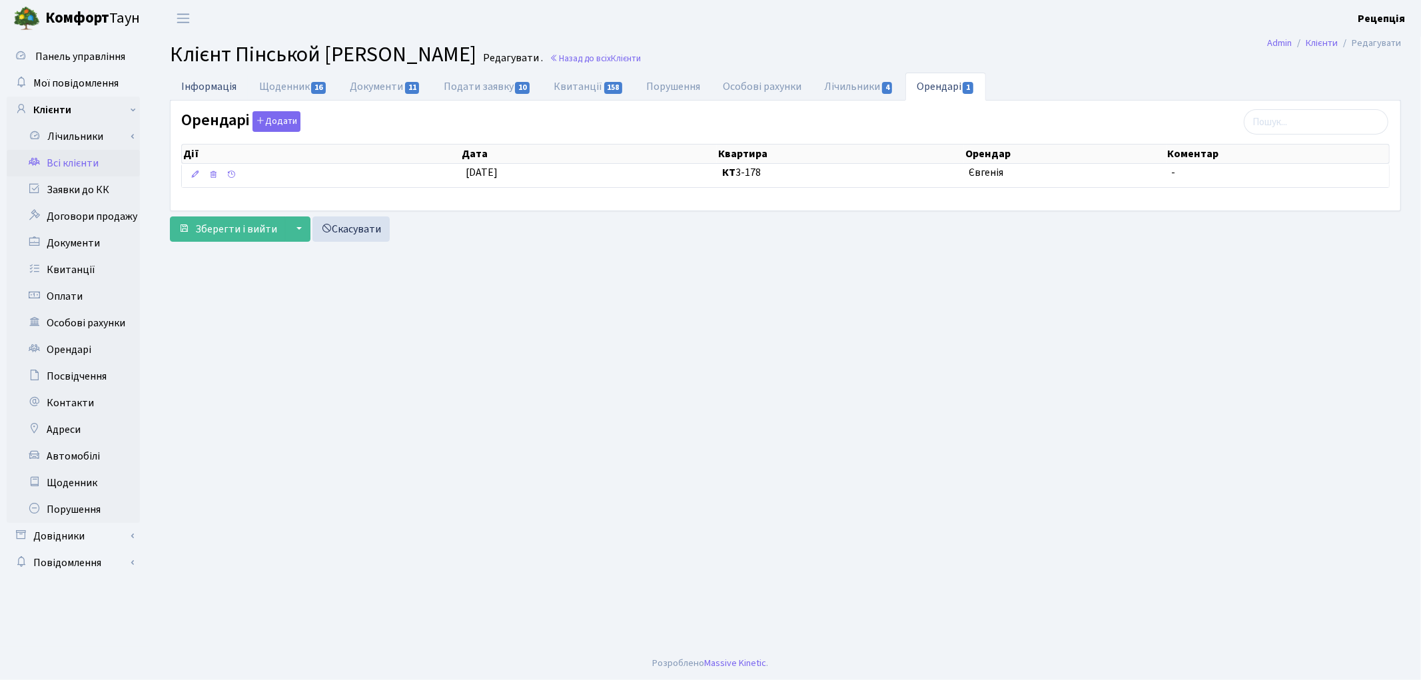
click at [217, 89] on link "Інформація" at bounding box center [209, 86] width 78 height 27
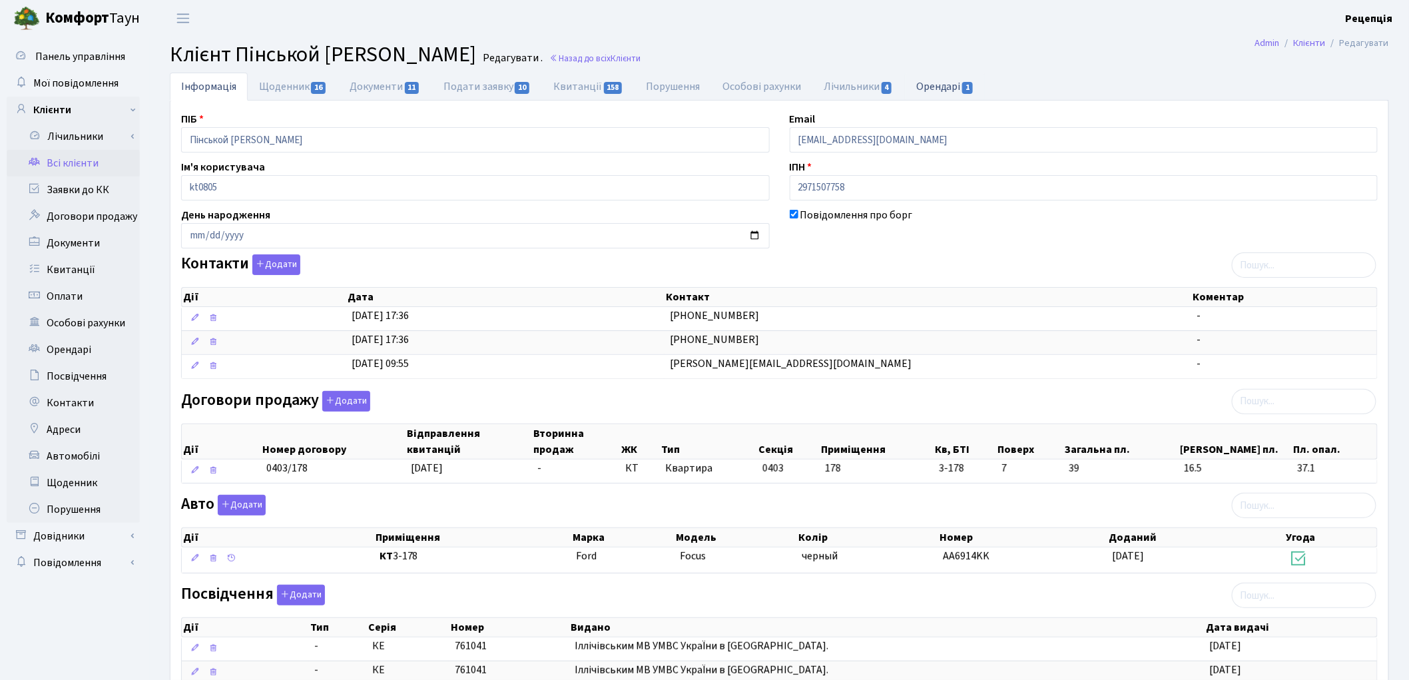
click at [943, 89] on link "Орендарі 1" at bounding box center [945, 86] width 81 height 27
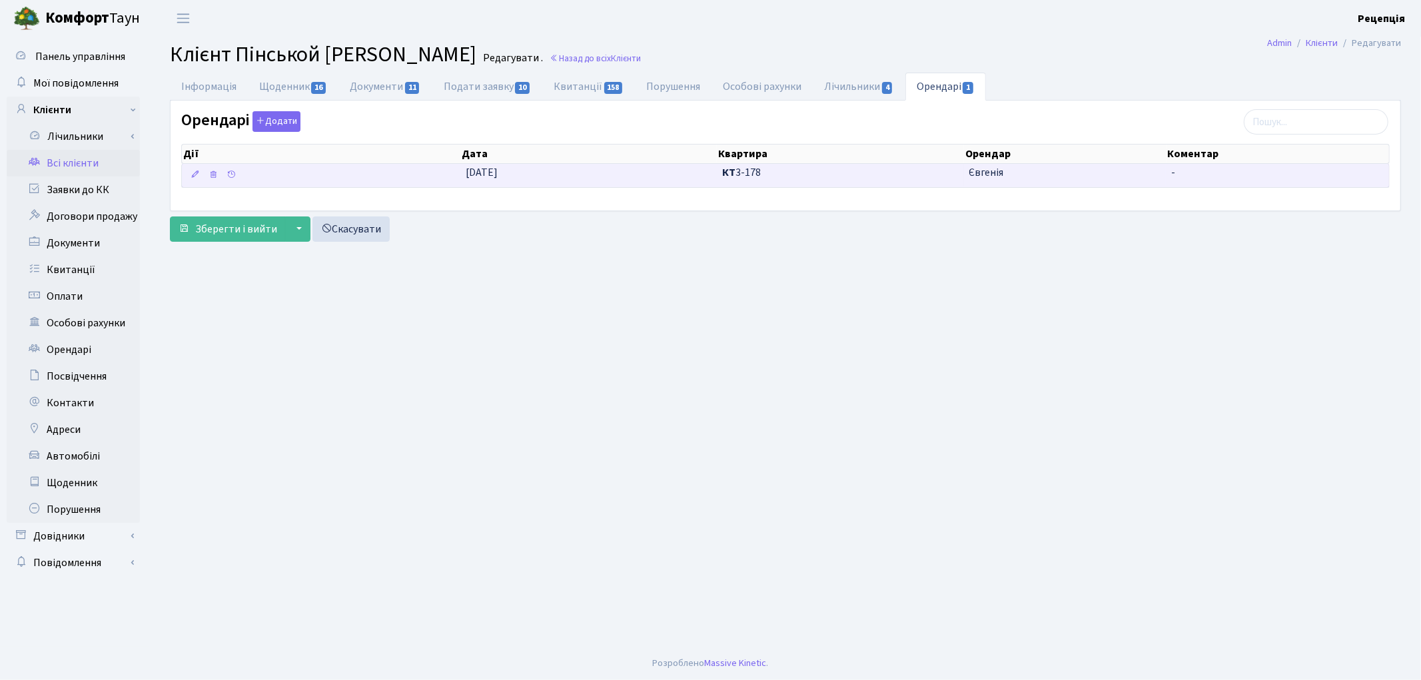
click at [815, 168] on span "КТ 3-178" at bounding box center [840, 172] width 236 height 15
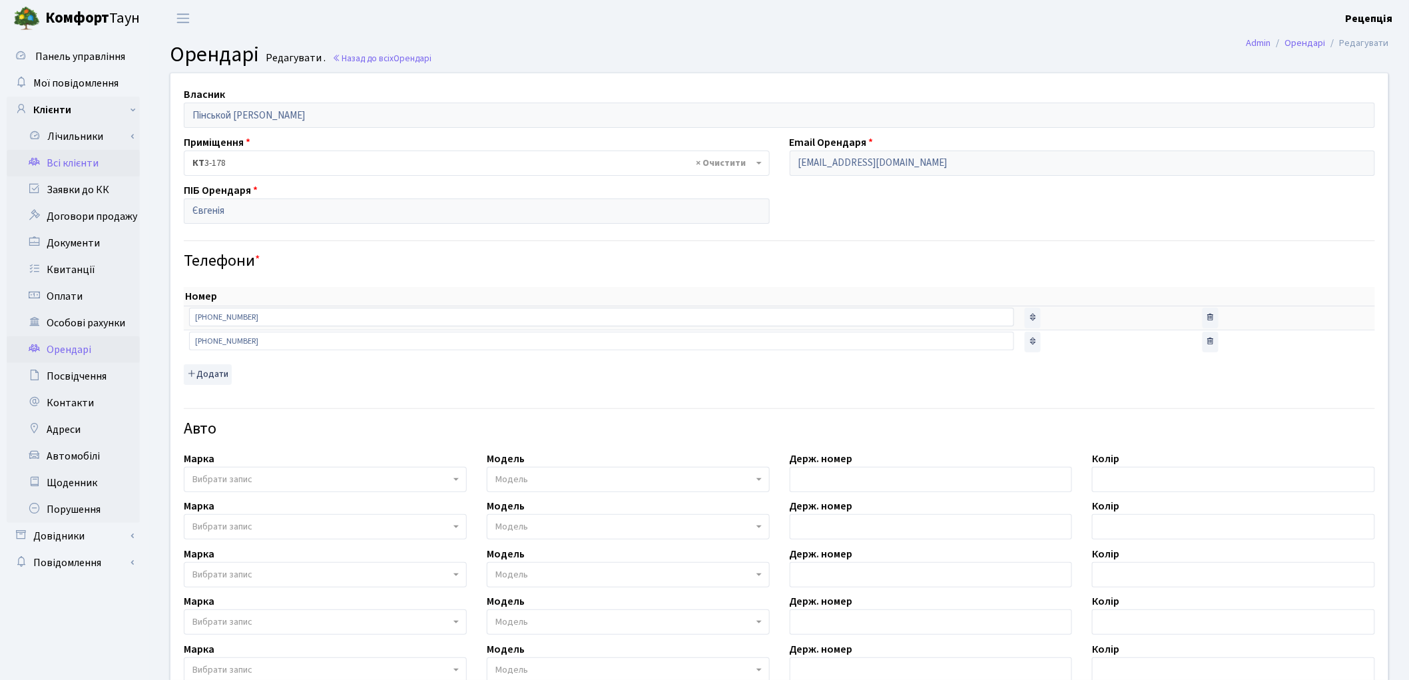
click at [87, 156] on link "Всі клієнти" at bounding box center [73, 163] width 133 height 27
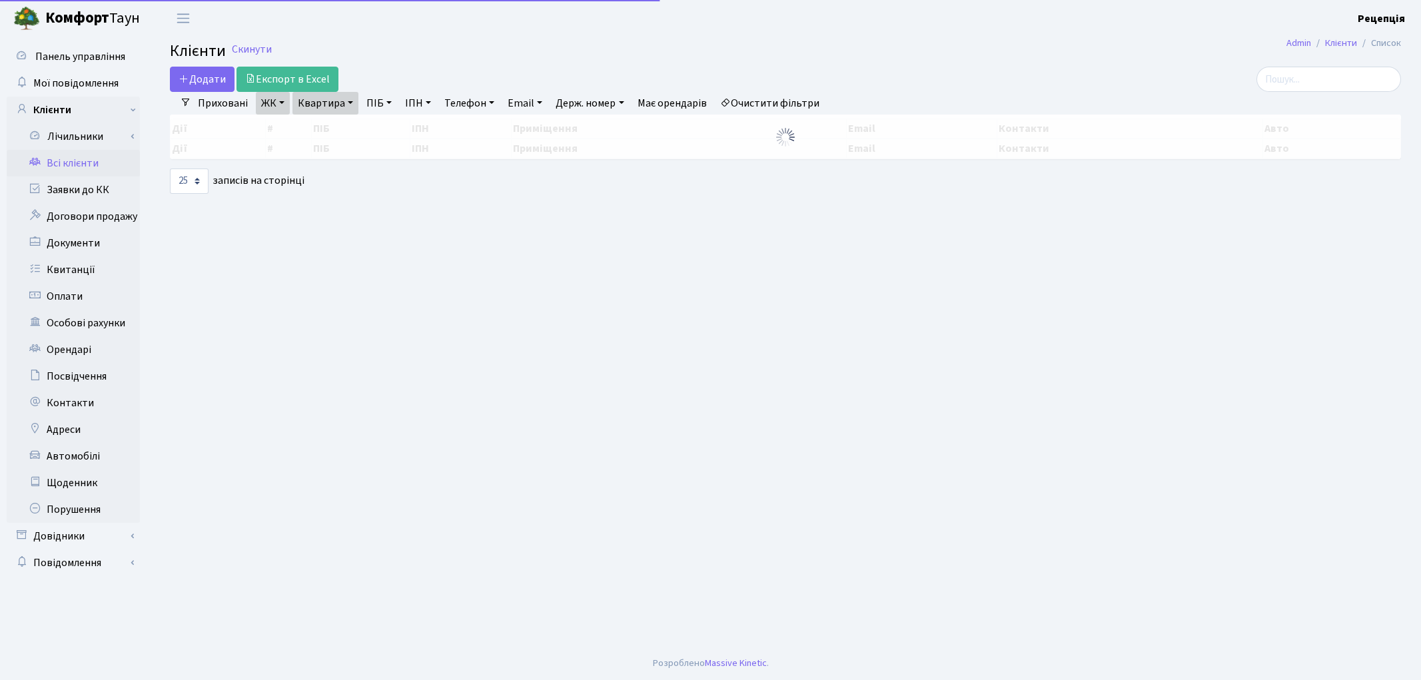
select select "25"
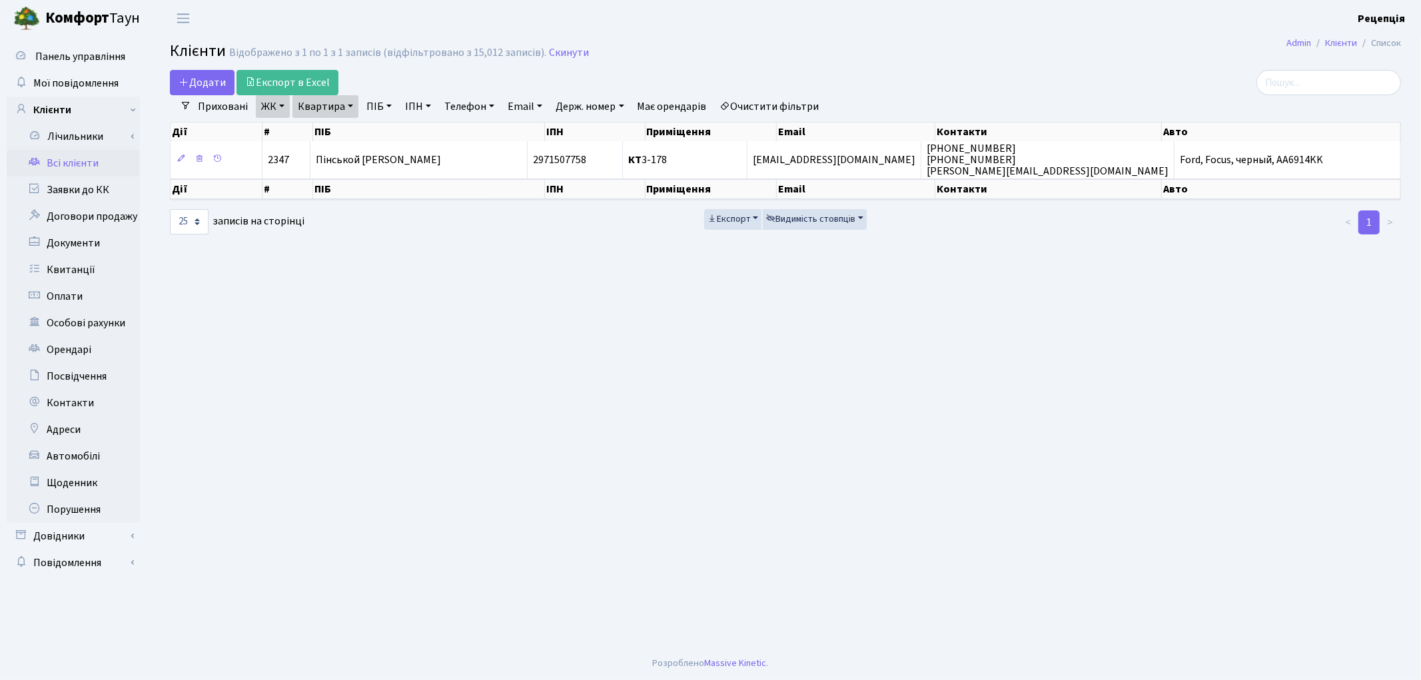
click at [790, 101] on link "Очистити фільтри" at bounding box center [770, 106] width 110 height 23
